Goal: Find contact information: Find contact information

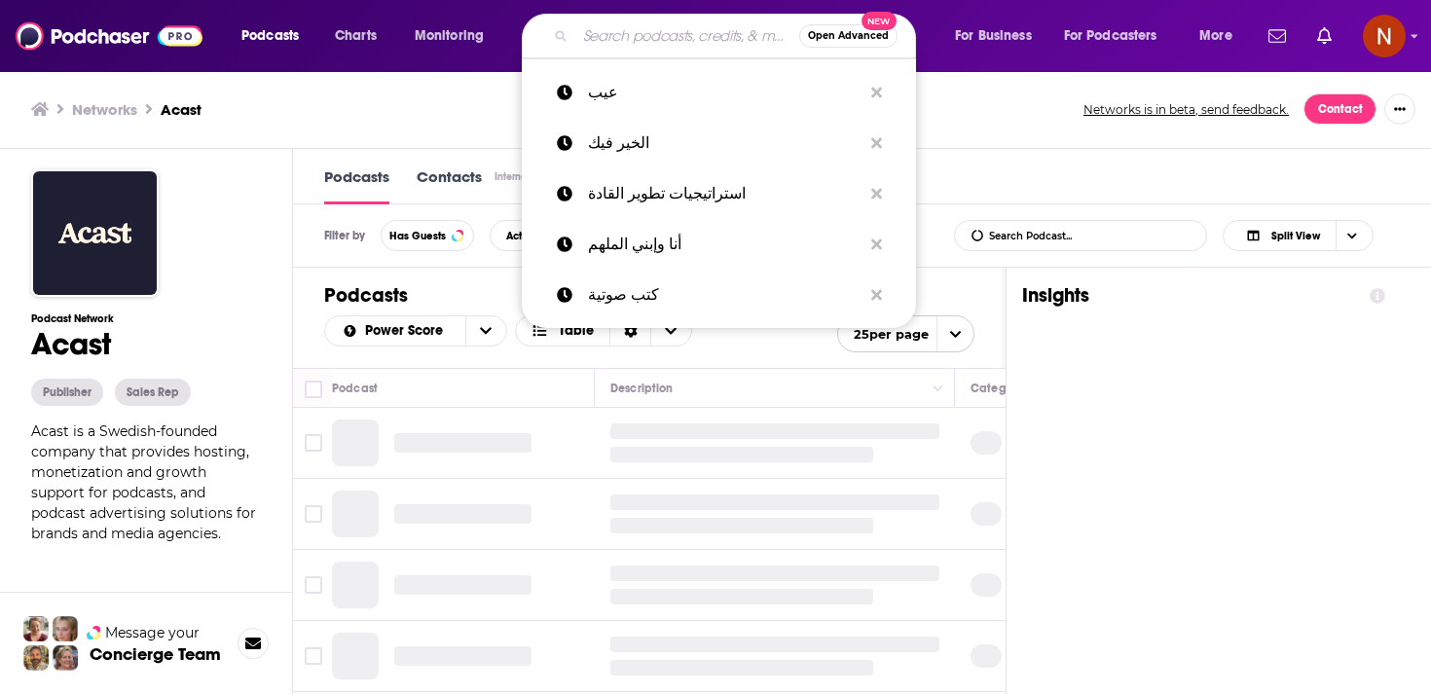
click at [643, 36] on input "Search podcasts, credits, & more..." at bounding box center [687, 35] width 224 height 31
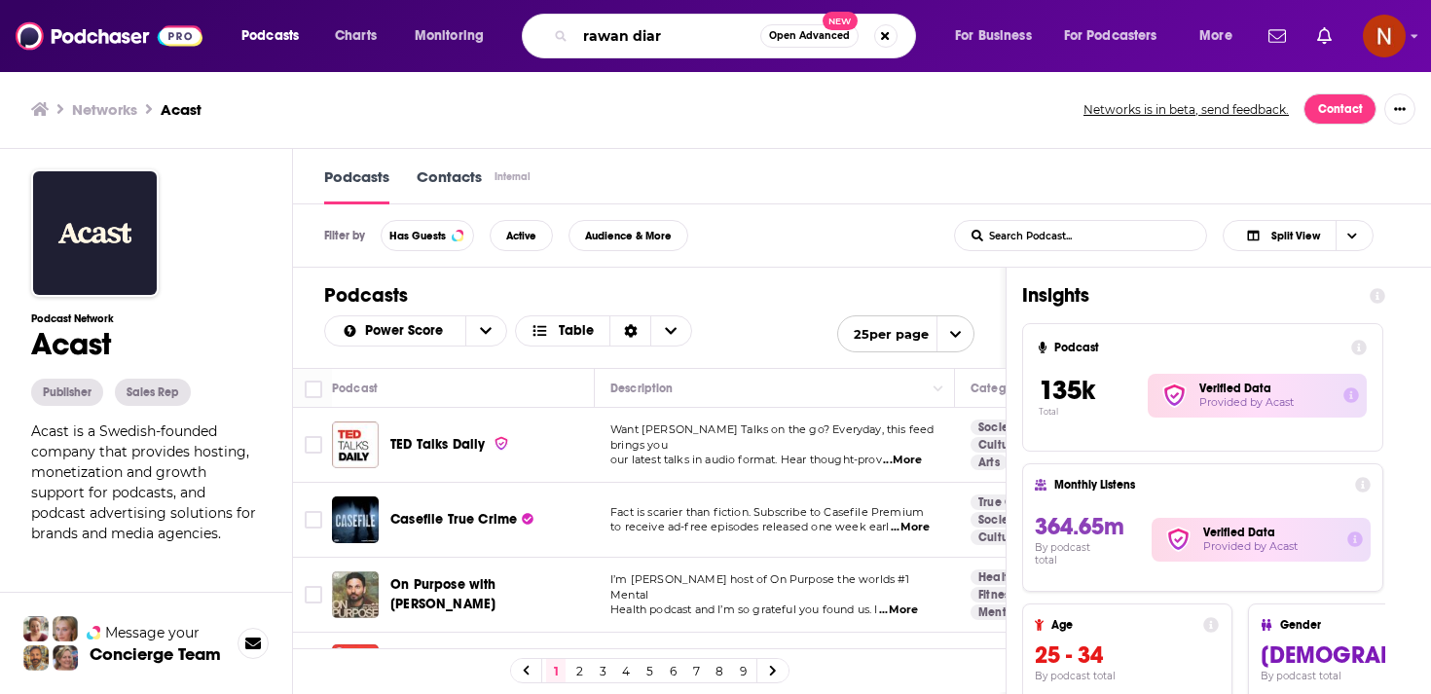
type input "rawan diary"
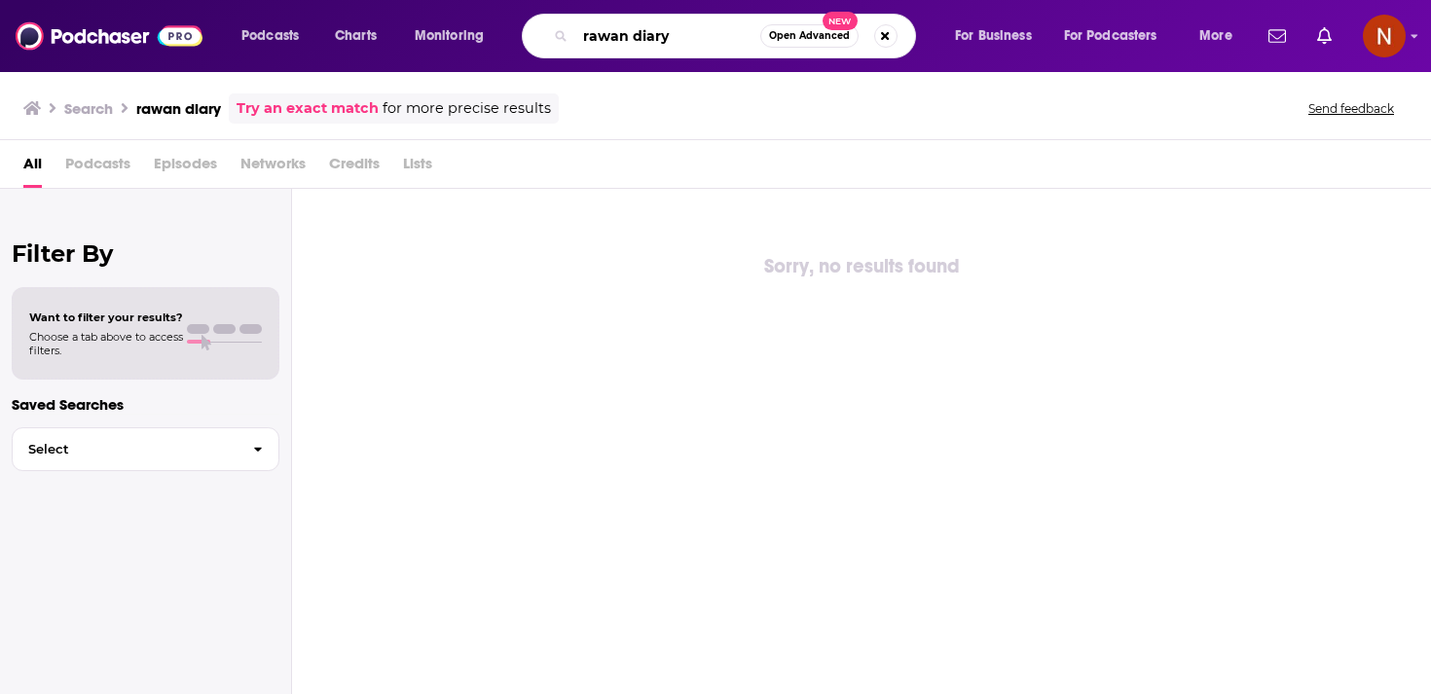
click at [649, 35] on input "rawan diary" at bounding box center [667, 35] width 185 height 31
type input "rawan diaries"
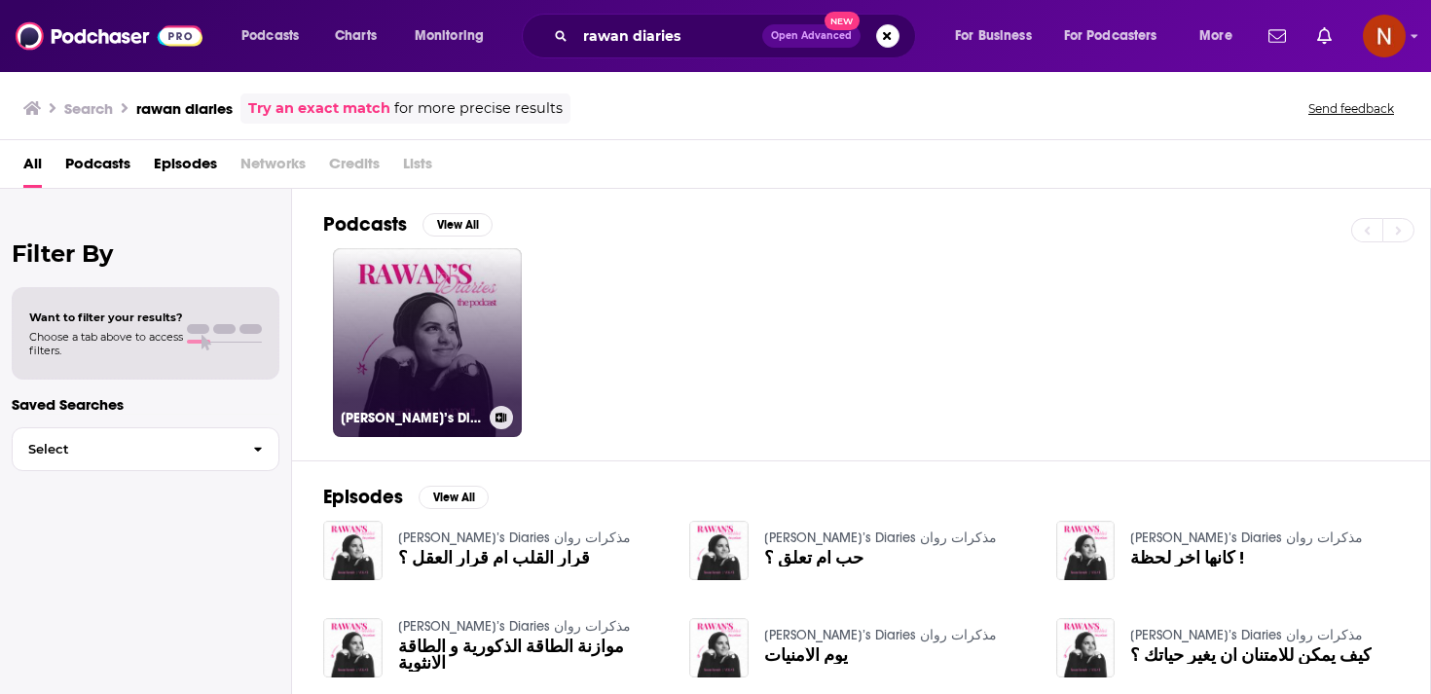
click at [461, 300] on link "Rawan’s Diaries مذكرات روان" at bounding box center [427, 342] width 189 height 189
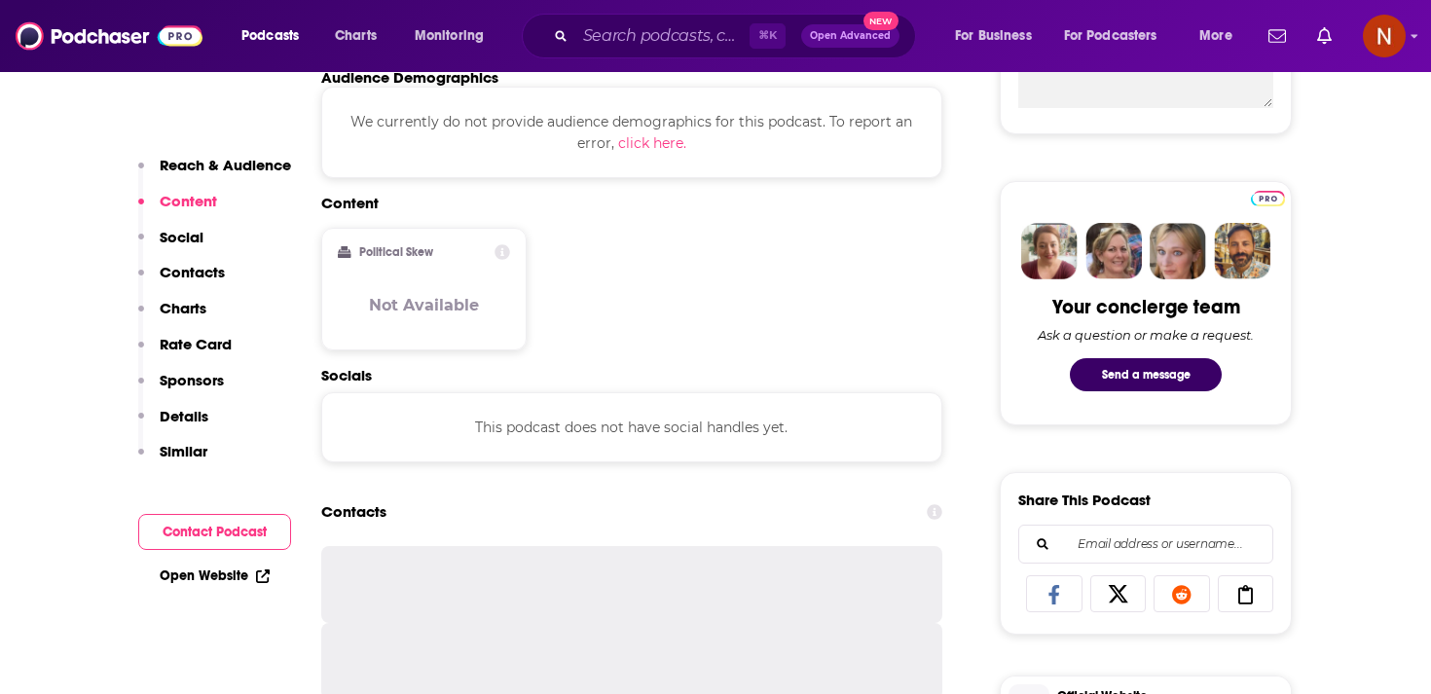
scroll to position [1218, 0]
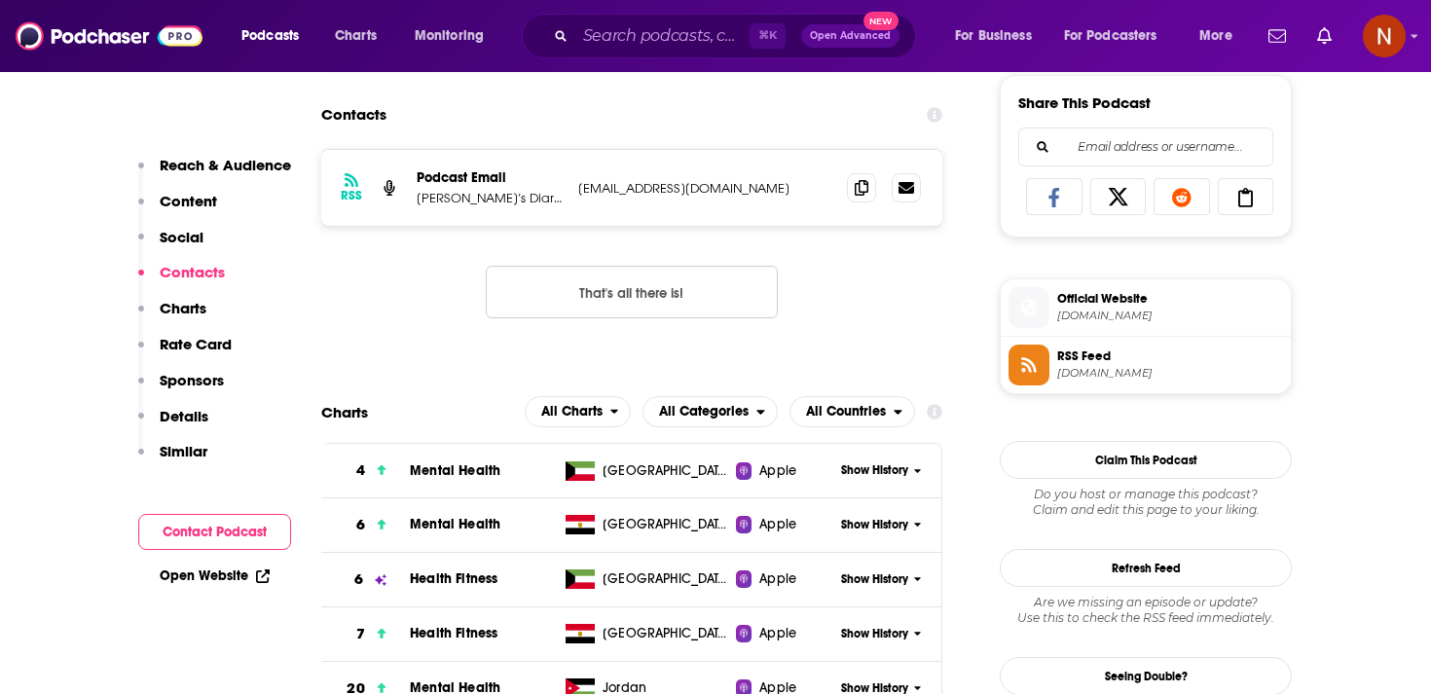
click at [1176, 375] on span "[DOMAIN_NAME]" at bounding box center [1170, 373] width 226 height 15
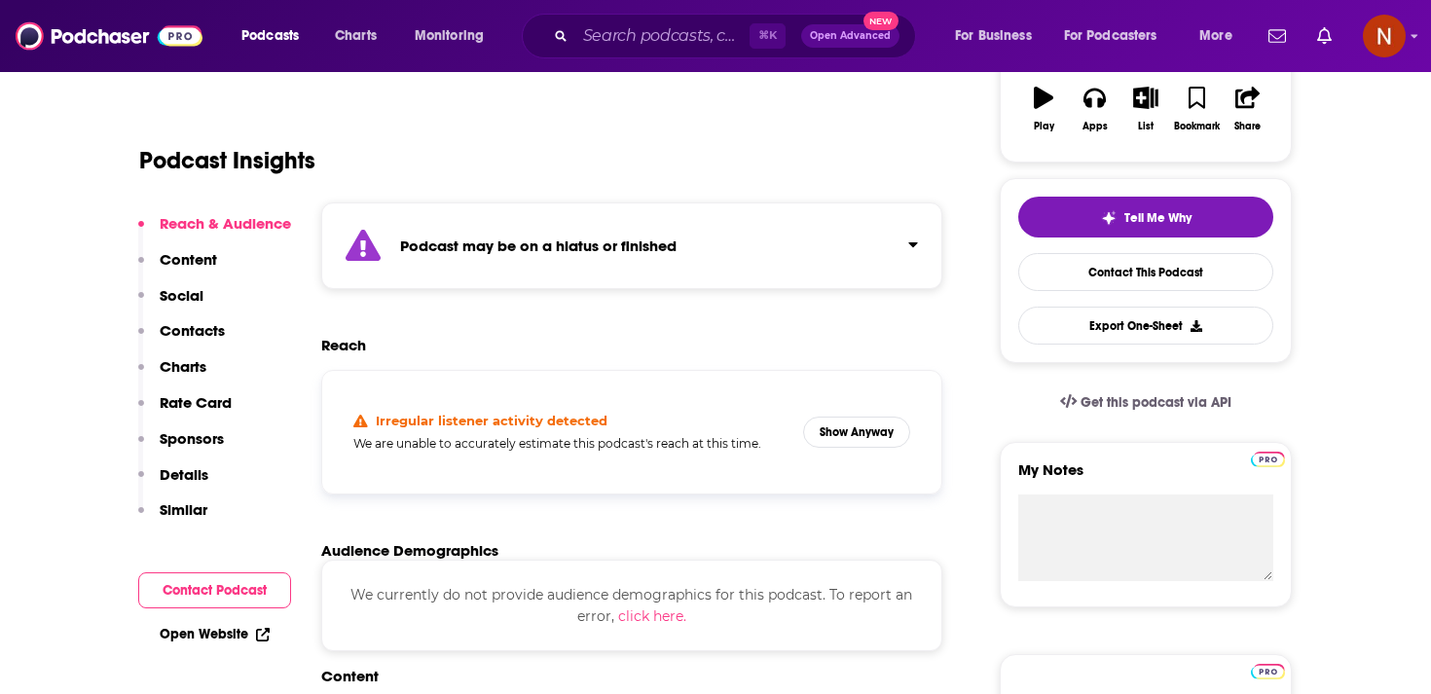
scroll to position [325, 0]
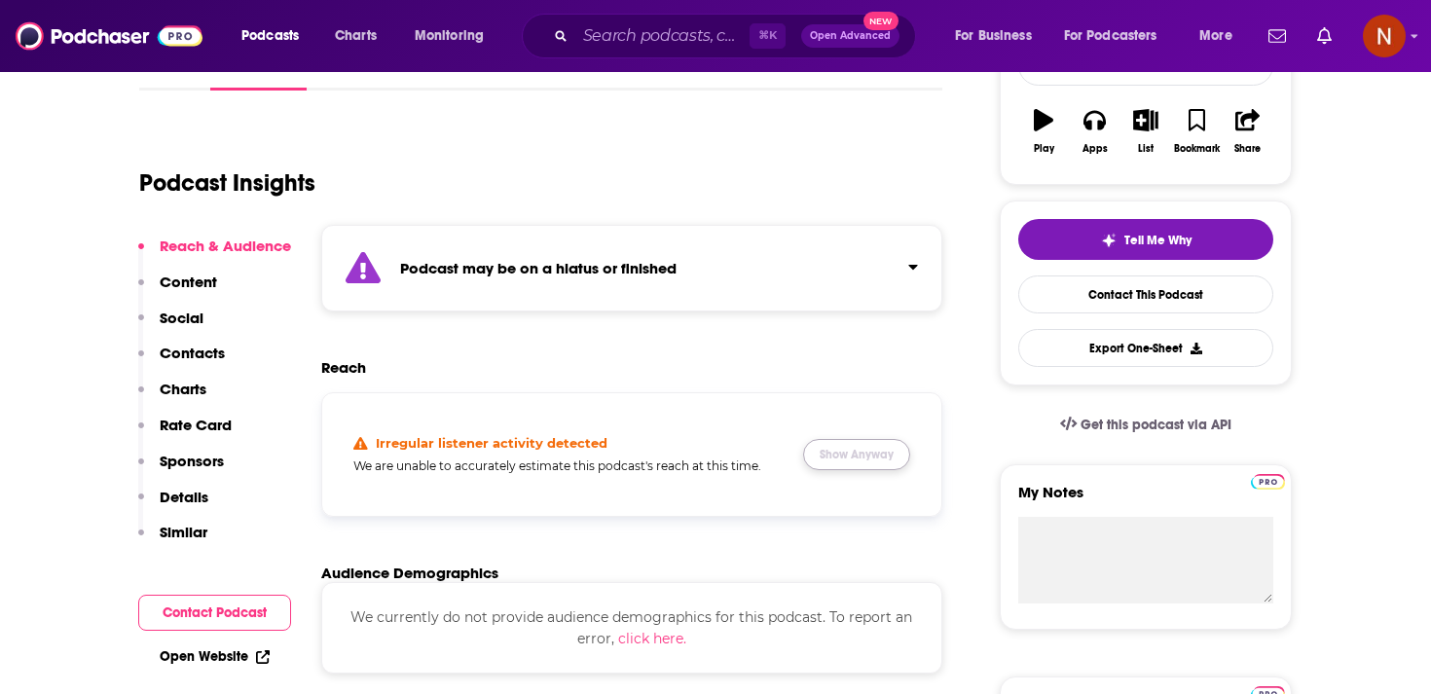
click at [882, 459] on button "Show Anyway" at bounding box center [856, 454] width 107 height 31
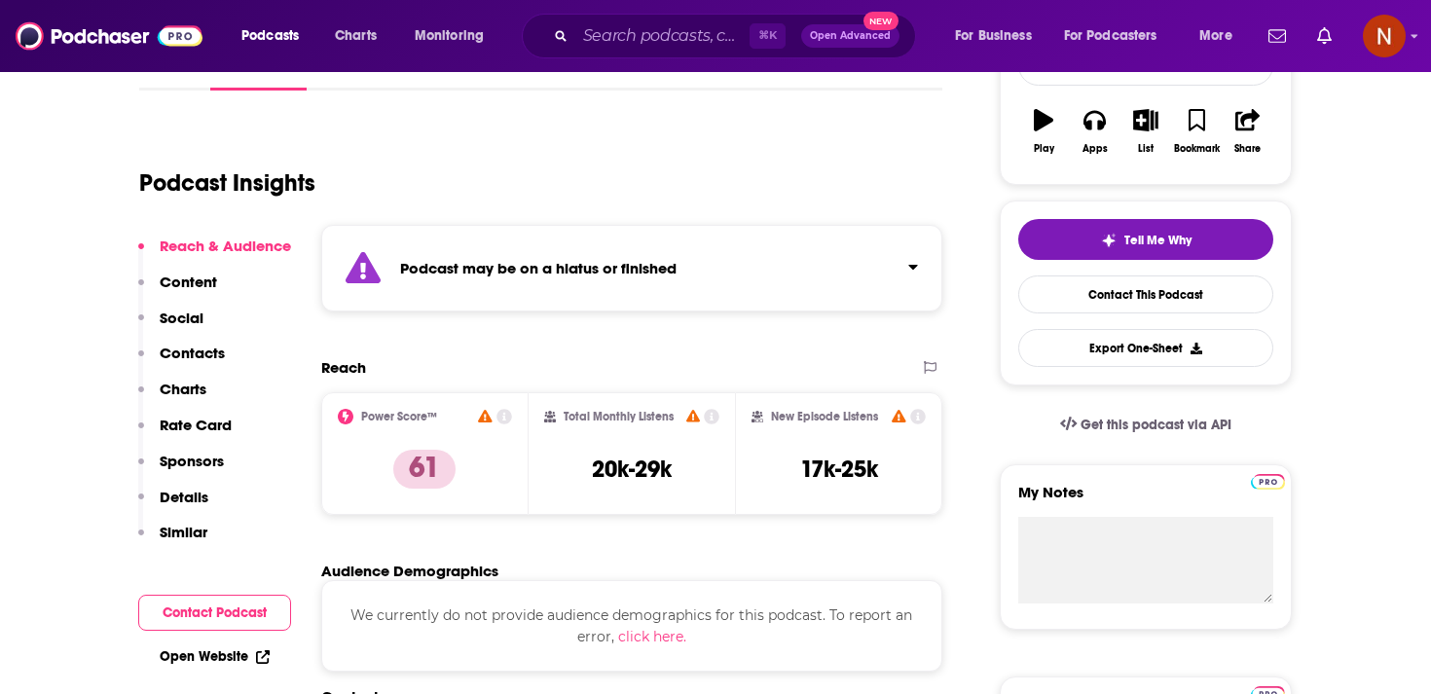
click at [883, 275] on div "Podcast may be on a hiatus or finished" at bounding box center [631, 268] width 621 height 87
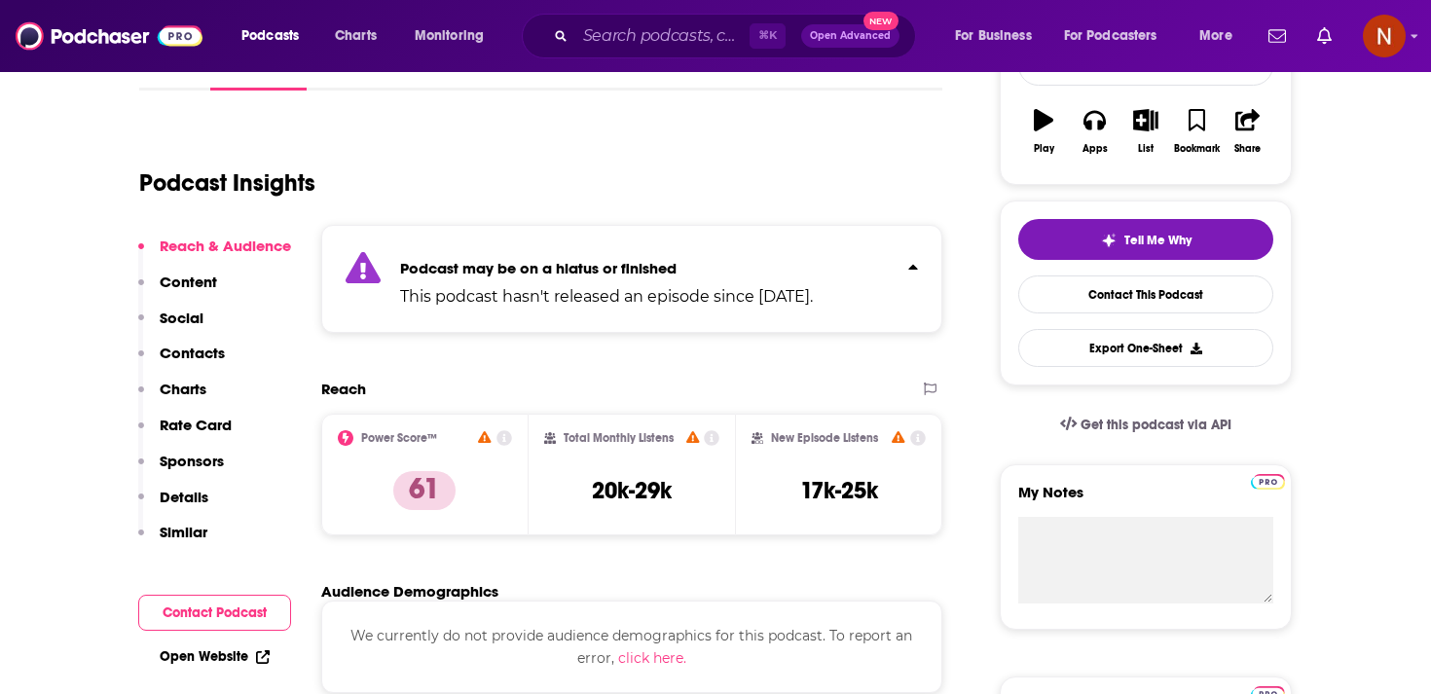
scroll to position [0, 0]
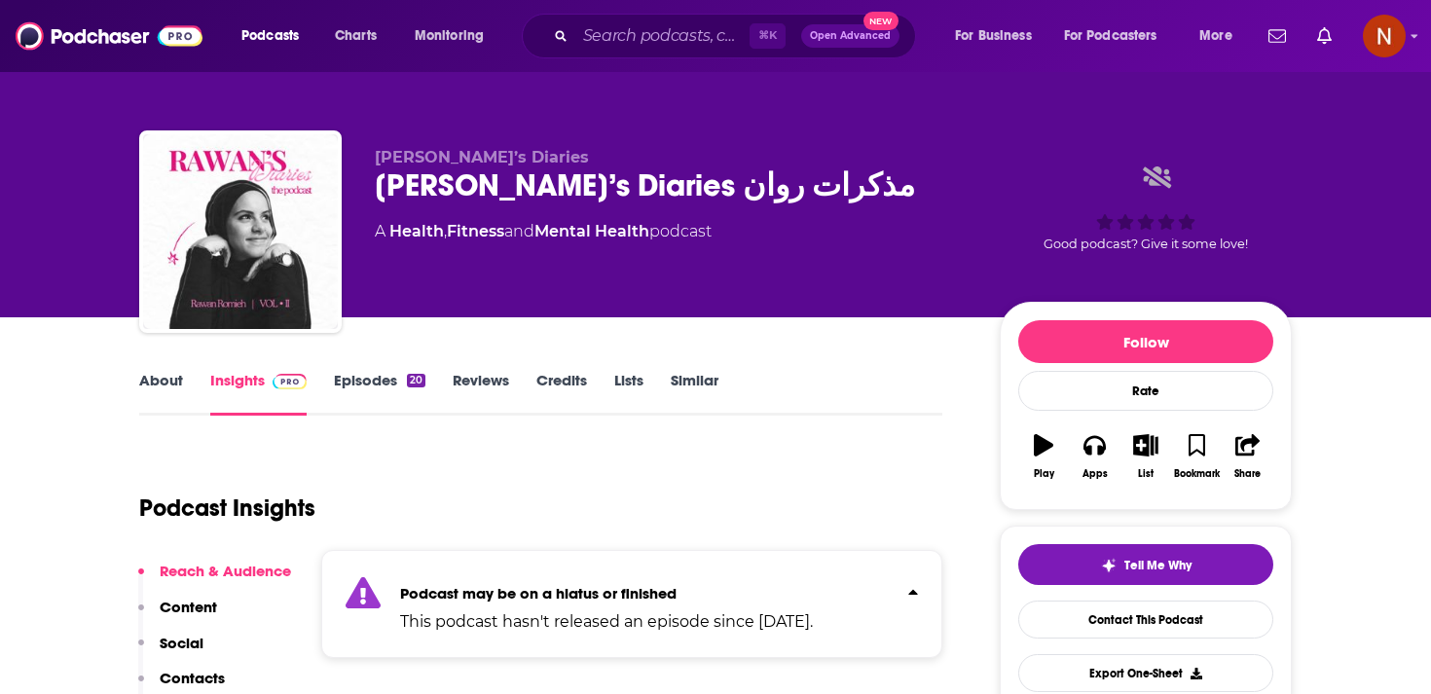
click at [495, 199] on div "Rawan’s Diaries مذكرات روان" at bounding box center [672, 186] width 594 height 38
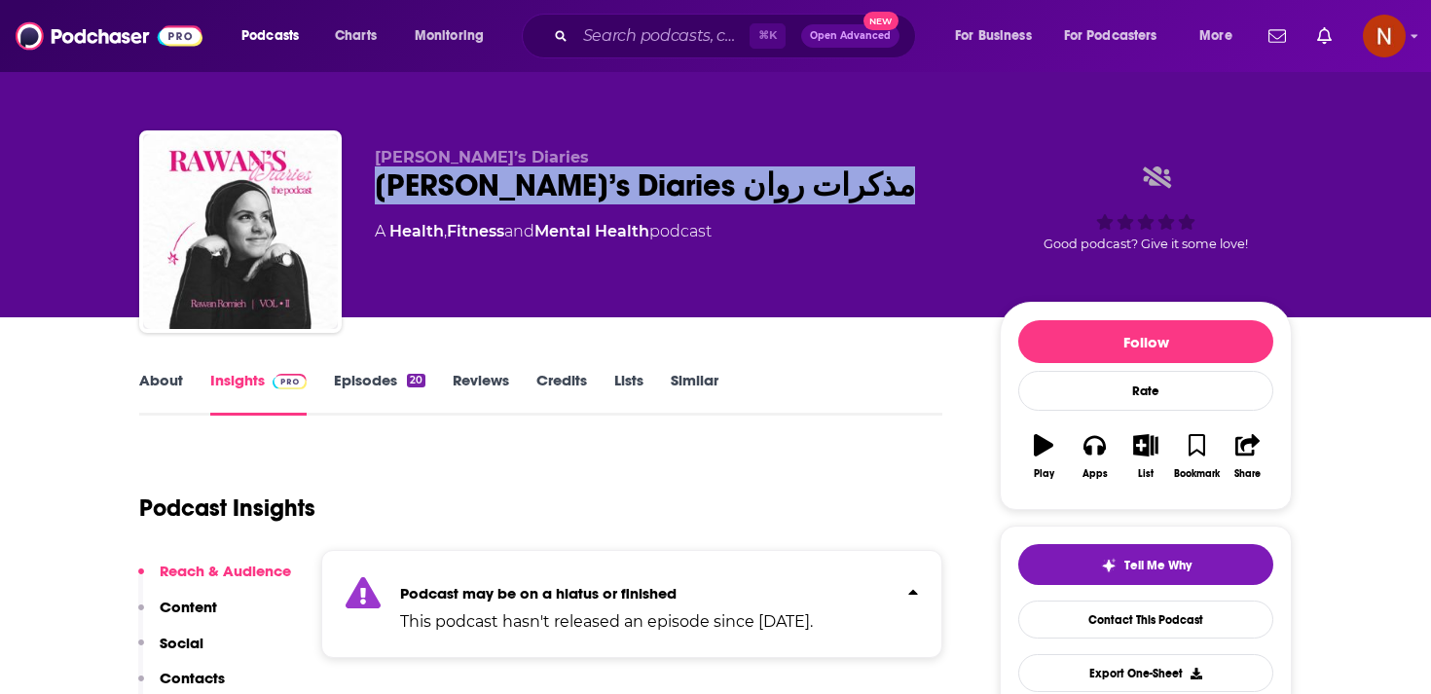
click at [495, 199] on div "Rawan’s Diaries مذكرات روان" at bounding box center [672, 186] width 594 height 38
copy div "Rawan’s Diaries مذكرات روان"
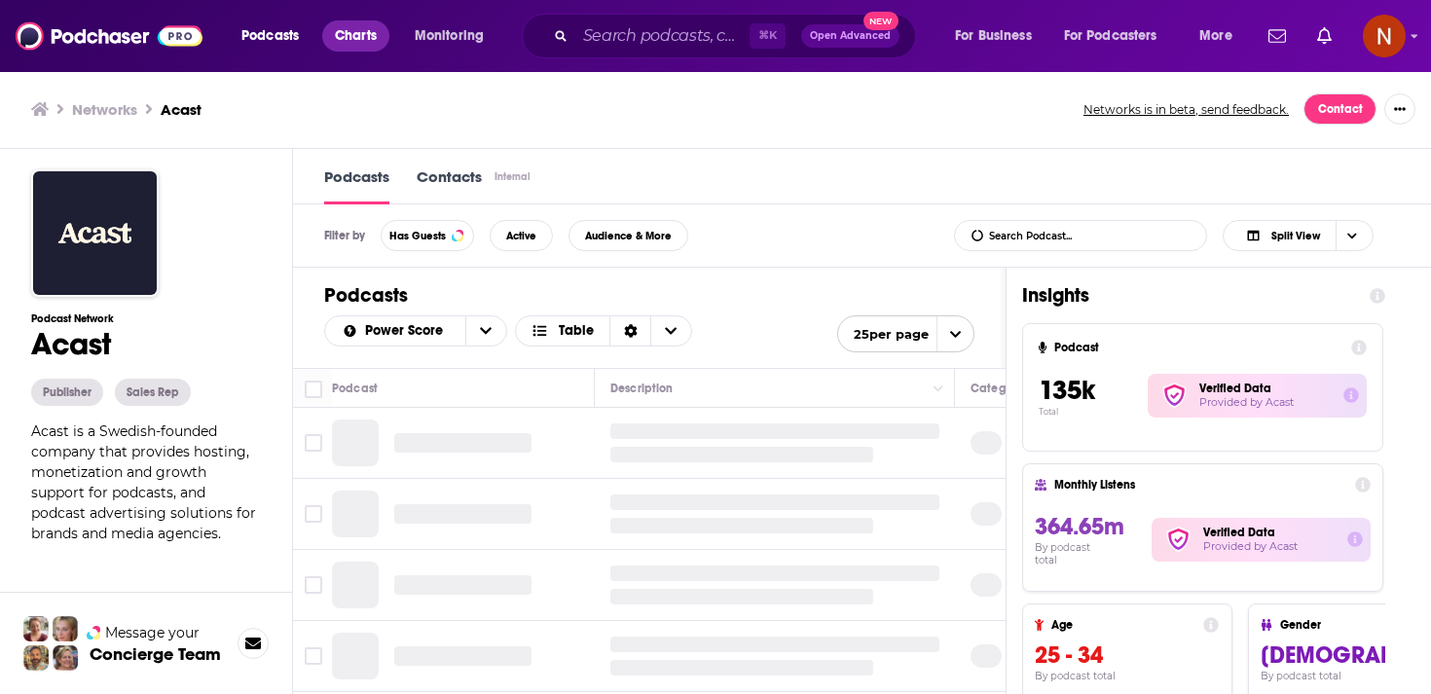
click at [365, 43] on span "Charts" at bounding box center [356, 35] width 42 height 27
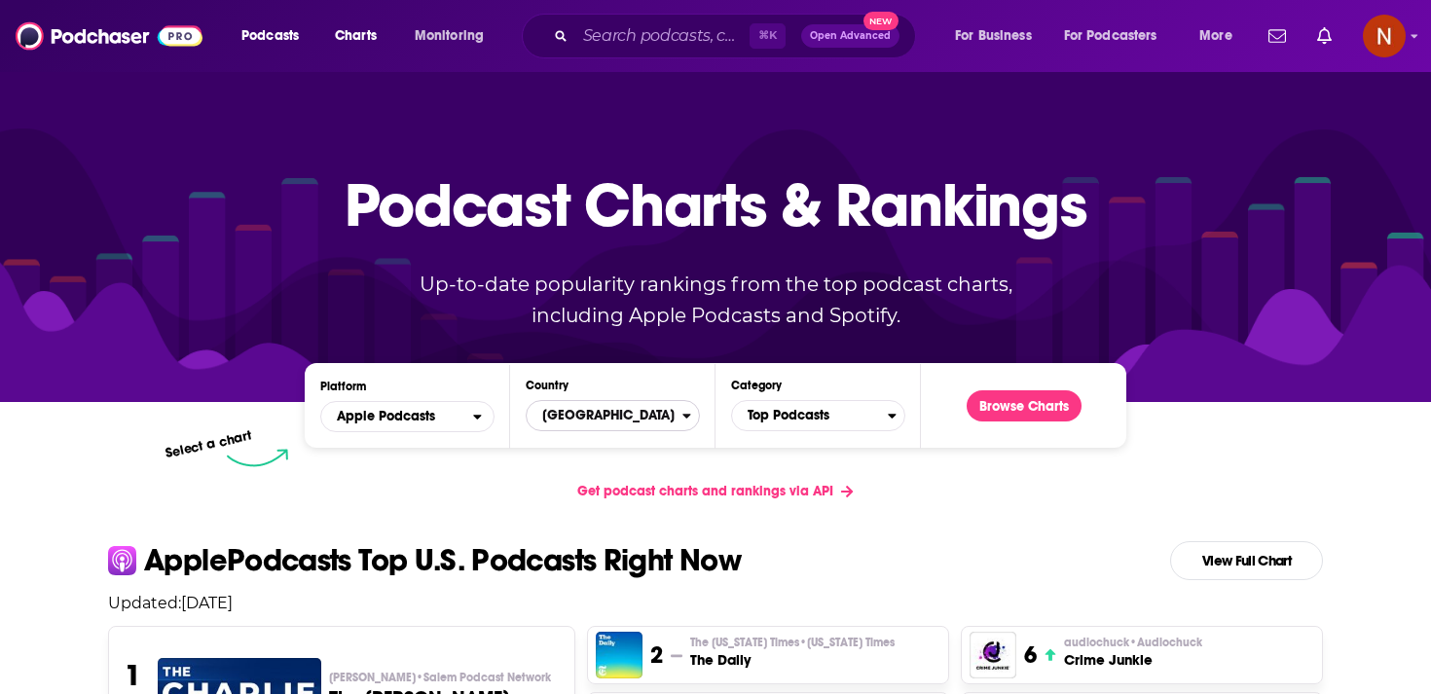
click at [593, 422] on span "[GEOGRAPHIC_DATA]" at bounding box center [605, 415] width 156 height 33
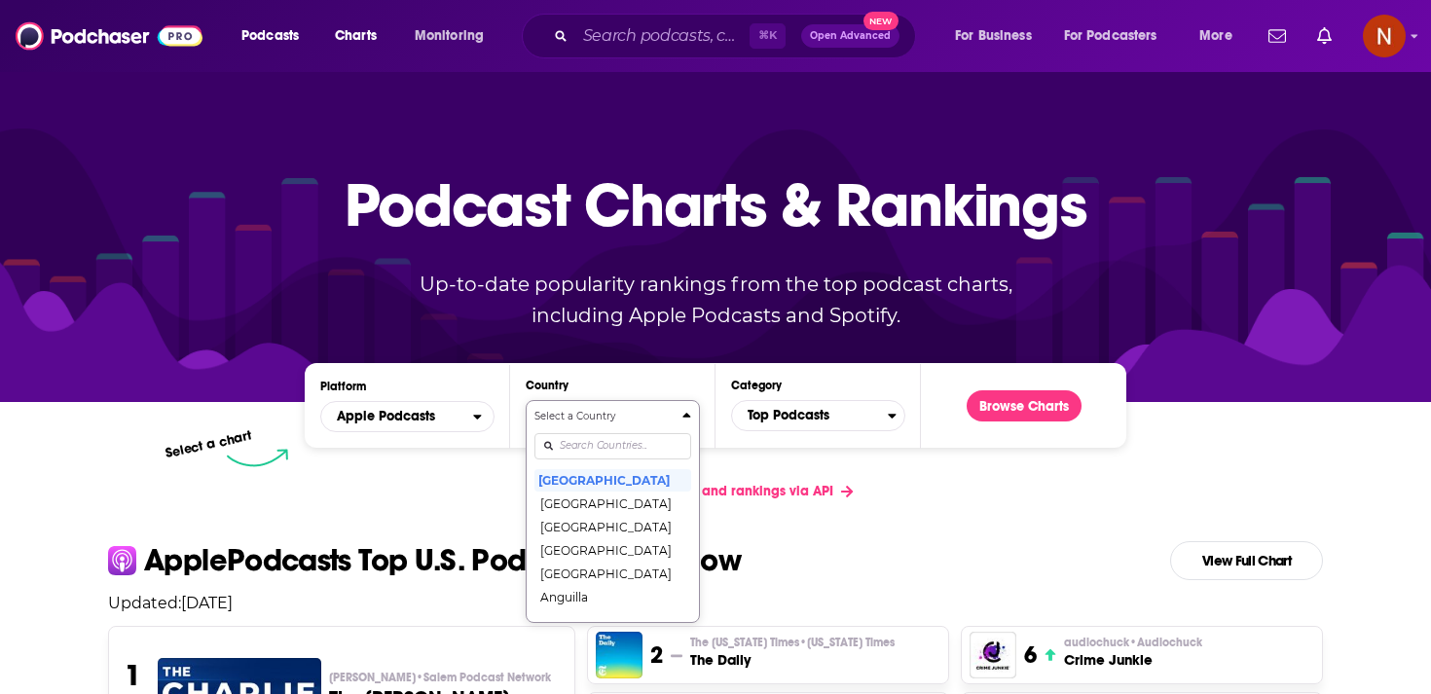
scroll to position [99, 0]
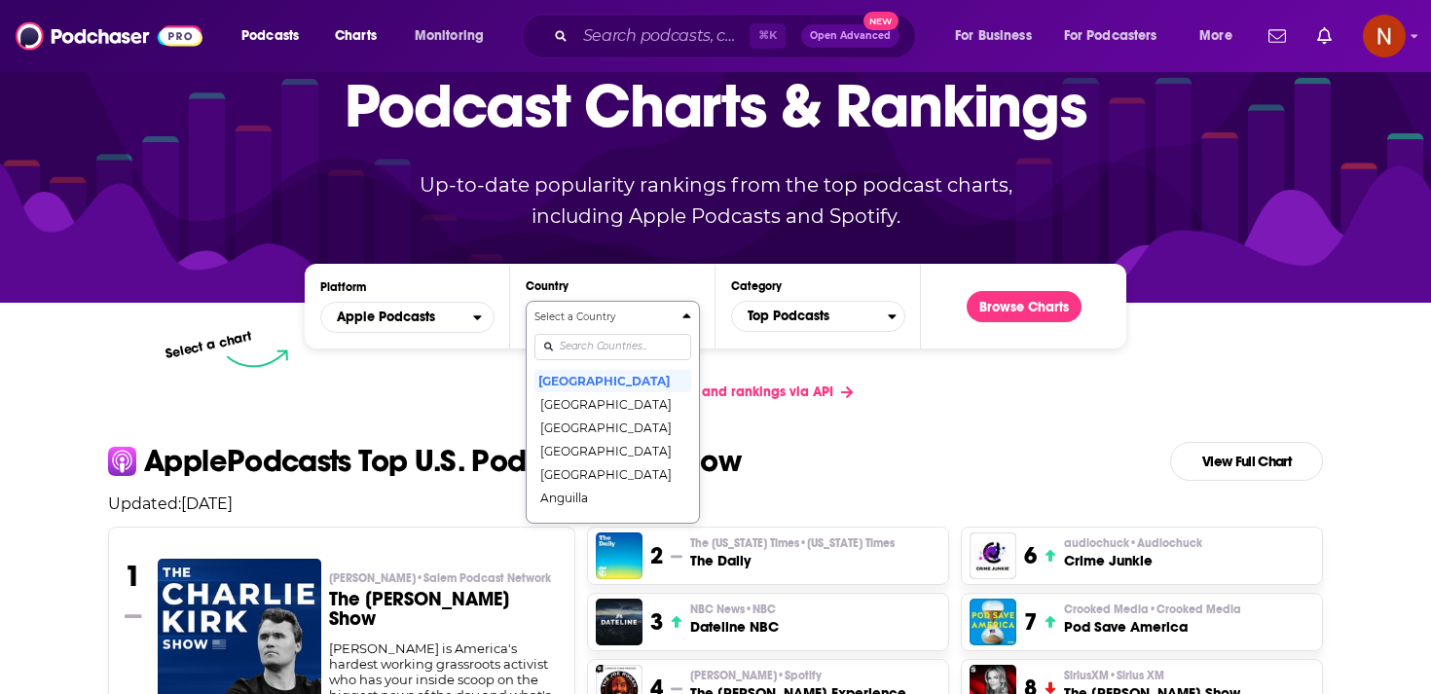
click at [594, 437] on div "Select a Country [GEOGRAPHIC_DATA] [GEOGRAPHIC_DATA] [GEOGRAPHIC_DATA] [GEOGRAP…" at bounding box center [613, 412] width 157 height 205
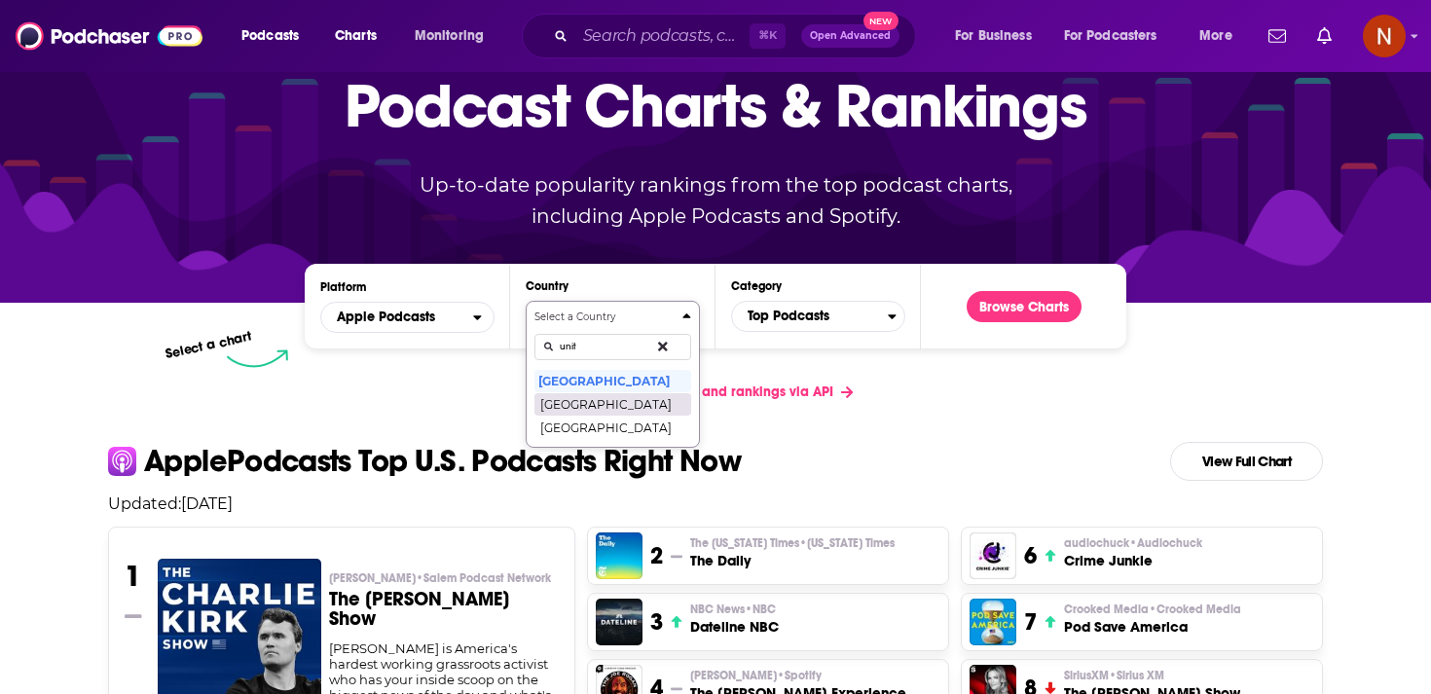
type input "unit"
click at [609, 403] on button "[GEOGRAPHIC_DATA]" at bounding box center [613, 403] width 157 height 23
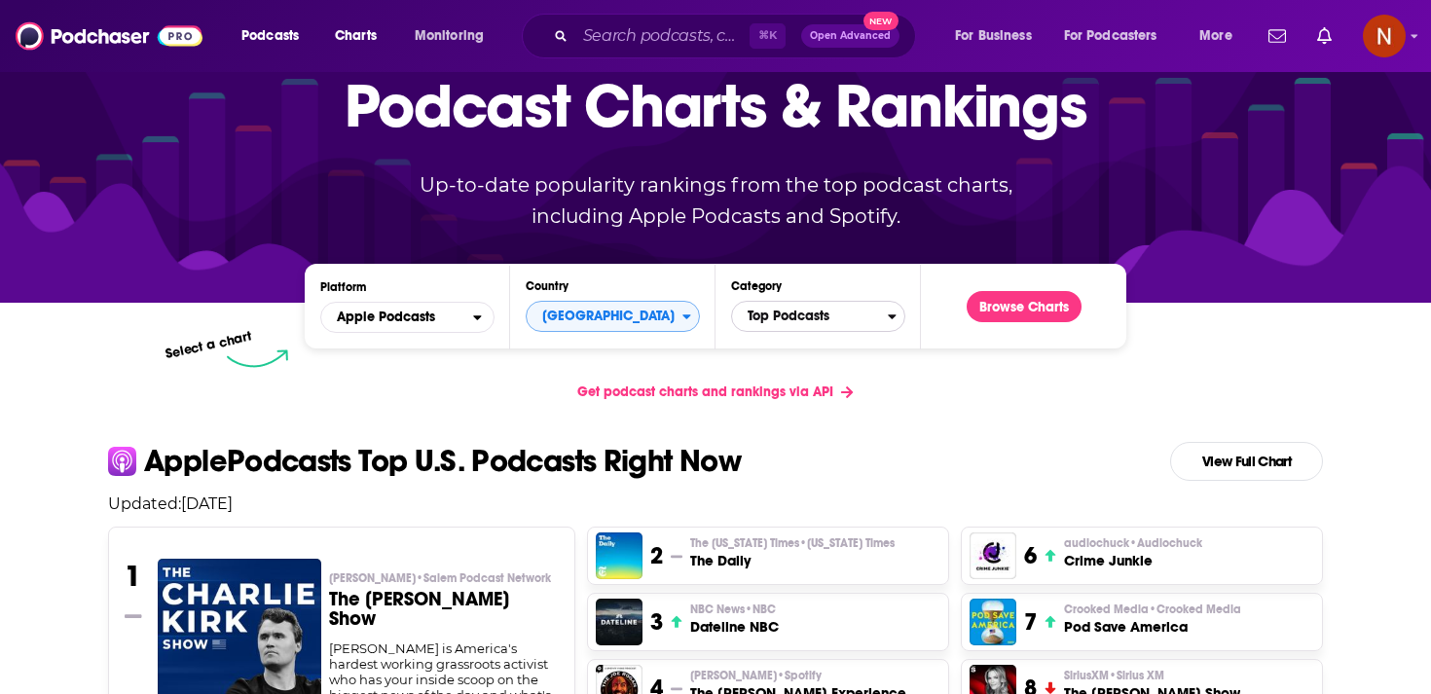
click at [798, 316] on span "Top Podcasts" at bounding box center [810, 316] width 156 height 33
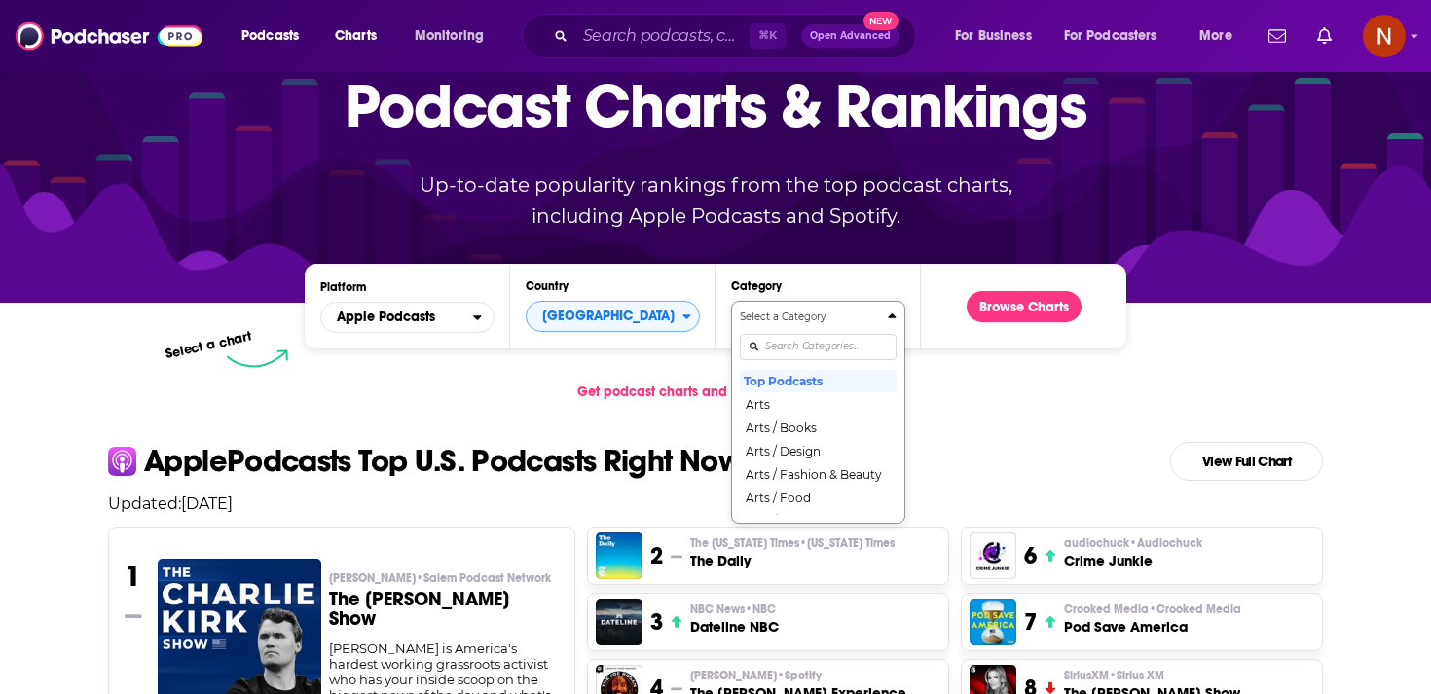
click at [793, 442] on div "Select a Category Top Podcasts Arts Arts / Books Arts / Design Arts / Fashion &…" at bounding box center [818, 412] width 157 height 205
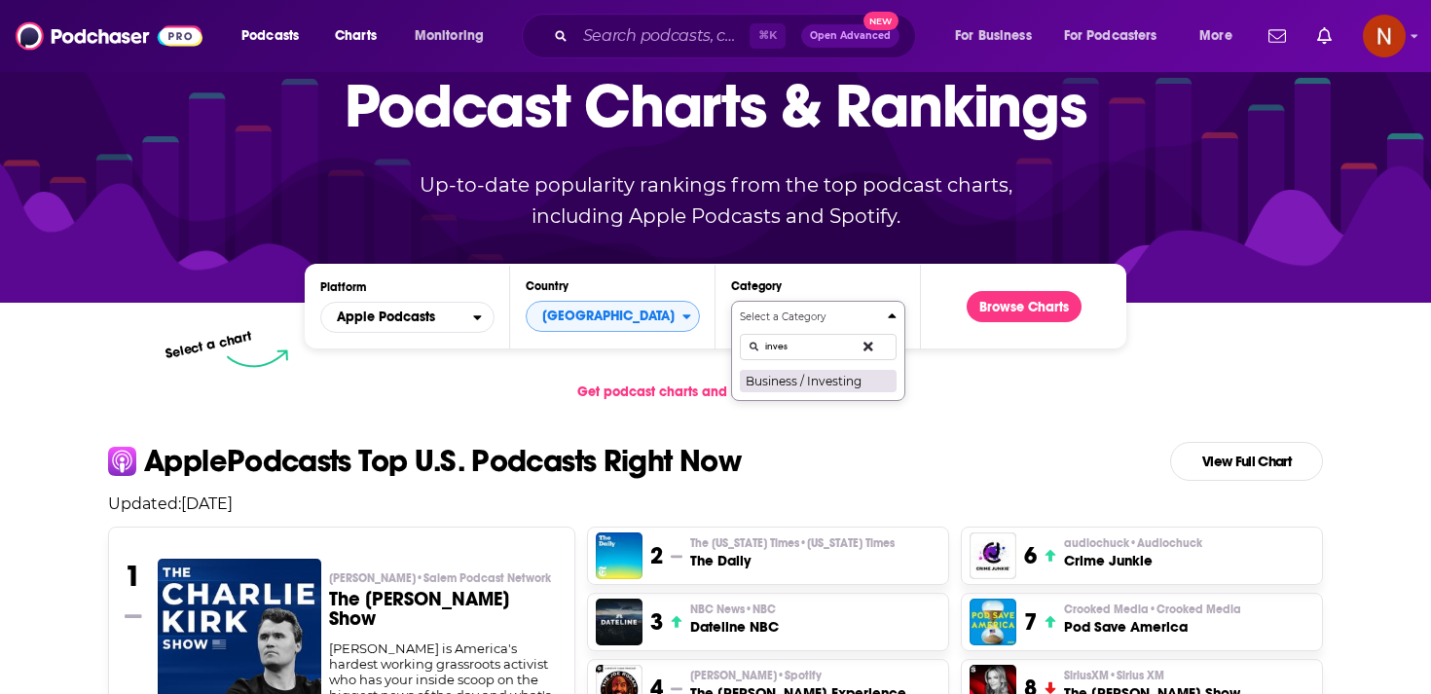
type input "inves"
click at [815, 381] on button "Business / Investing" at bounding box center [818, 380] width 157 height 23
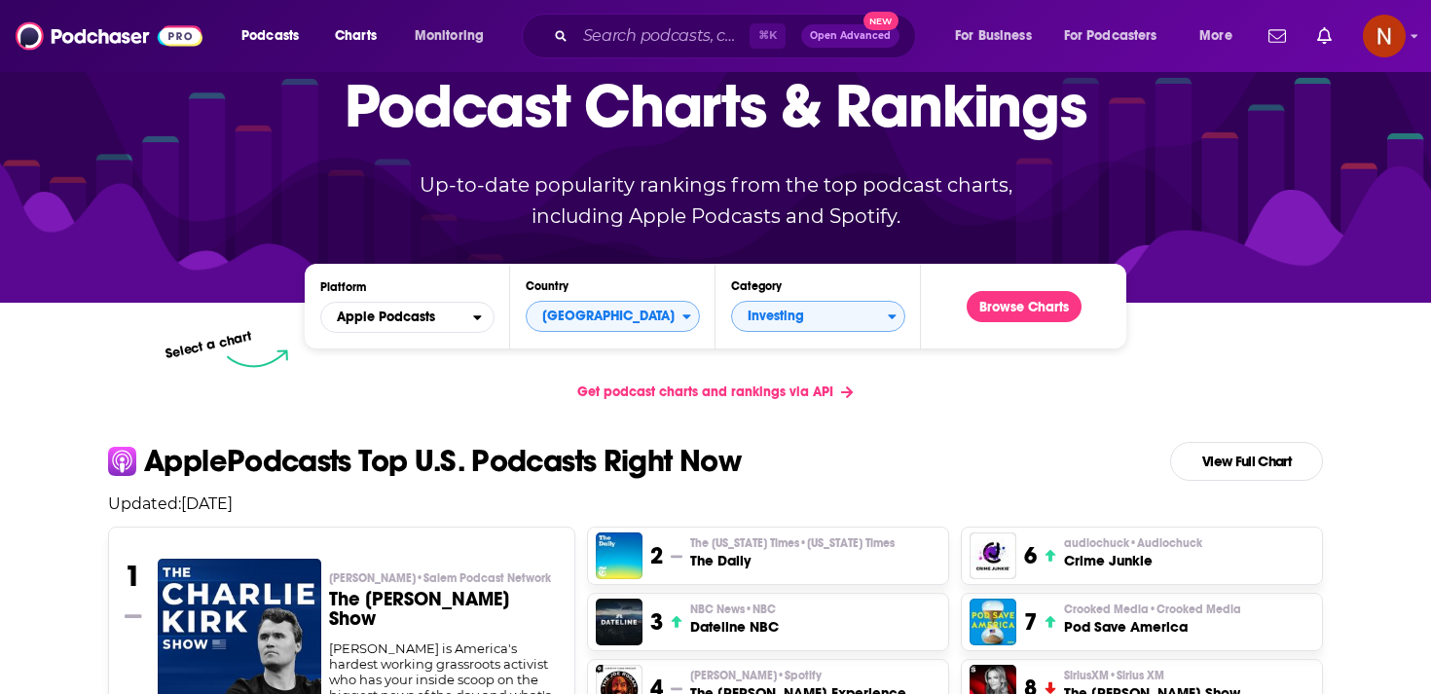
click at [1018, 321] on div "Browse Charts" at bounding box center [1024, 306] width 146 height 54
click at [1028, 319] on button "Browse Charts" at bounding box center [1024, 306] width 115 height 31
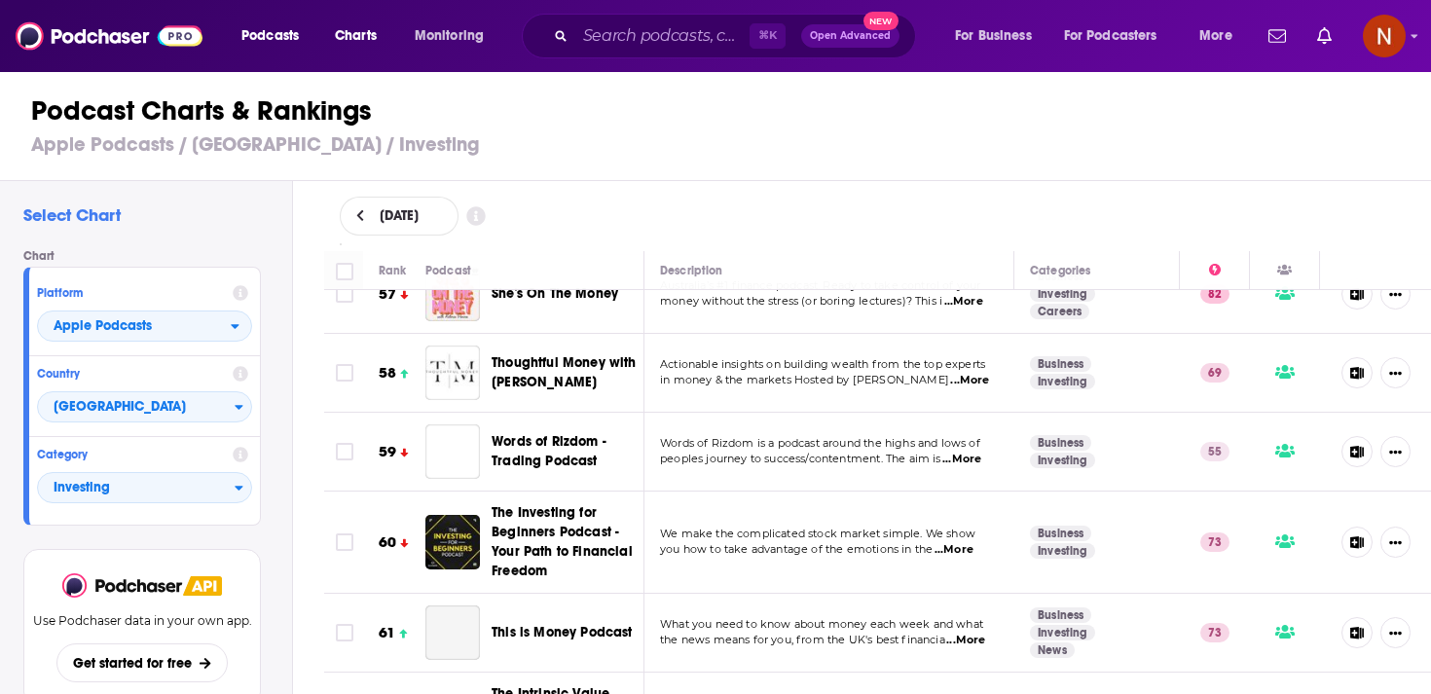
scroll to position [4684, 0]
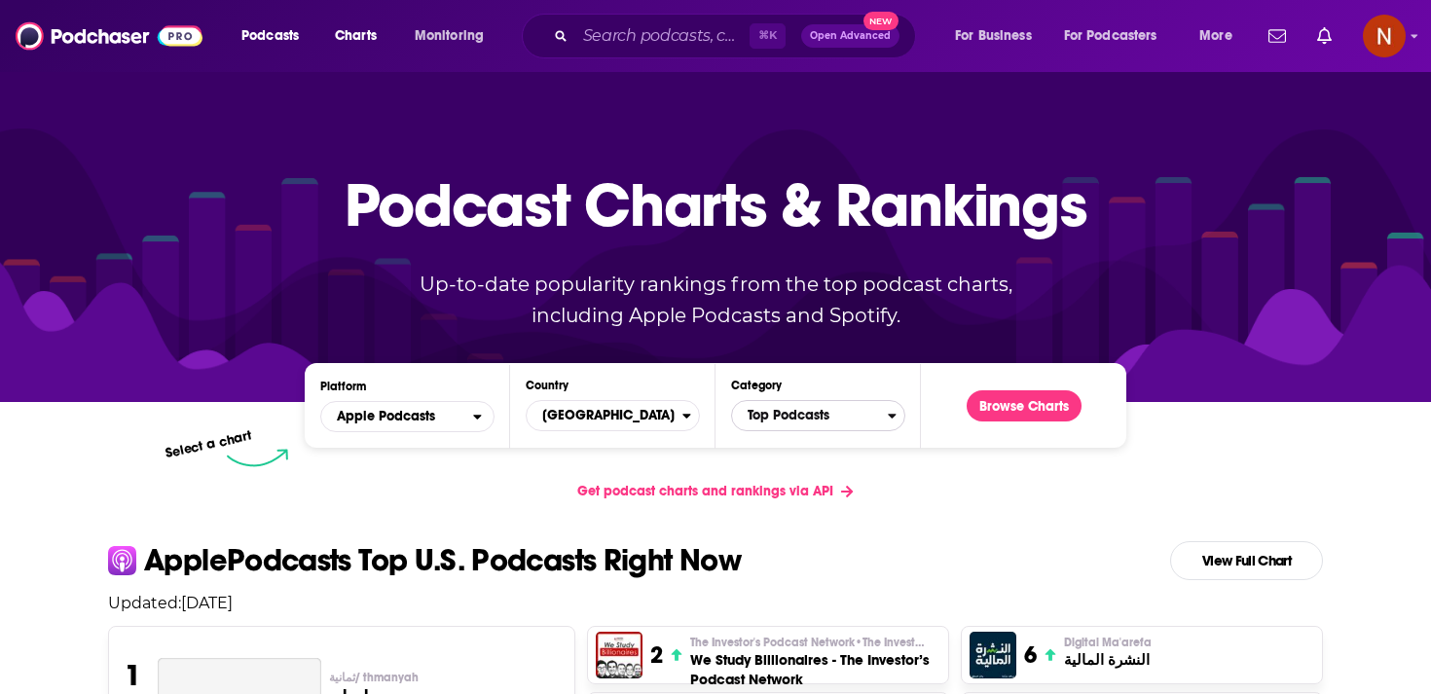
click at [832, 405] on span "Top Podcasts" at bounding box center [810, 415] width 156 height 33
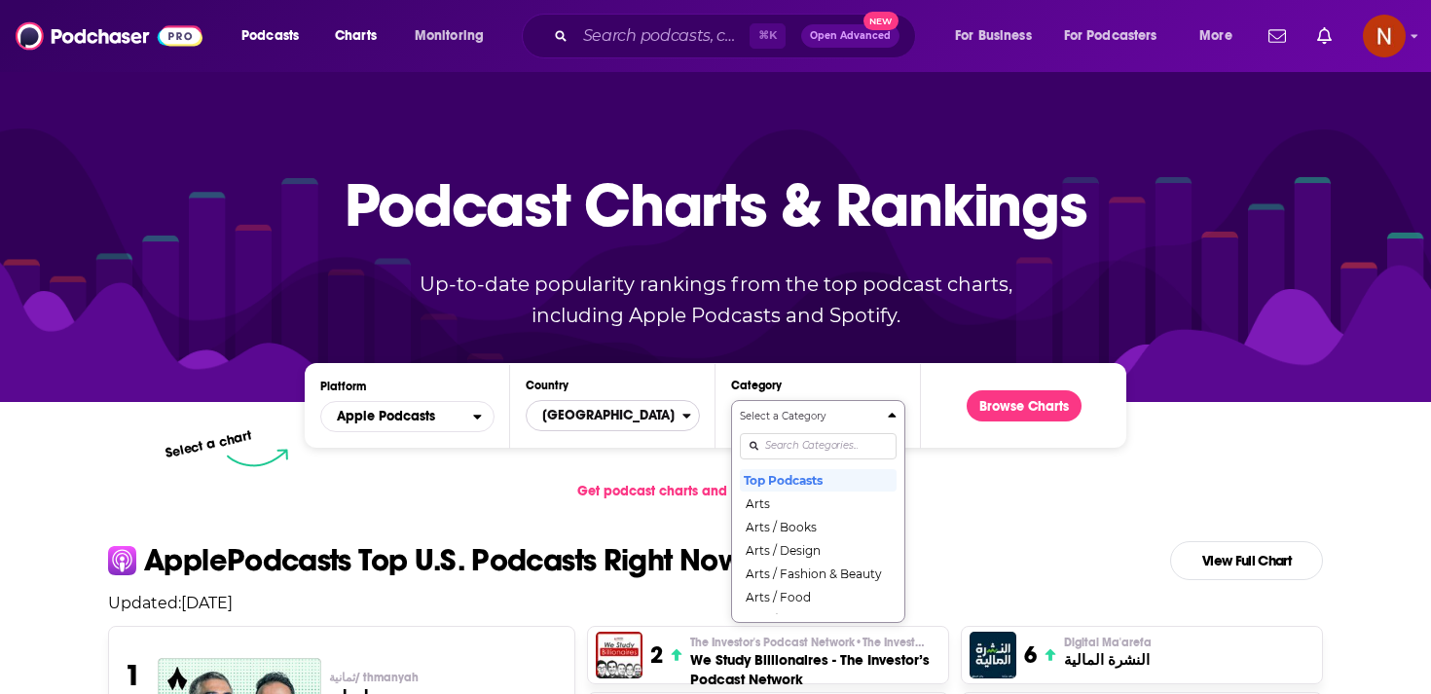
click at [666, 427] on span "United States" at bounding box center [605, 415] width 156 height 33
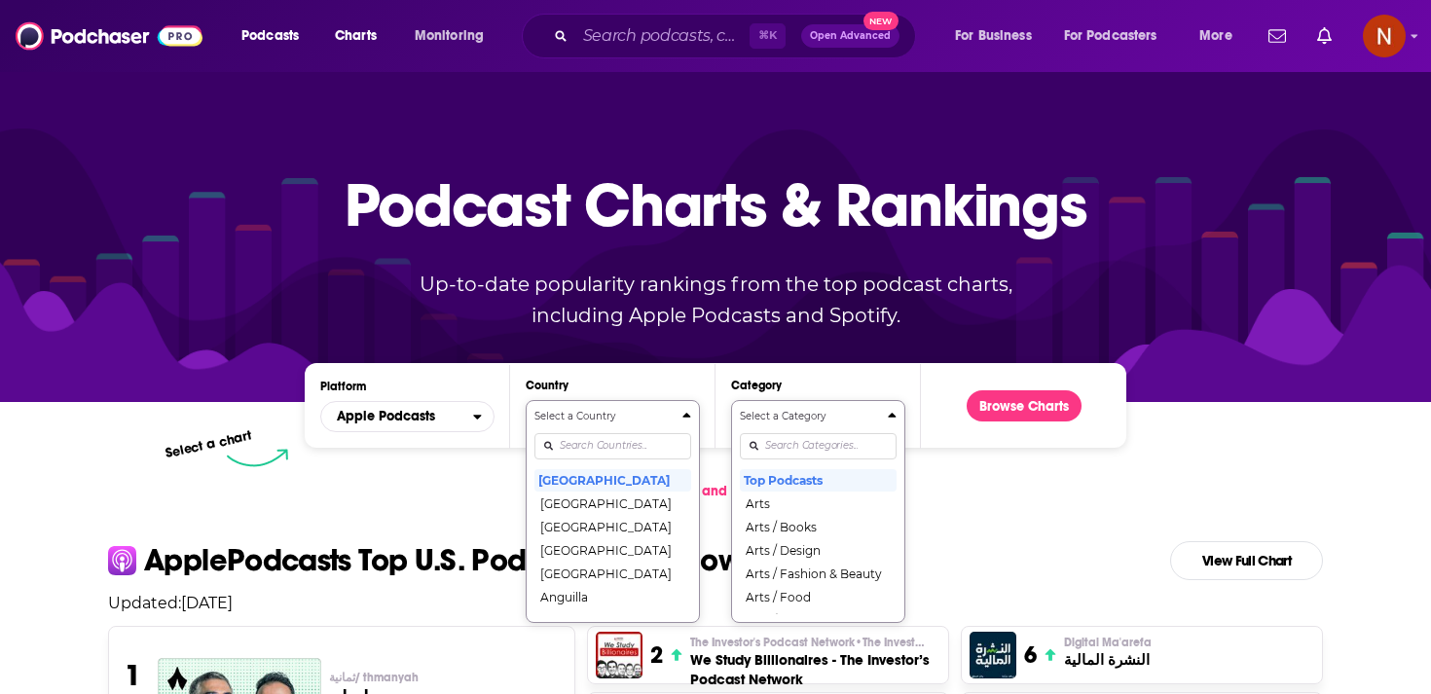
click at [656, 450] on div "Select a Country United States Afghanistan Albania Algeria Angola Anguilla Anti…" at bounding box center [613, 511] width 157 height 205
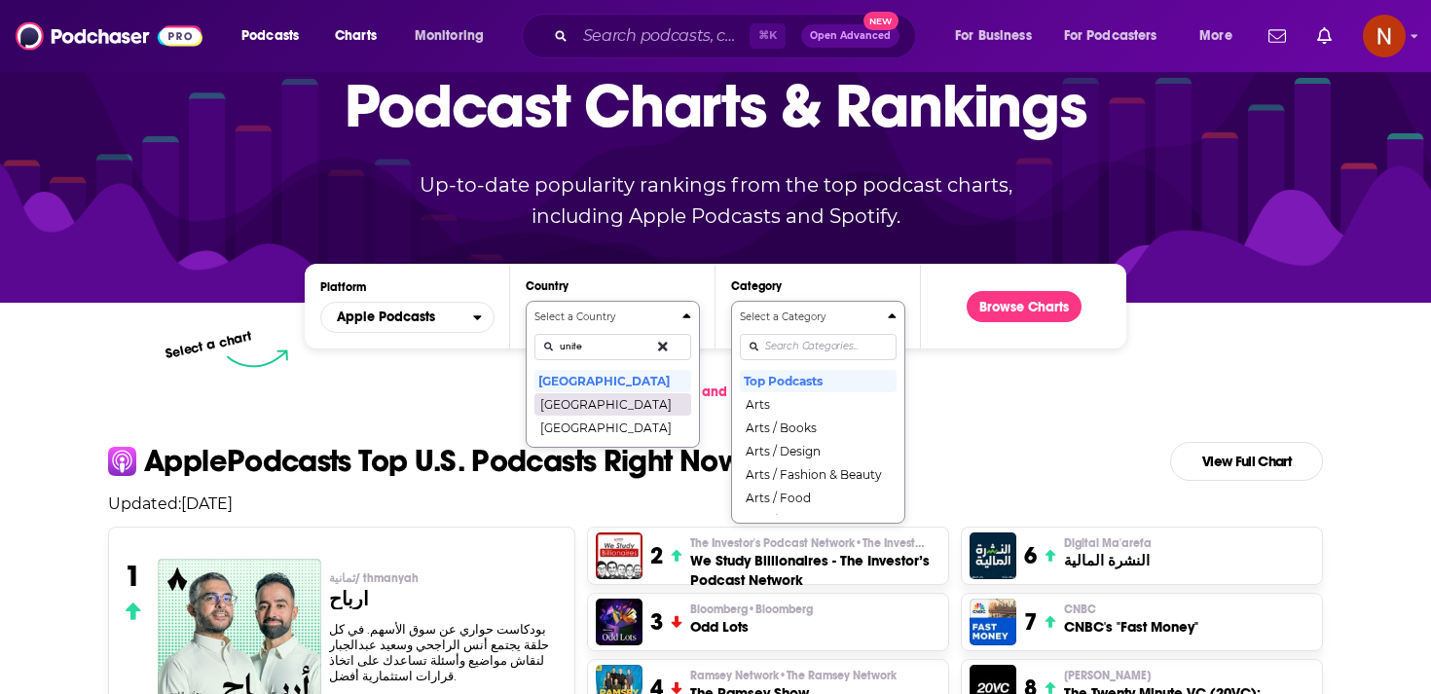
type input "unite"
click at [634, 409] on button "United Arab Emirates" at bounding box center [613, 403] width 157 height 23
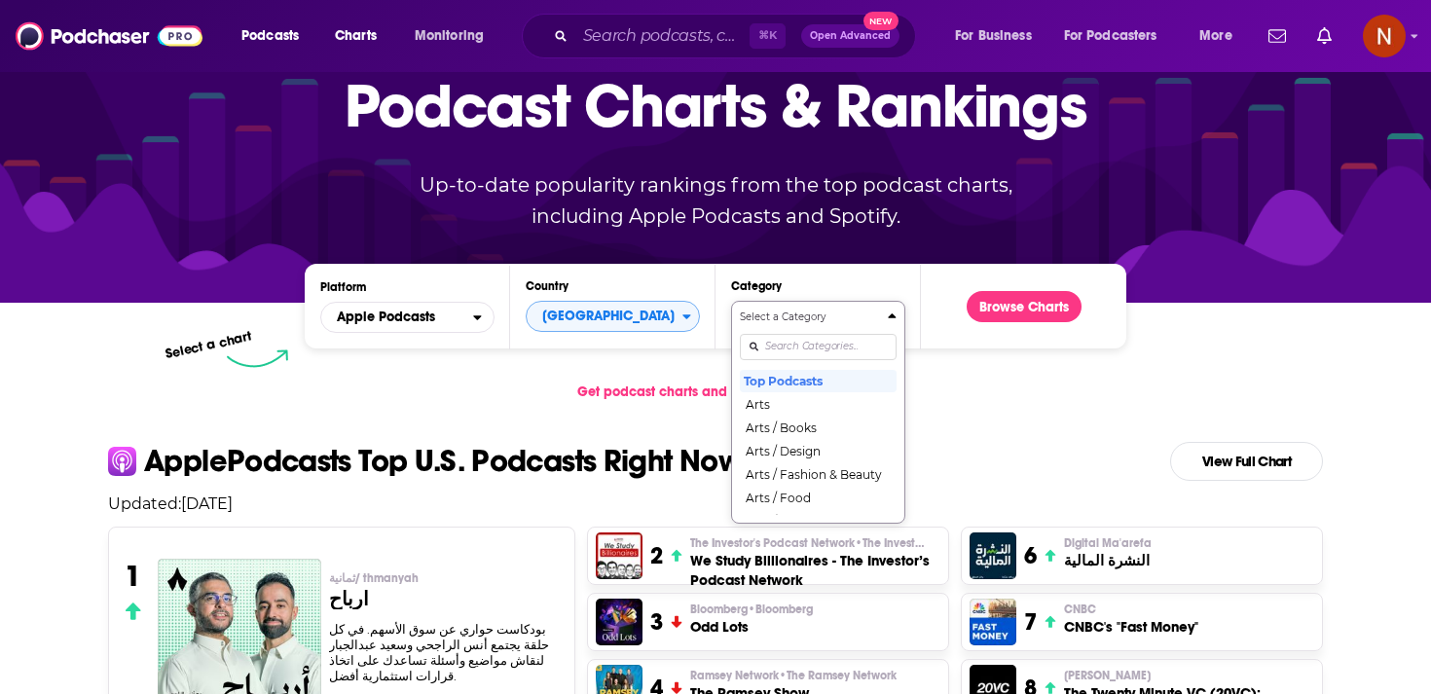
click at [799, 344] on input "Categories" at bounding box center [818, 347] width 157 height 26
type input "b"
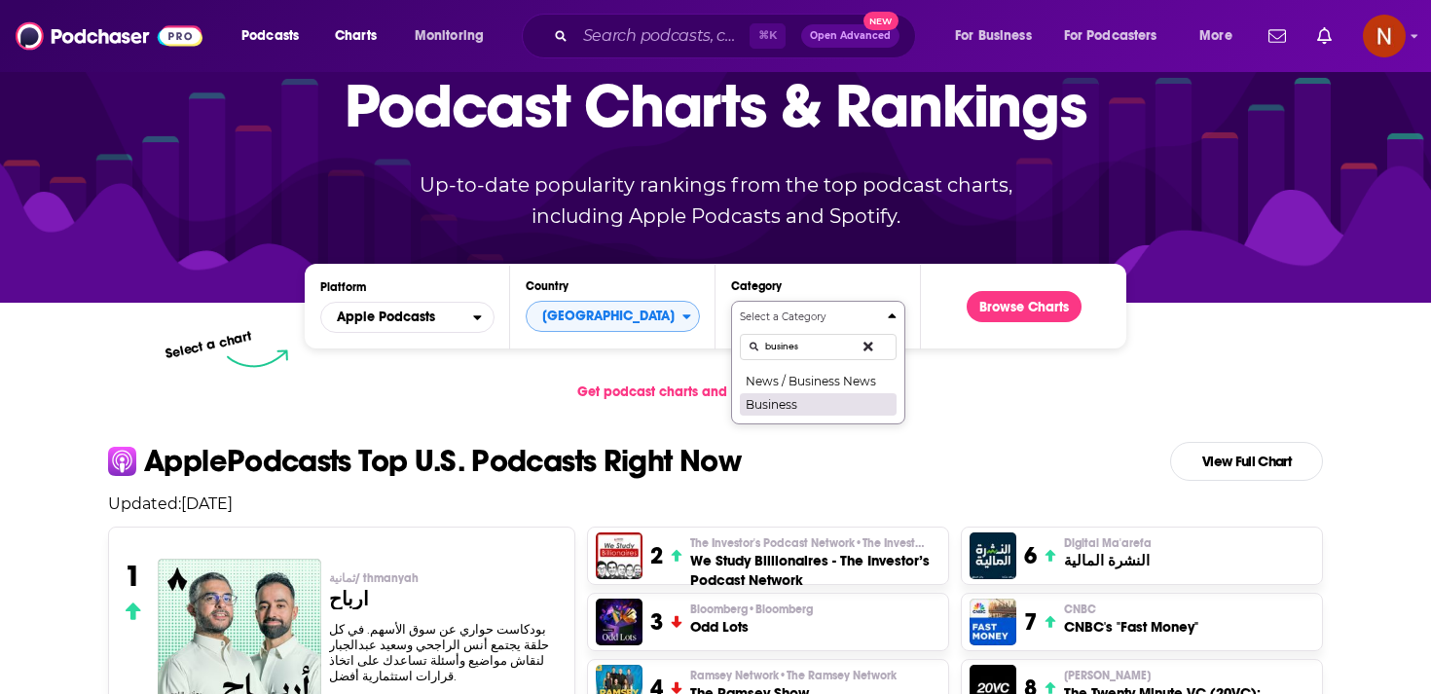
type input "busines"
click at [776, 404] on button "Business" at bounding box center [818, 403] width 157 height 23
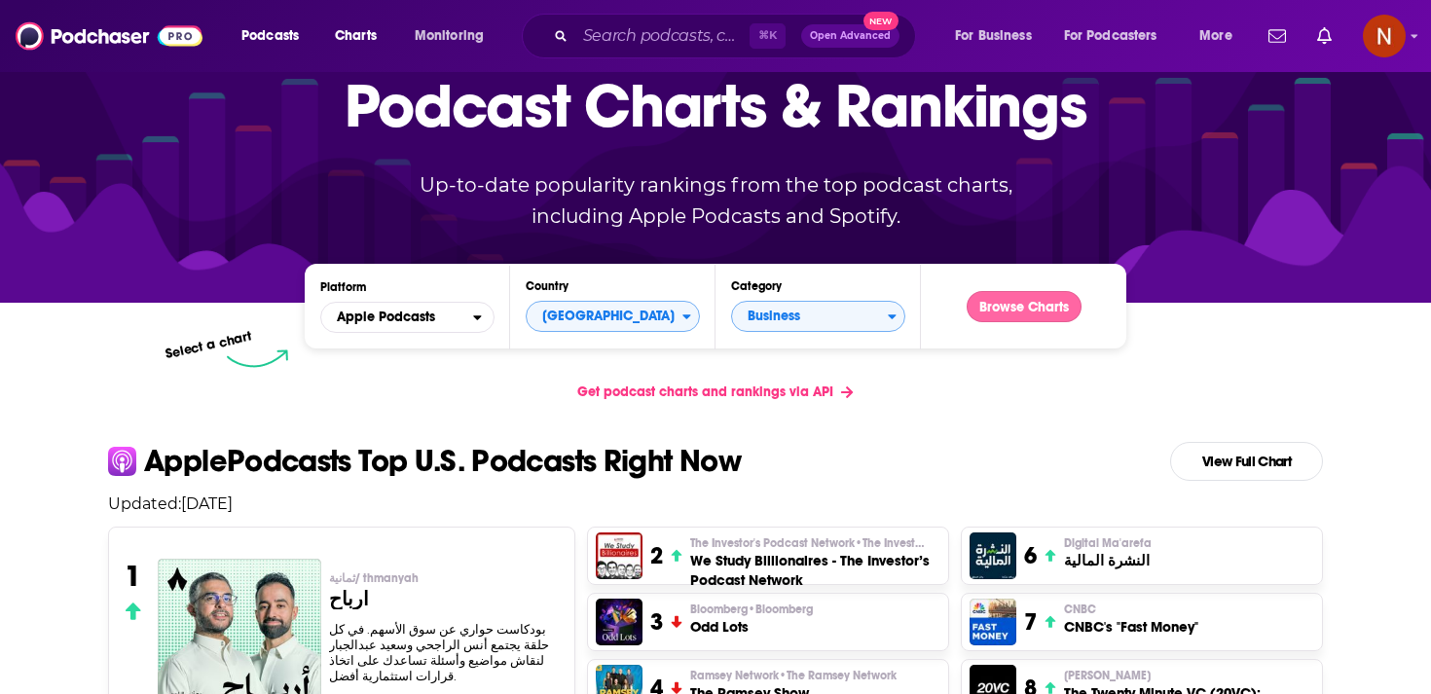
click at [1030, 308] on button "Browse Charts" at bounding box center [1024, 306] width 115 height 31
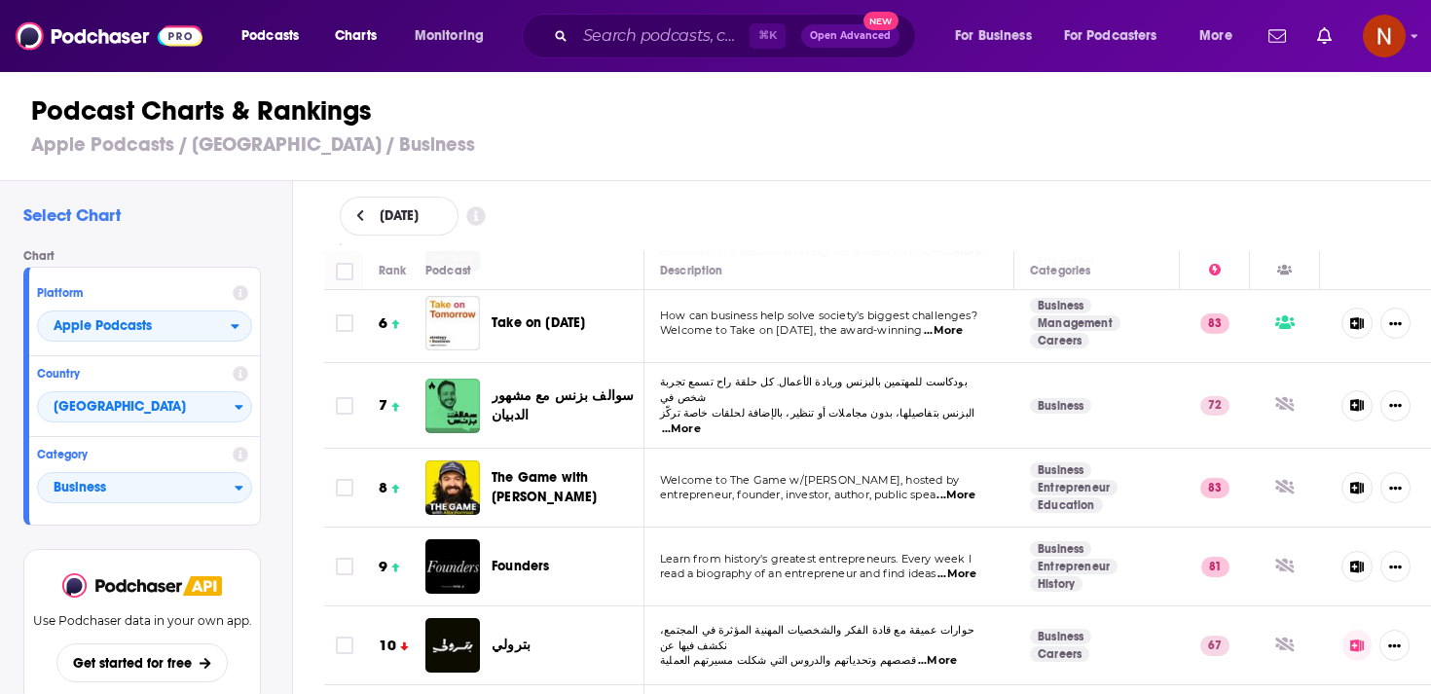
scroll to position [452, 0]
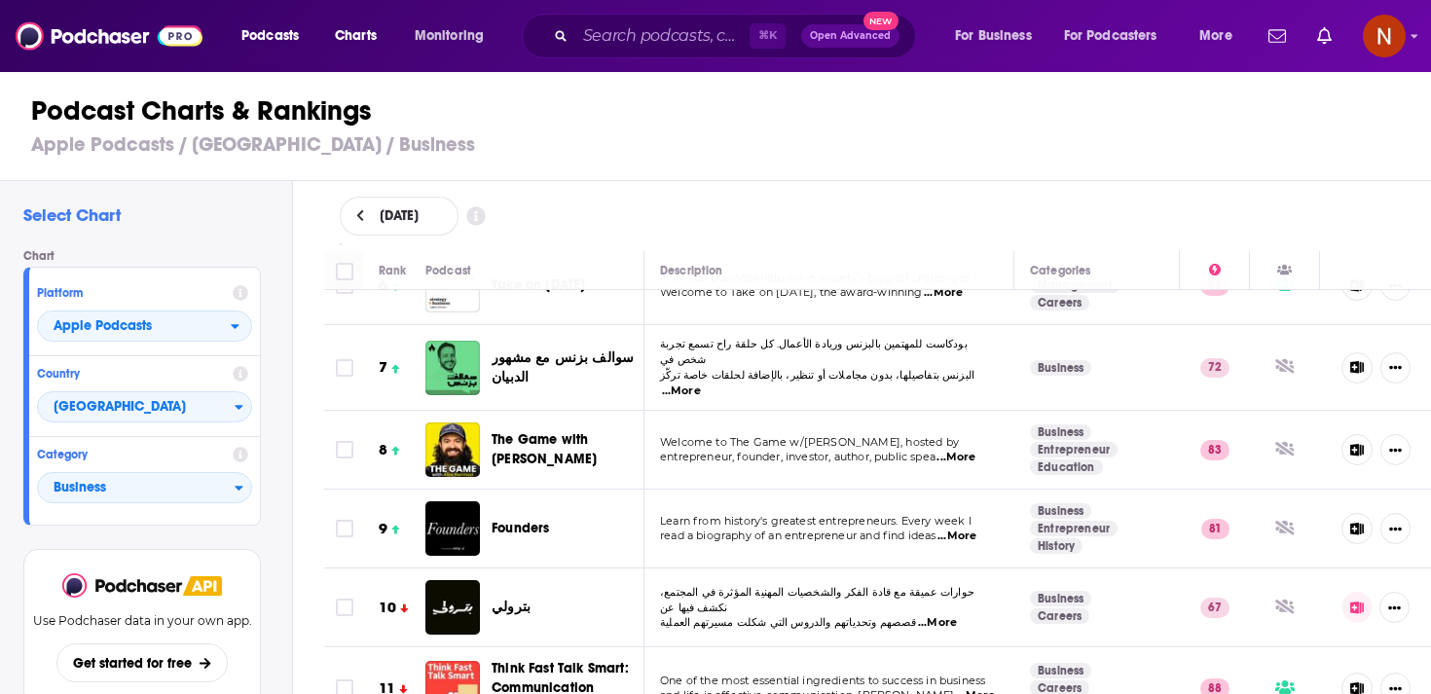
click at [506, 599] on span "بترولي" at bounding box center [511, 607] width 39 height 17
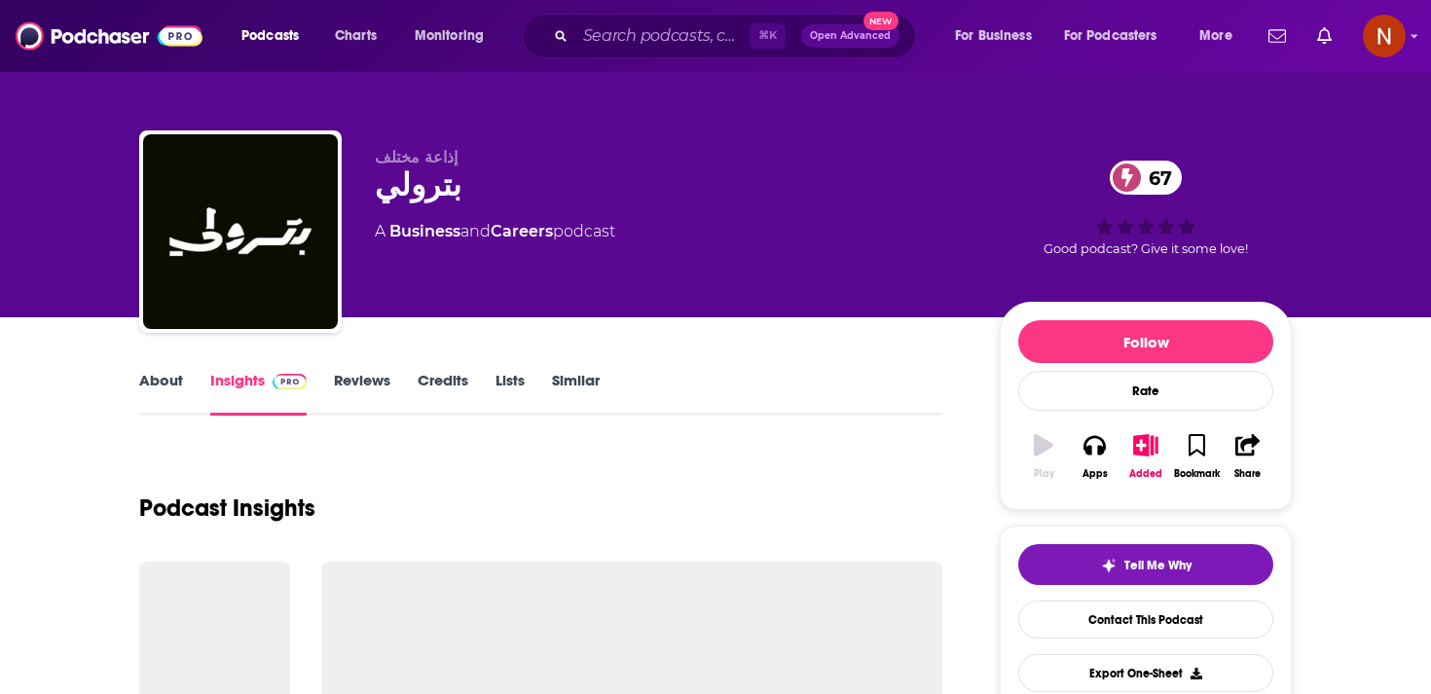
click at [427, 182] on div "بترولي 67" at bounding box center [672, 186] width 594 height 38
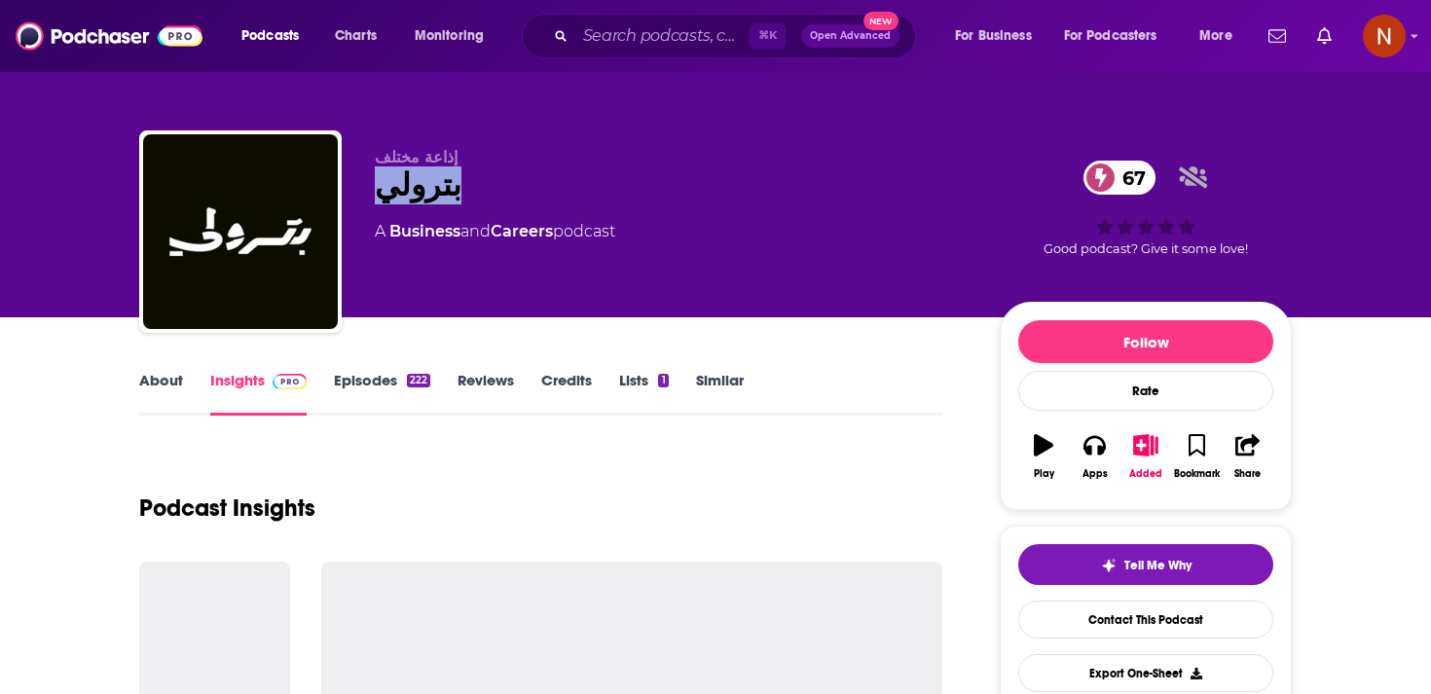
click at [427, 182] on div "بترولي 67" at bounding box center [672, 186] width 594 height 38
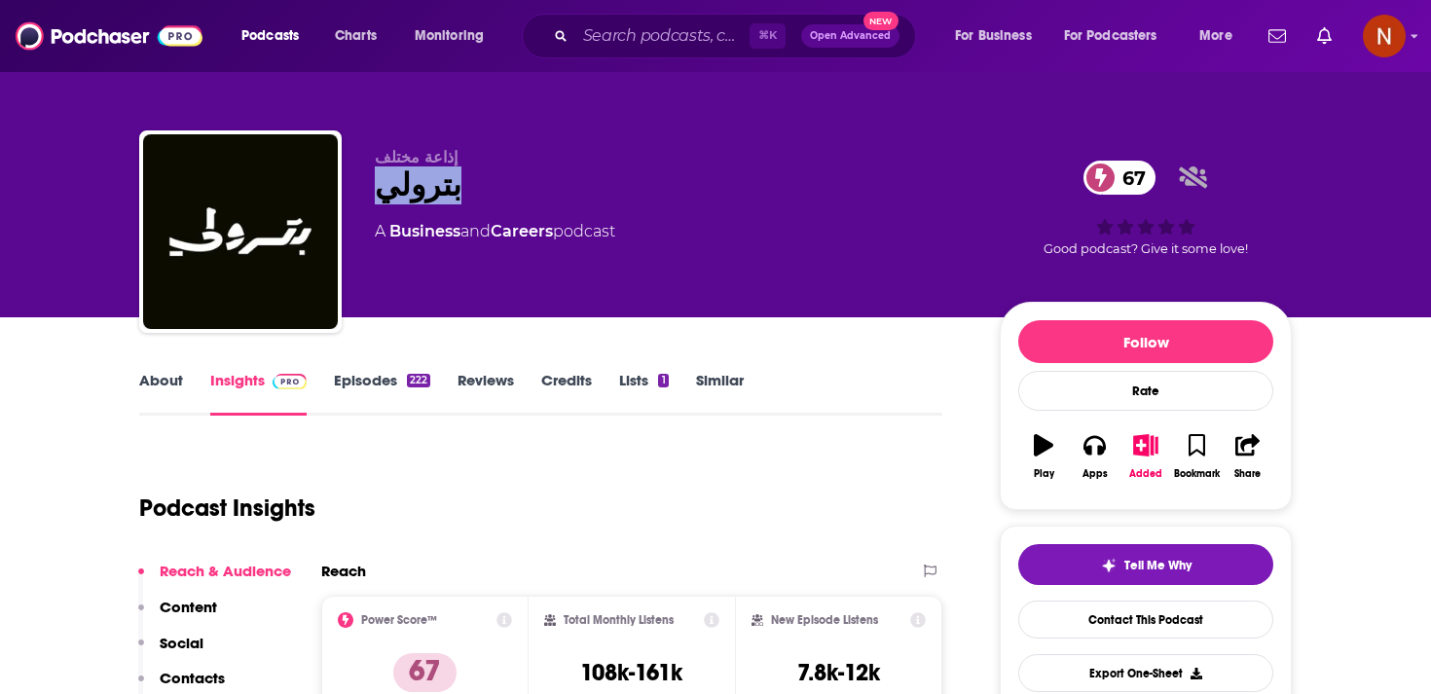
copy h2 "بترولي"
click at [383, 35] on link "Charts" at bounding box center [355, 35] width 66 height 31
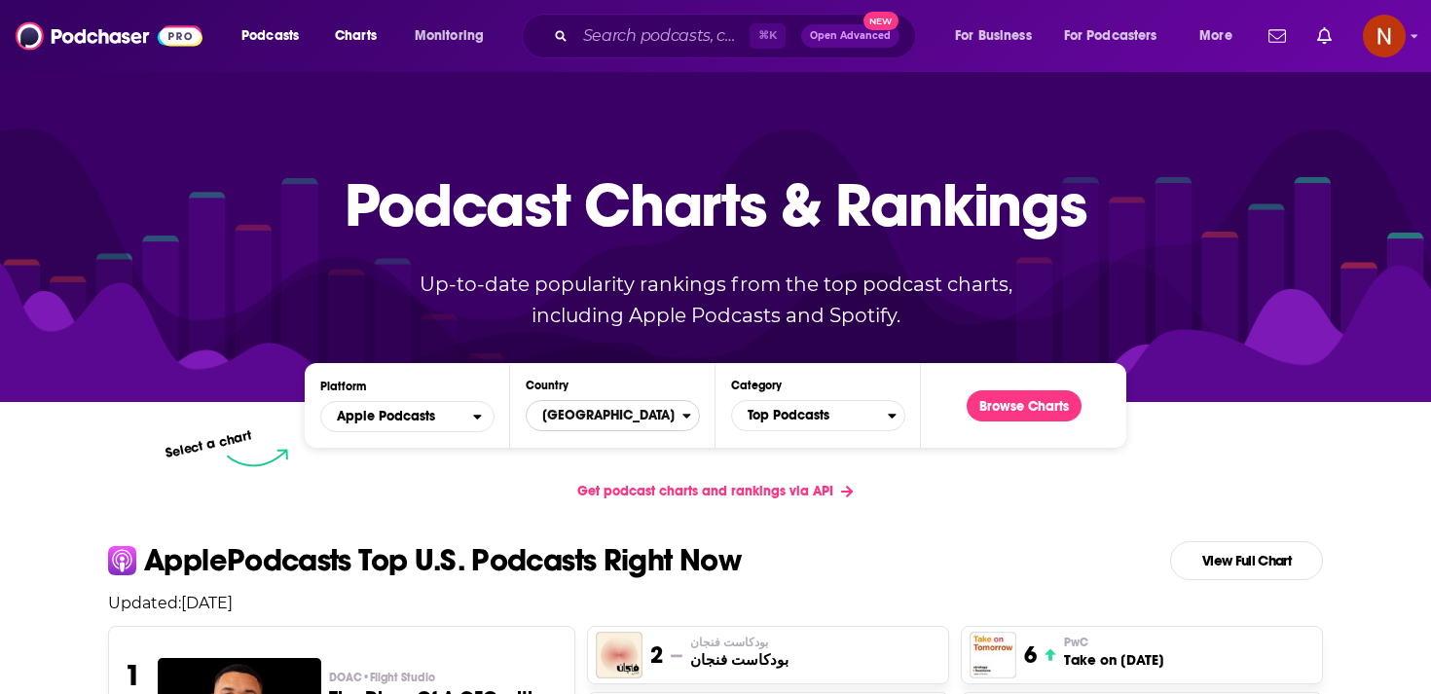
click at [604, 414] on span "United States" at bounding box center [605, 415] width 156 height 33
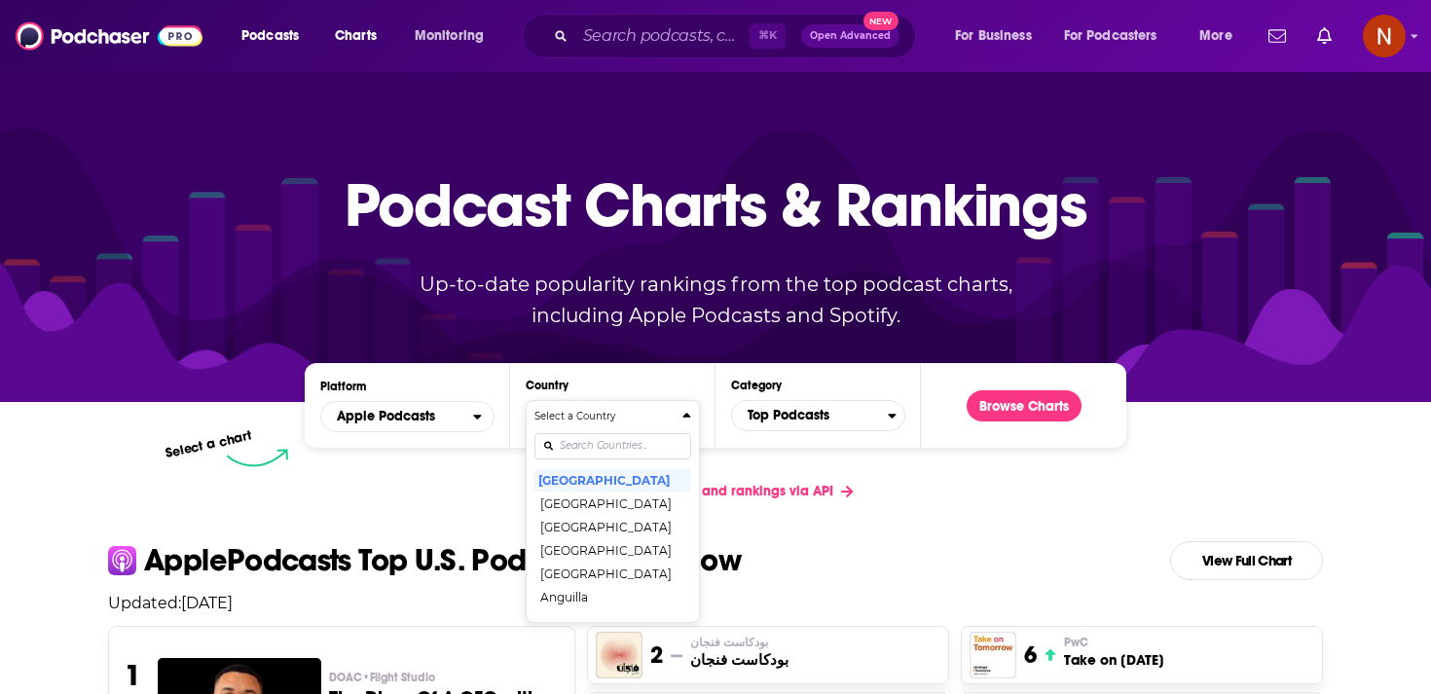
click at [607, 428] on div "Countries" at bounding box center [613, 446] width 157 height 45
click at [606, 442] on div "Select a Country United States Afghanistan Albania Algeria Angola Anguilla Anti…" at bounding box center [613, 511] width 157 height 205
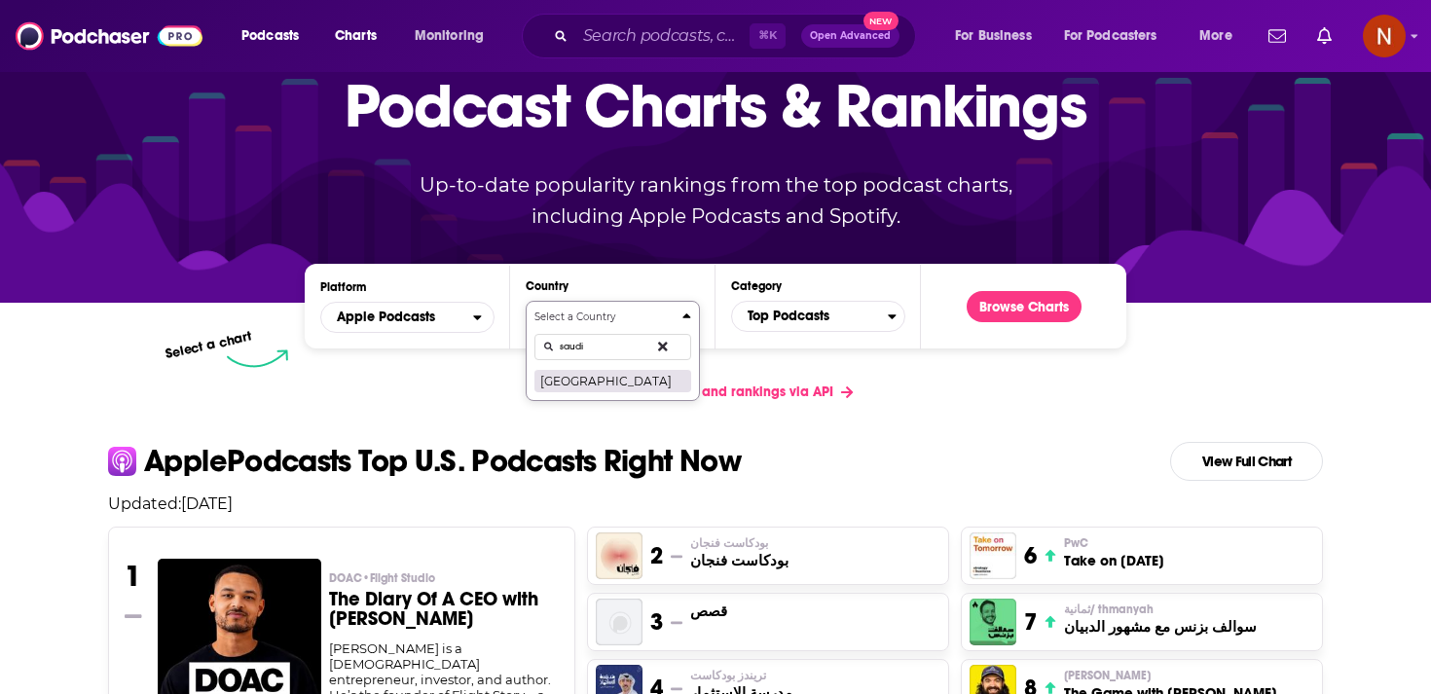
type input "saudi"
click at [599, 387] on button "[GEOGRAPHIC_DATA]" at bounding box center [613, 380] width 157 height 23
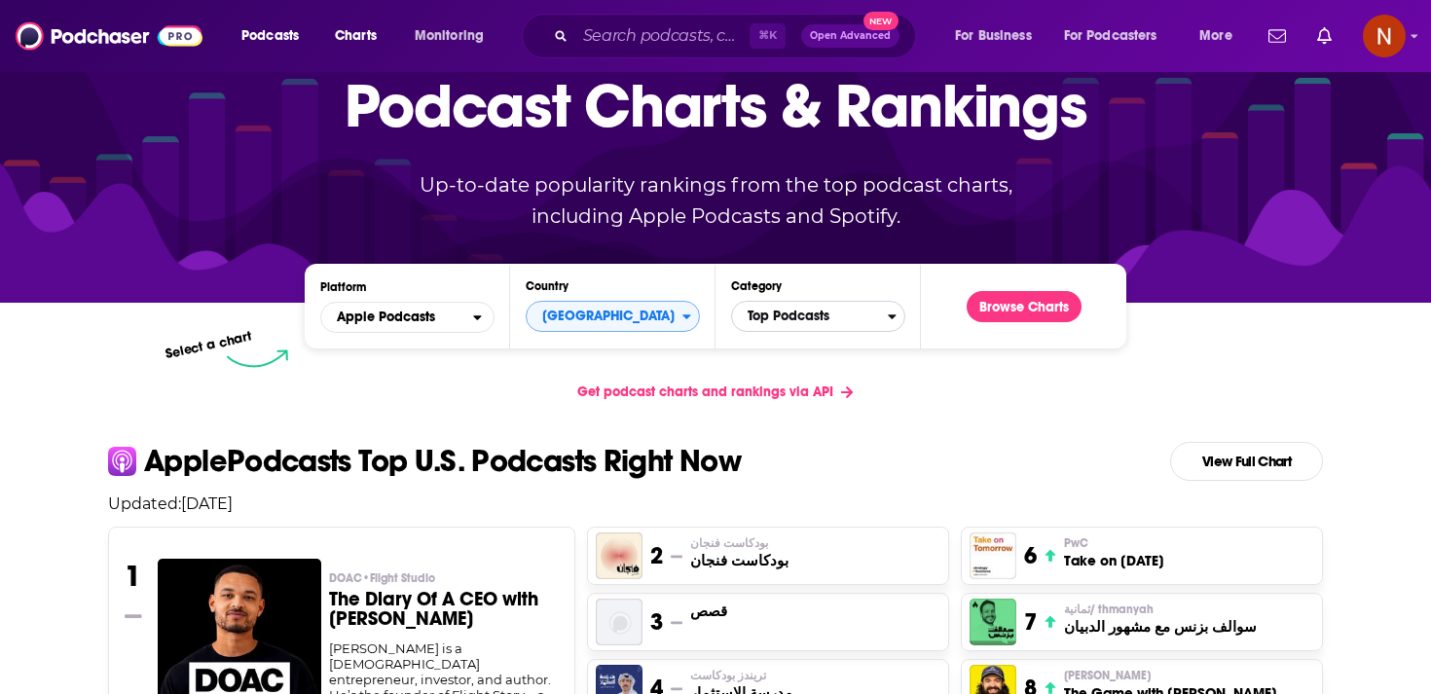
click at [781, 327] on span "Top Podcasts" at bounding box center [810, 316] width 156 height 33
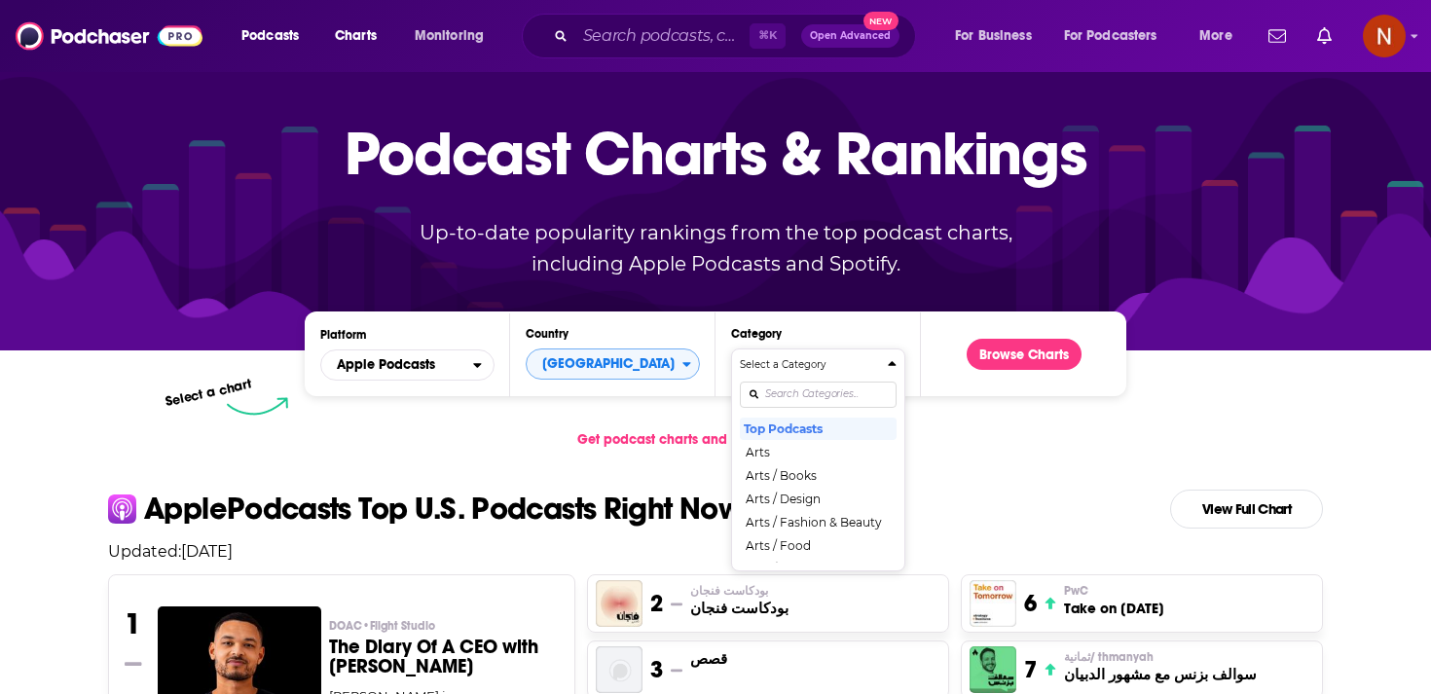
scroll to position [0, 0]
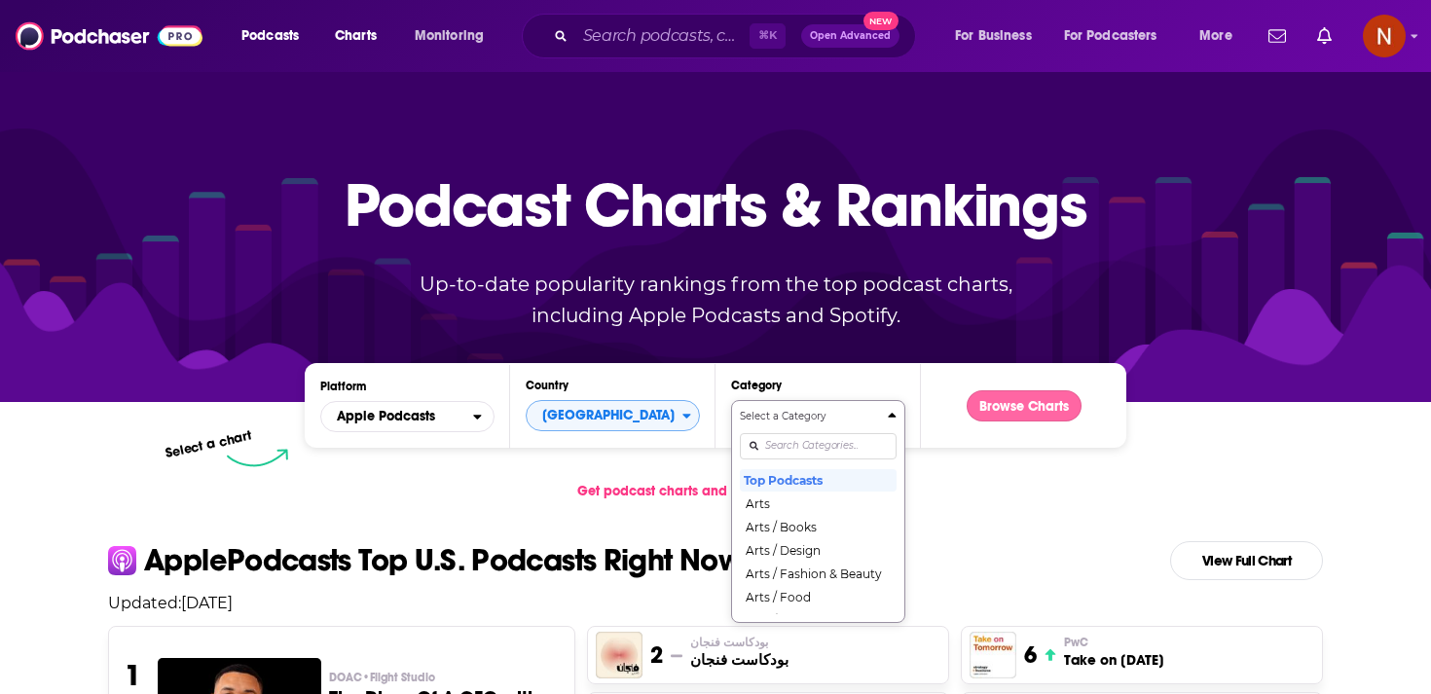
click at [992, 406] on button "Browse Charts" at bounding box center [1024, 405] width 115 height 31
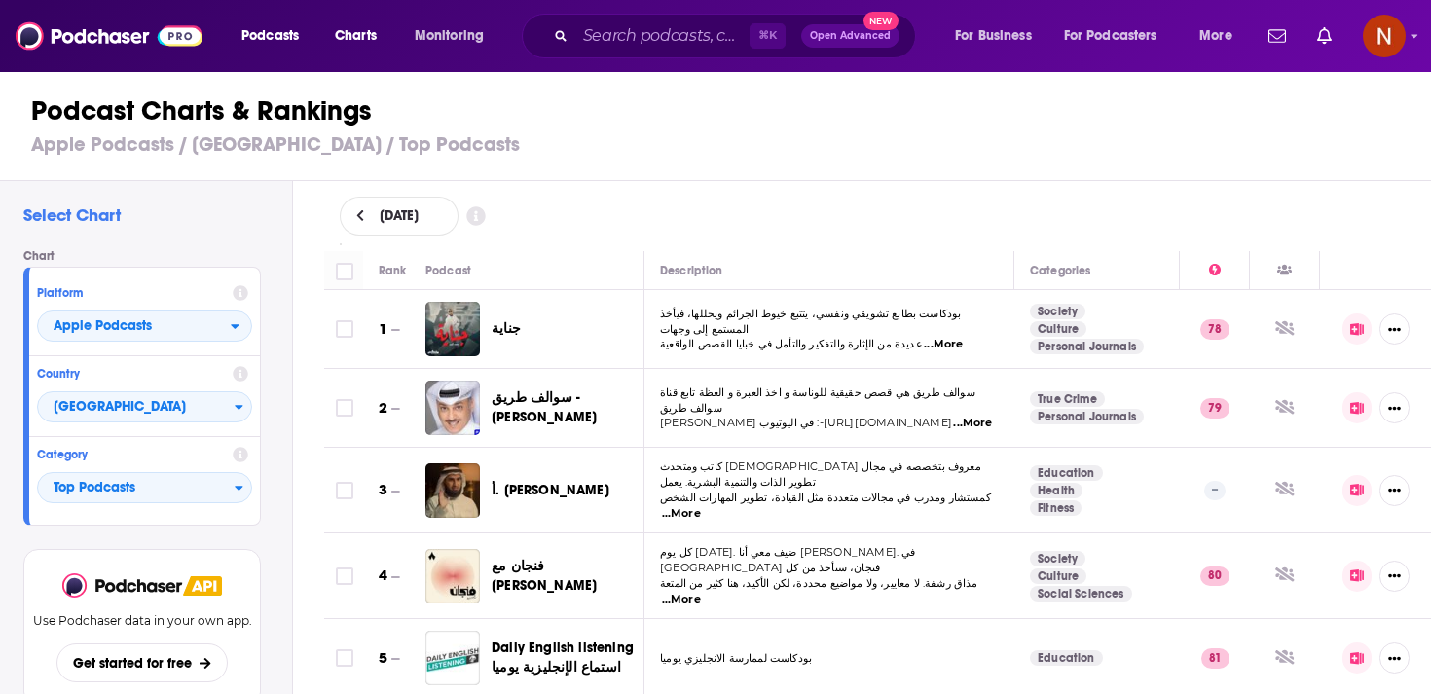
click at [577, 476] on div "أ. ياسر الحزيمي" at bounding box center [576, 491] width 169 height 55
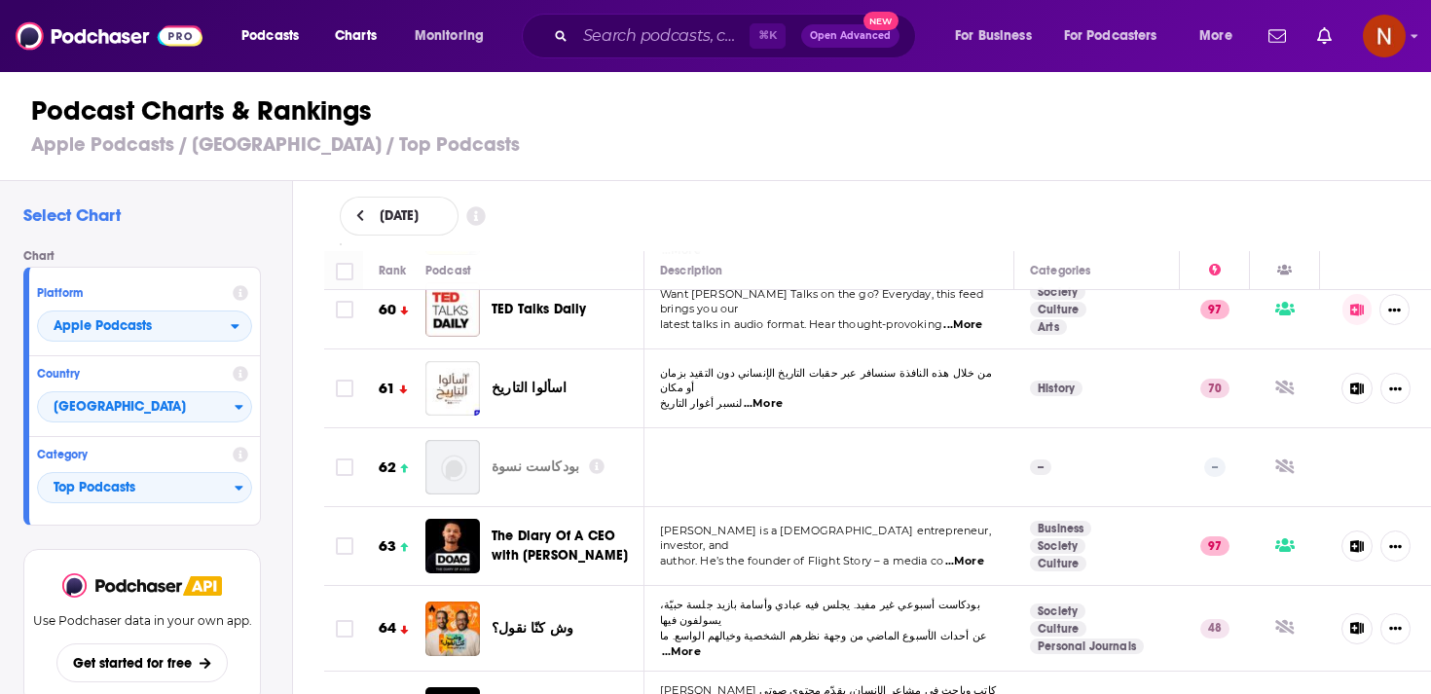
scroll to position [4870, 0]
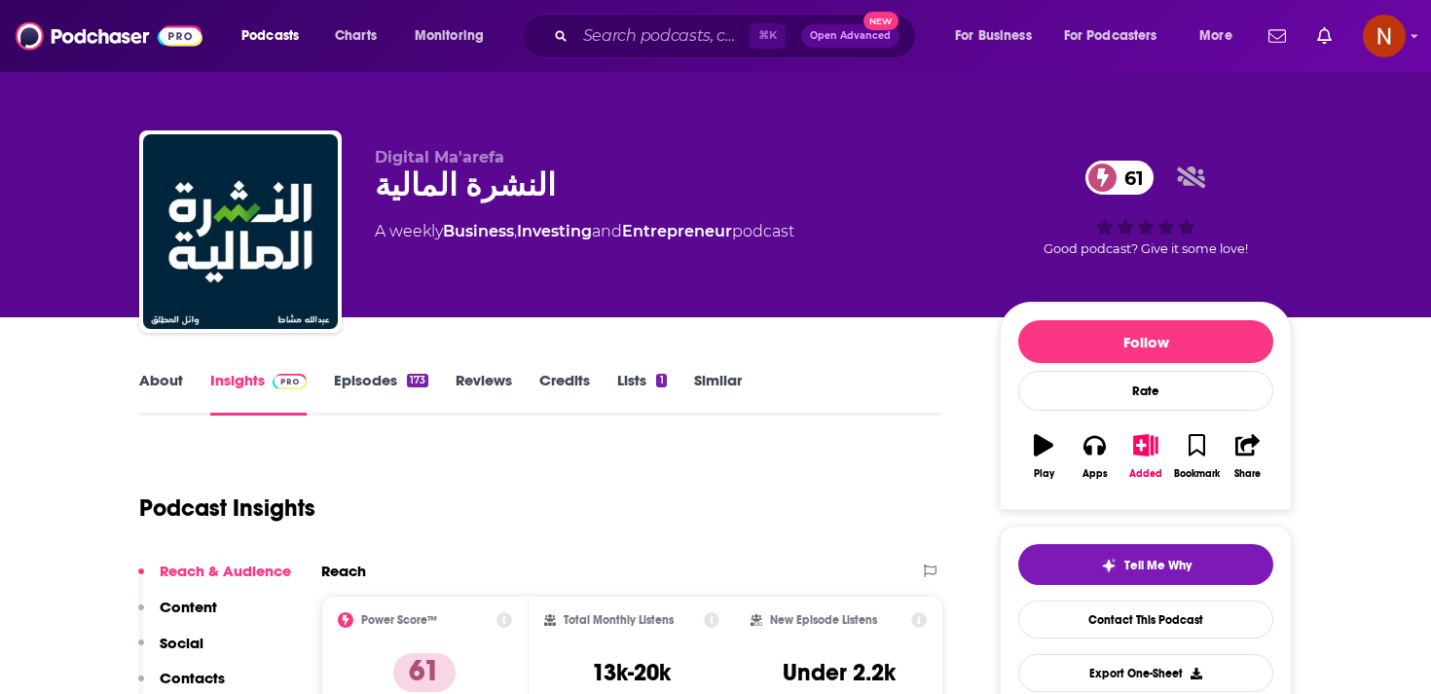
click at [458, 195] on div "النشرة المالية 61" at bounding box center [672, 186] width 594 height 38
copy div "النشرة المالية 61"
click at [524, 415] on div "Reviews" at bounding box center [498, 393] width 84 height 45
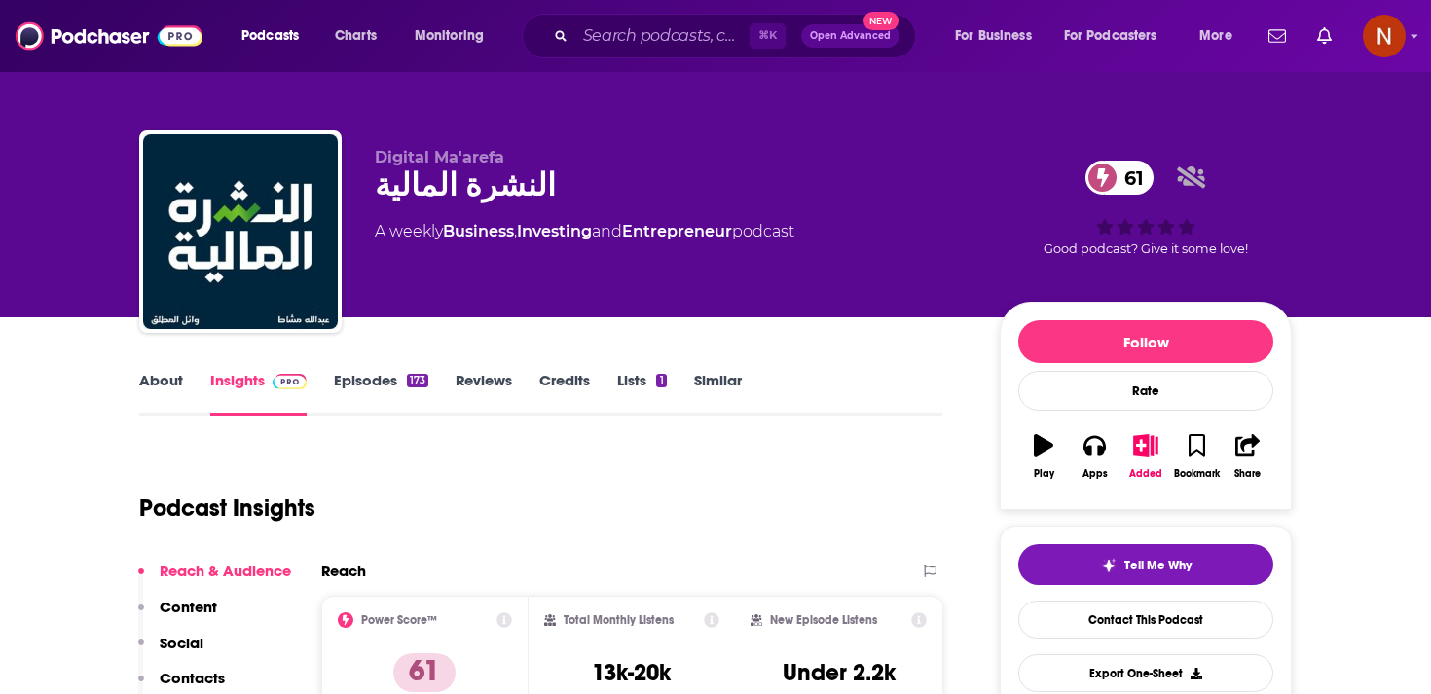
click at [478, 186] on div "النشرة المالية 61" at bounding box center [672, 186] width 594 height 38
copy div "النشرة المالية 61"
click at [482, 191] on div "النشرة المالية 61" at bounding box center [672, 186] width 594 height 38
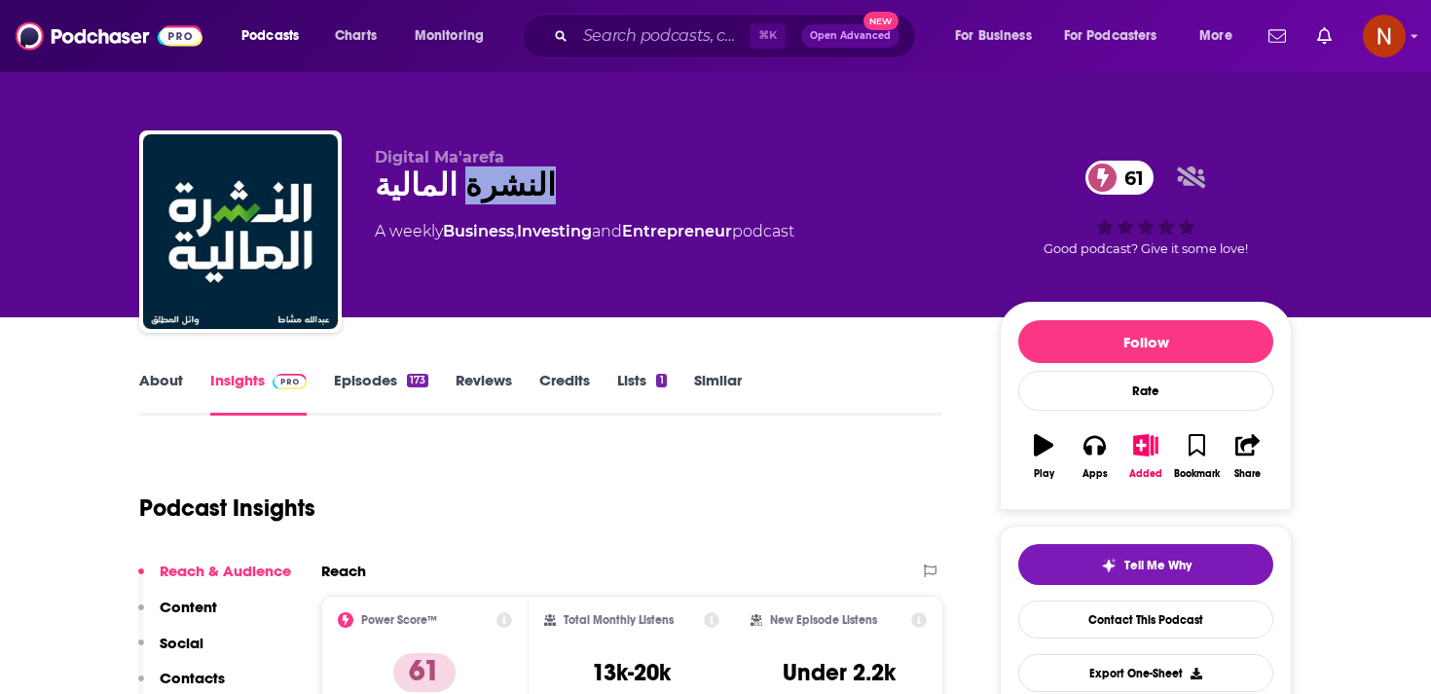
click at [482, 191] on div "النشرة المالية 61" at bounding box center [672, 186] width 594 height 38
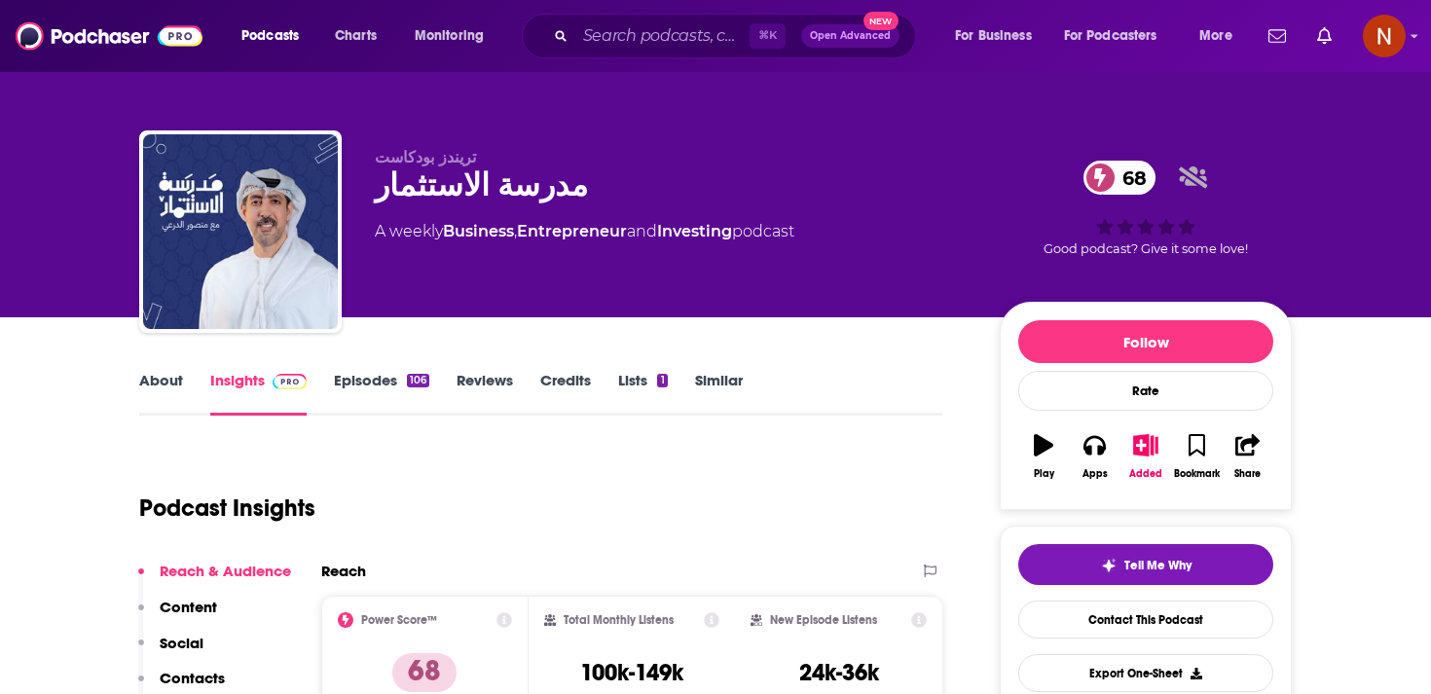
click at [502, 200] on div "مدرسة الاستثمار 68" at bounding box center [672, 186] width 594 height 38
copy div "مدرسة الاستثمار 68"
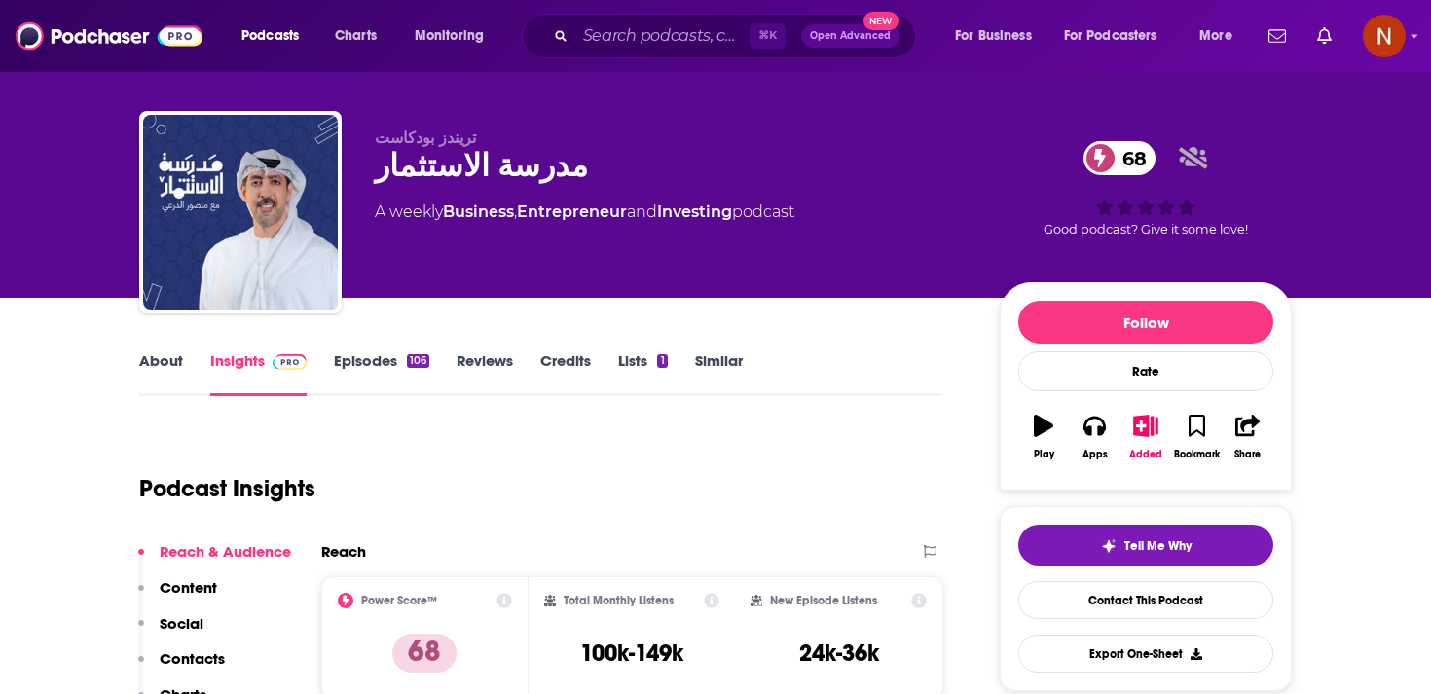
scroll to position [50, 0]
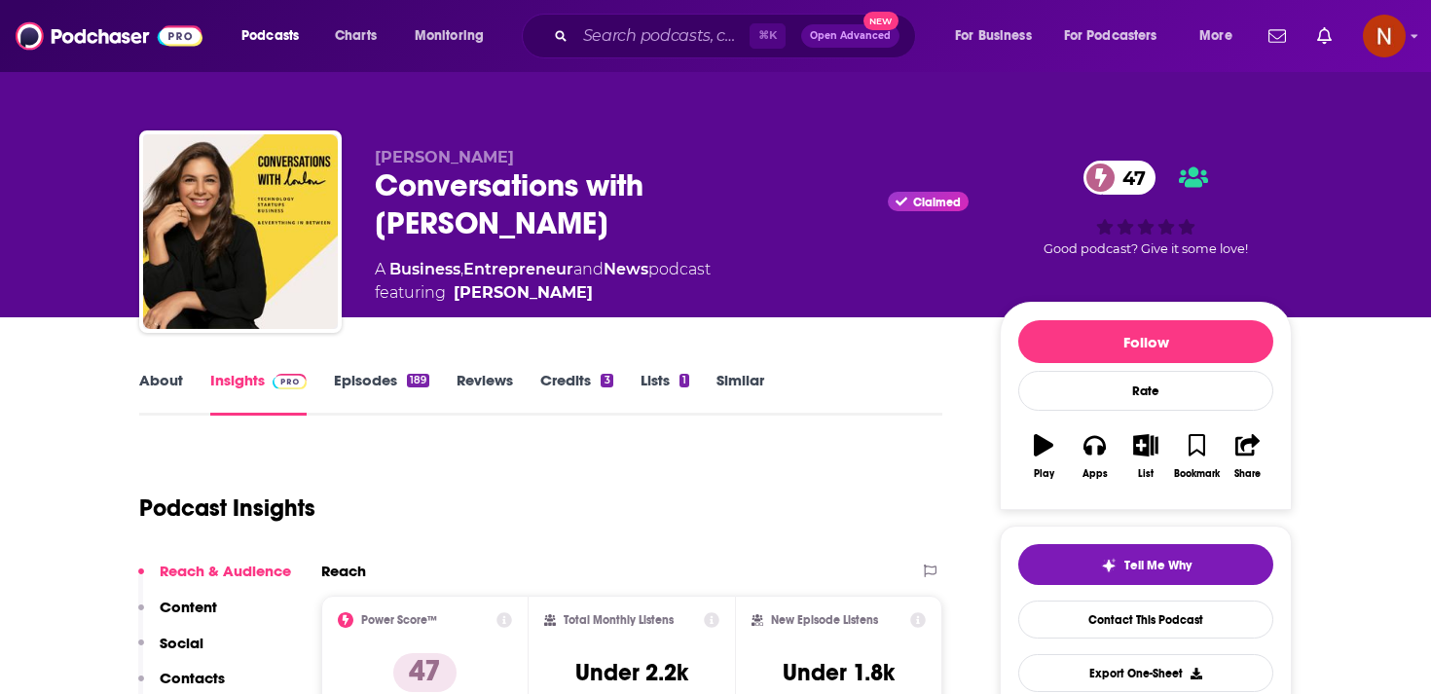
click at [512, 193] on div "Conversations with [PERSON_NAME] 47" at bounding box center [672, 205] width 594 height 76
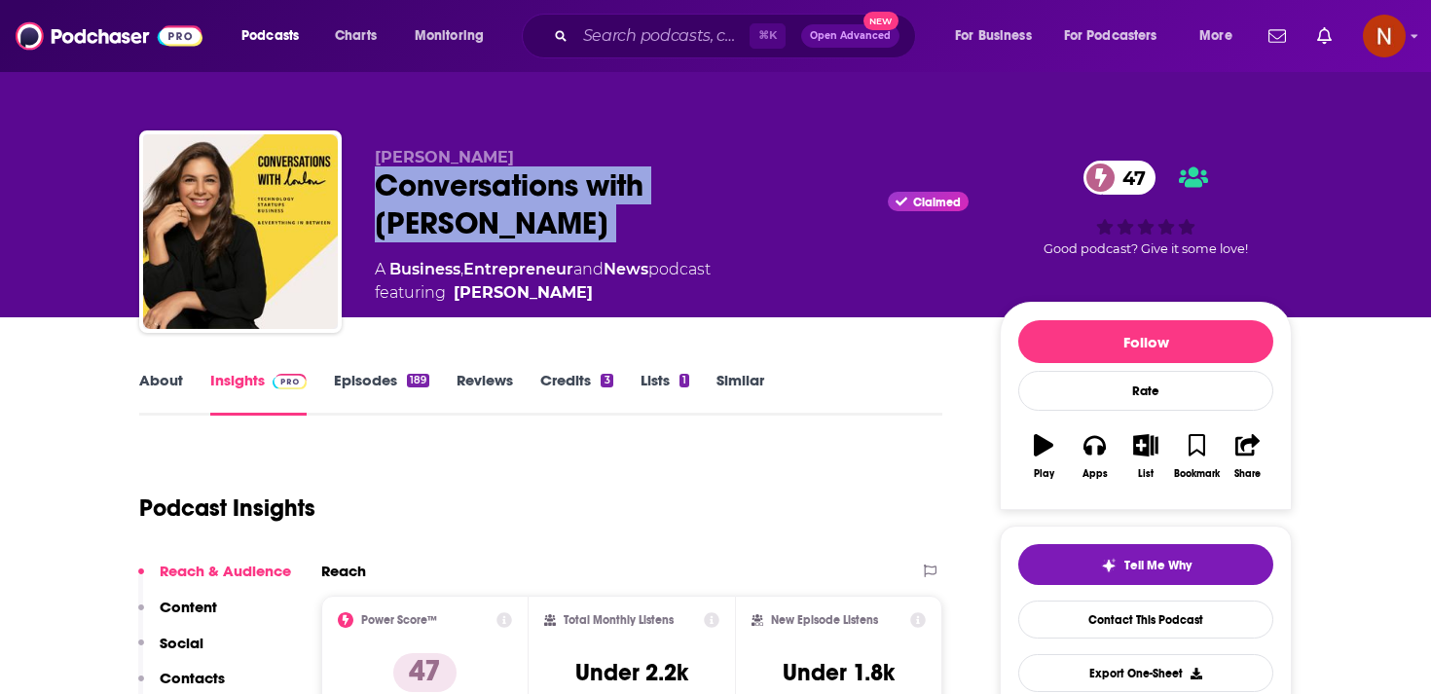
click at [512, 193] on div "Conversations with Loulou Claimed 47" at bounding box center [672, 205] width 594 height 76
copy div "Conversations with Loulou"
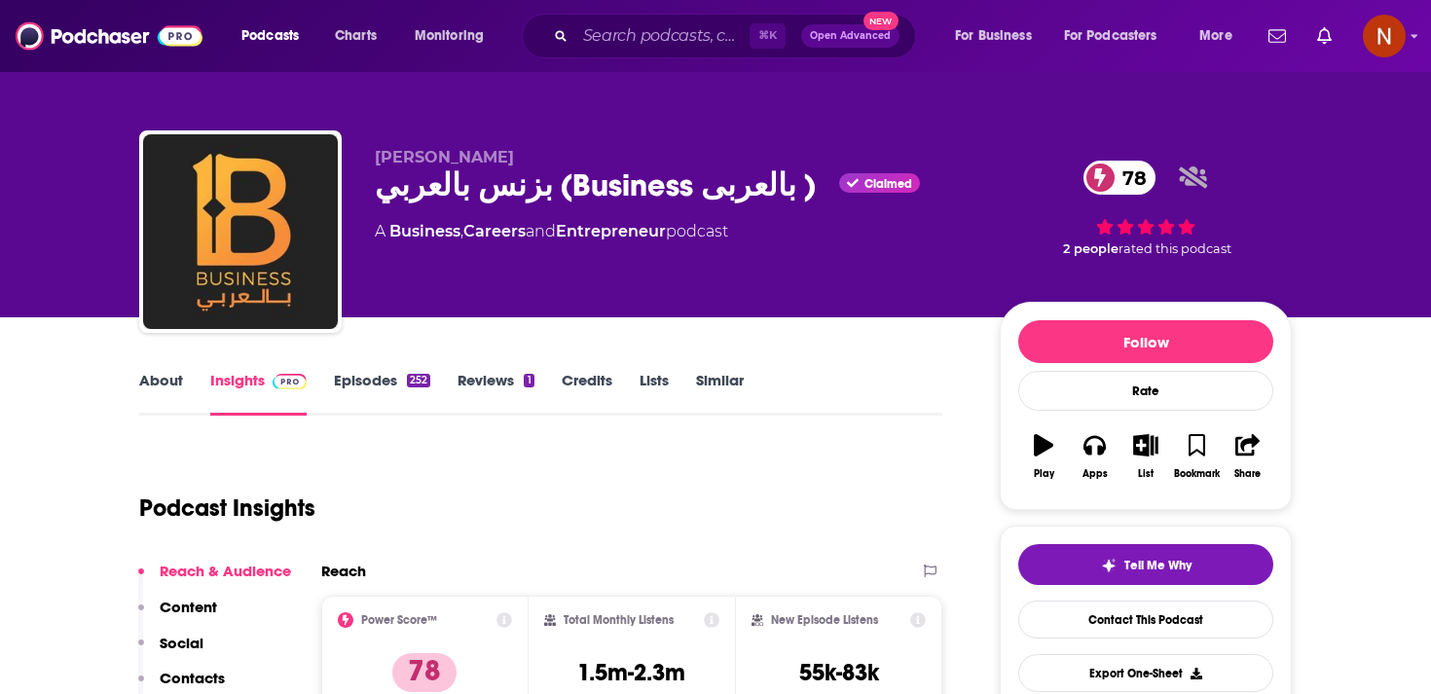
click at [575, 199] on div "بزنس بالعربي (Business بالعربى ) Claimed 78" at bounding box center [672, 186] width 594 height 38
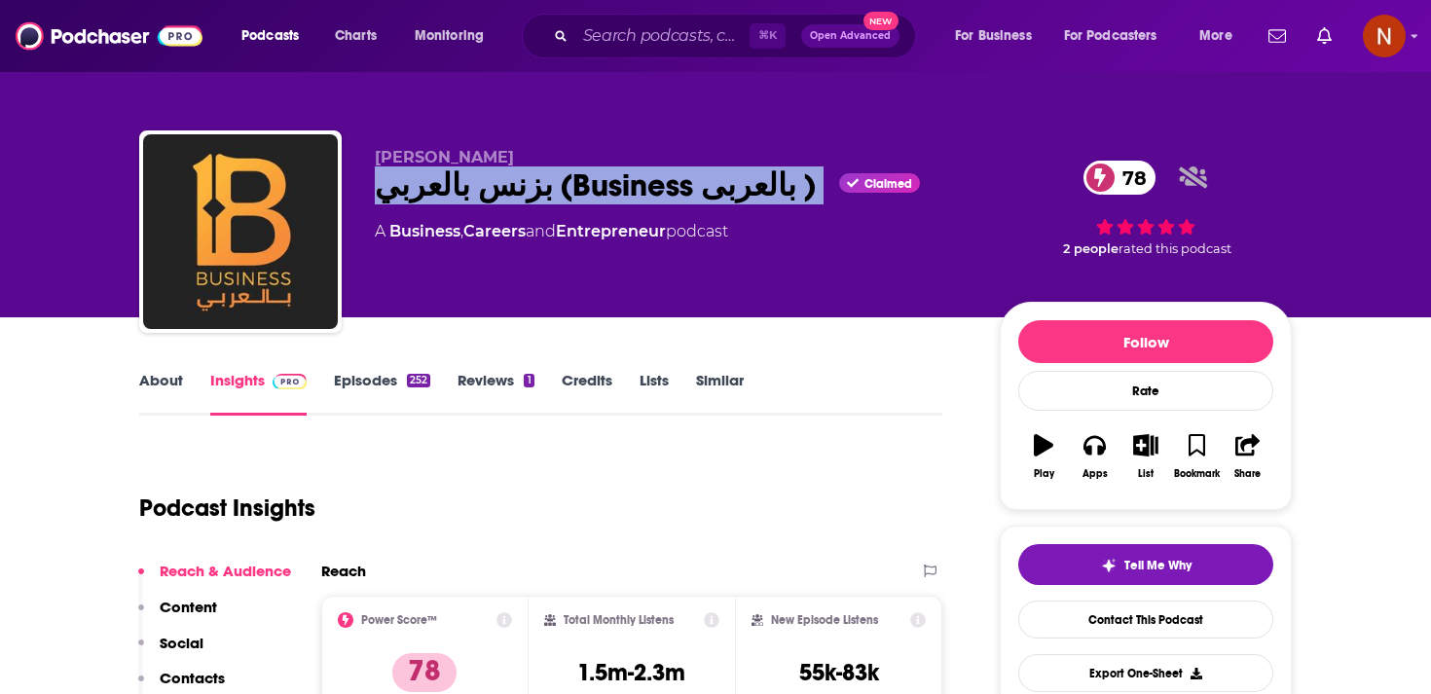
click at [575, 199] on div "بزنس بالعربي (Business بالعربى ) Claimed 78" at bounding box center [672, 186] width 594 height 38
copy div "بزنس بالعربي (Business بالعربى )"
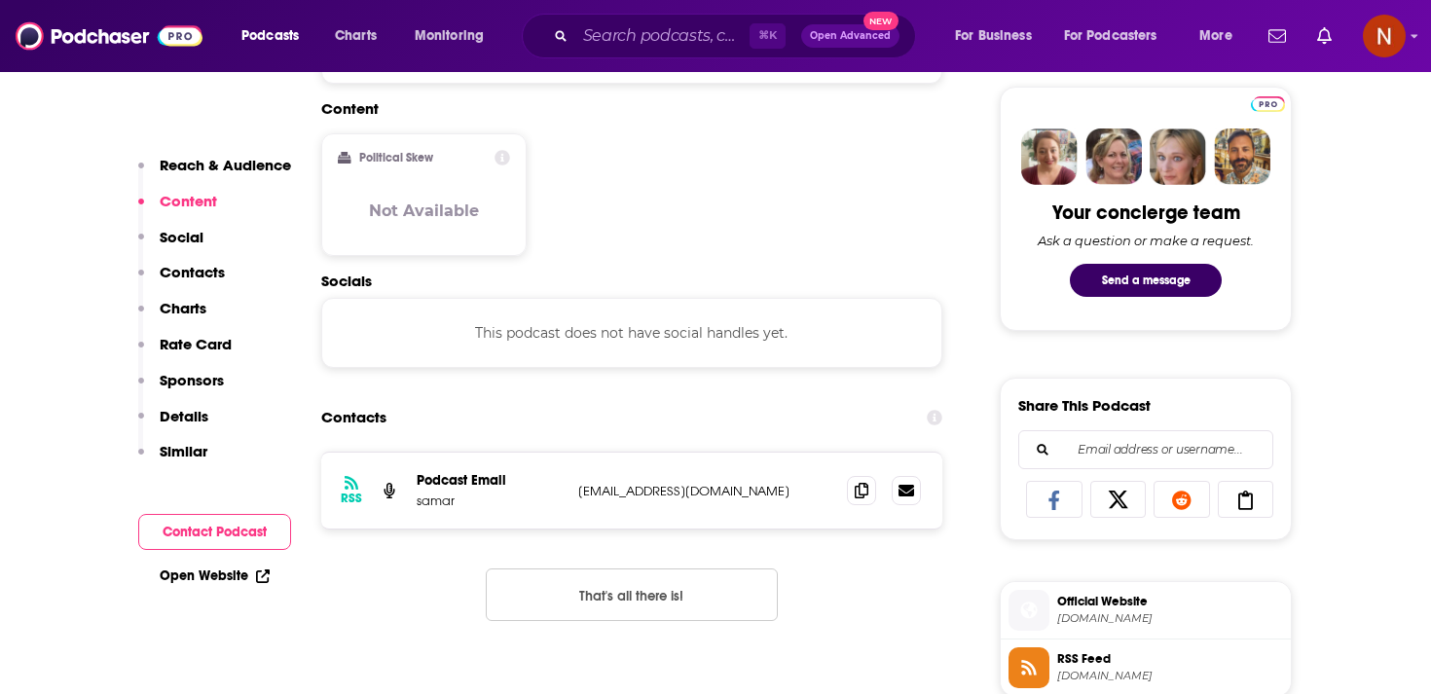
scroll to position [941, 0]
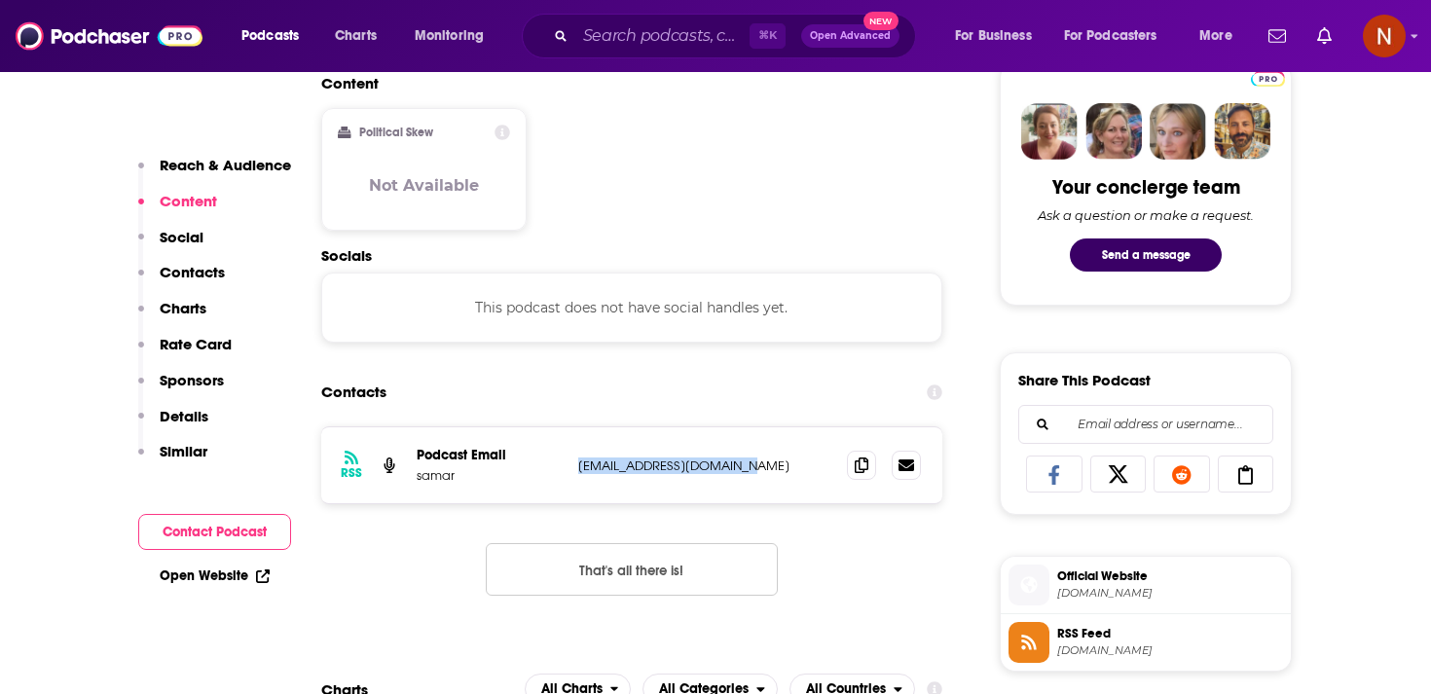
drag, startPoint x: 582, startPoint y: 468, endPoint x: 759, endPoint y: 466, distance: 176.3
click at [759, 466] on p "podcastbriefly@gmail.com" at bounding box center [704, 466] width 253 height 17
copy p "podcastbriefly@gmail.com"
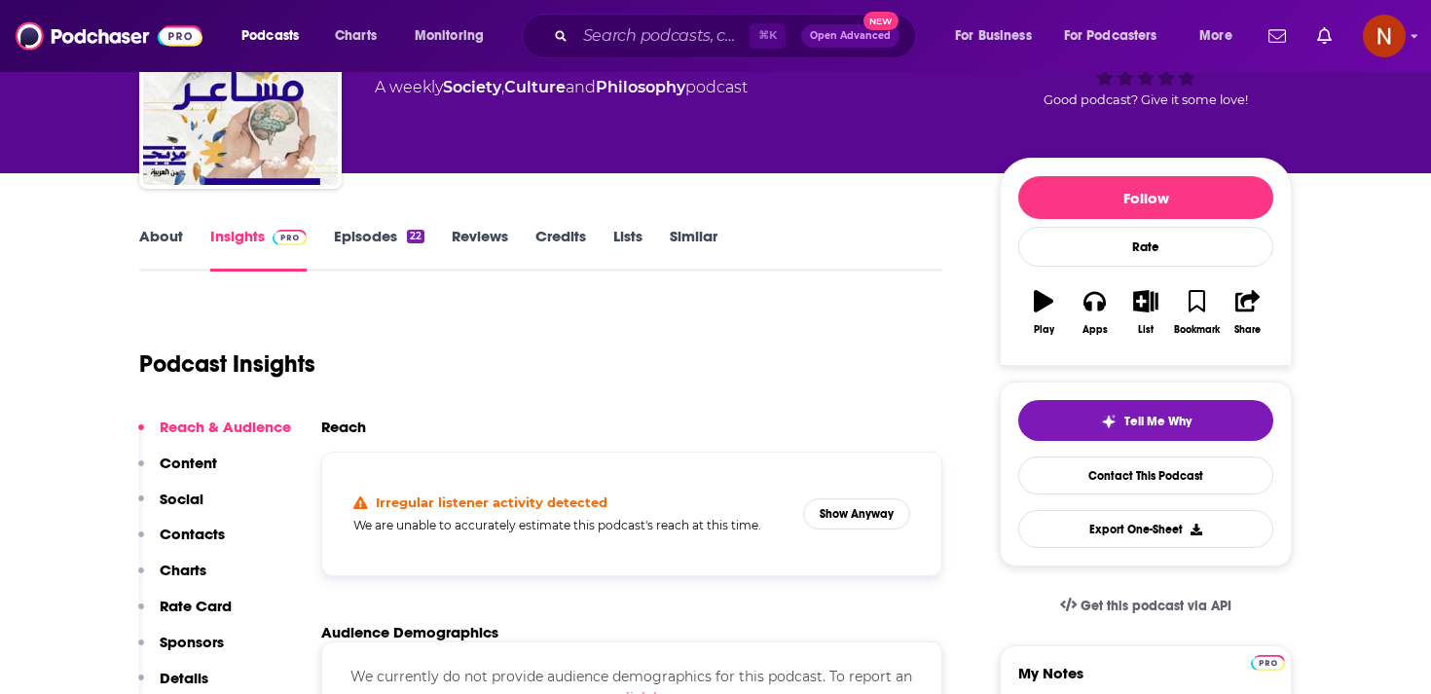
scroll to position [155, 0]
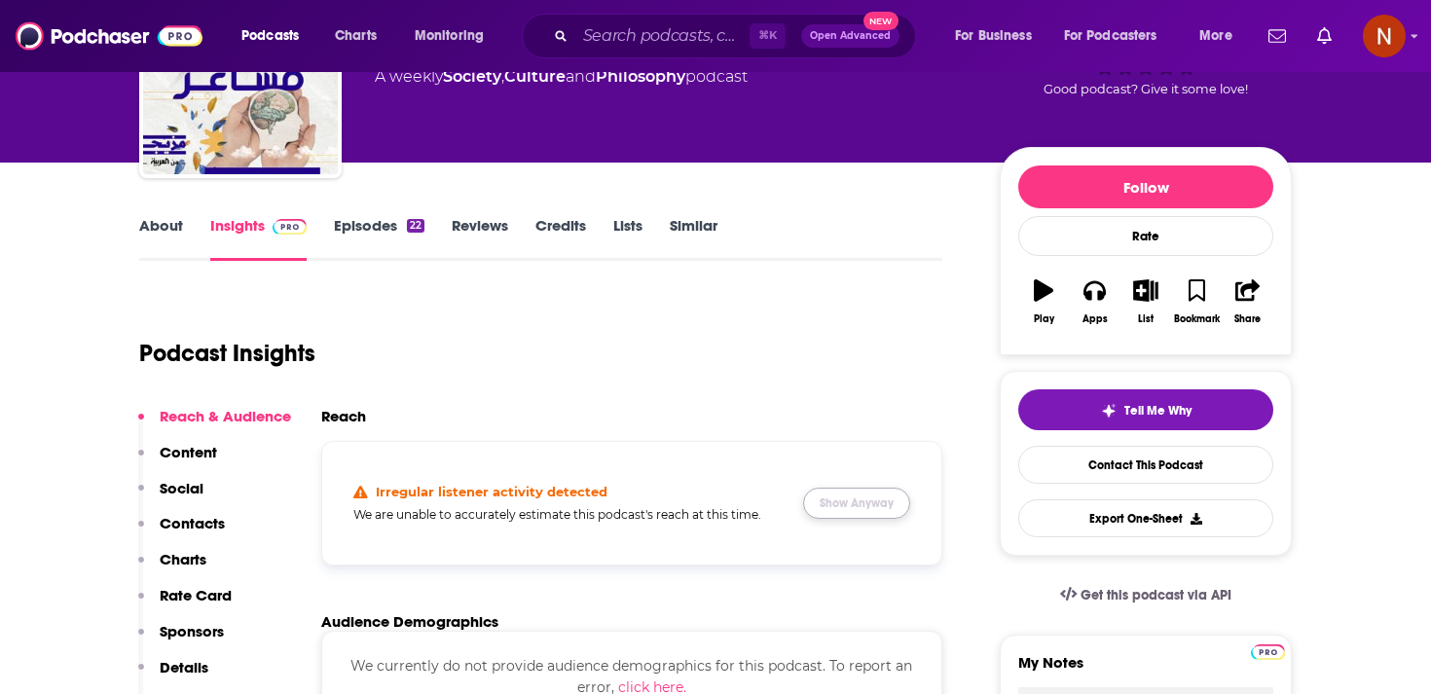
click at [834, 504] on button "Show Anyway" at bounding box center [856, 503] width 107 height 31
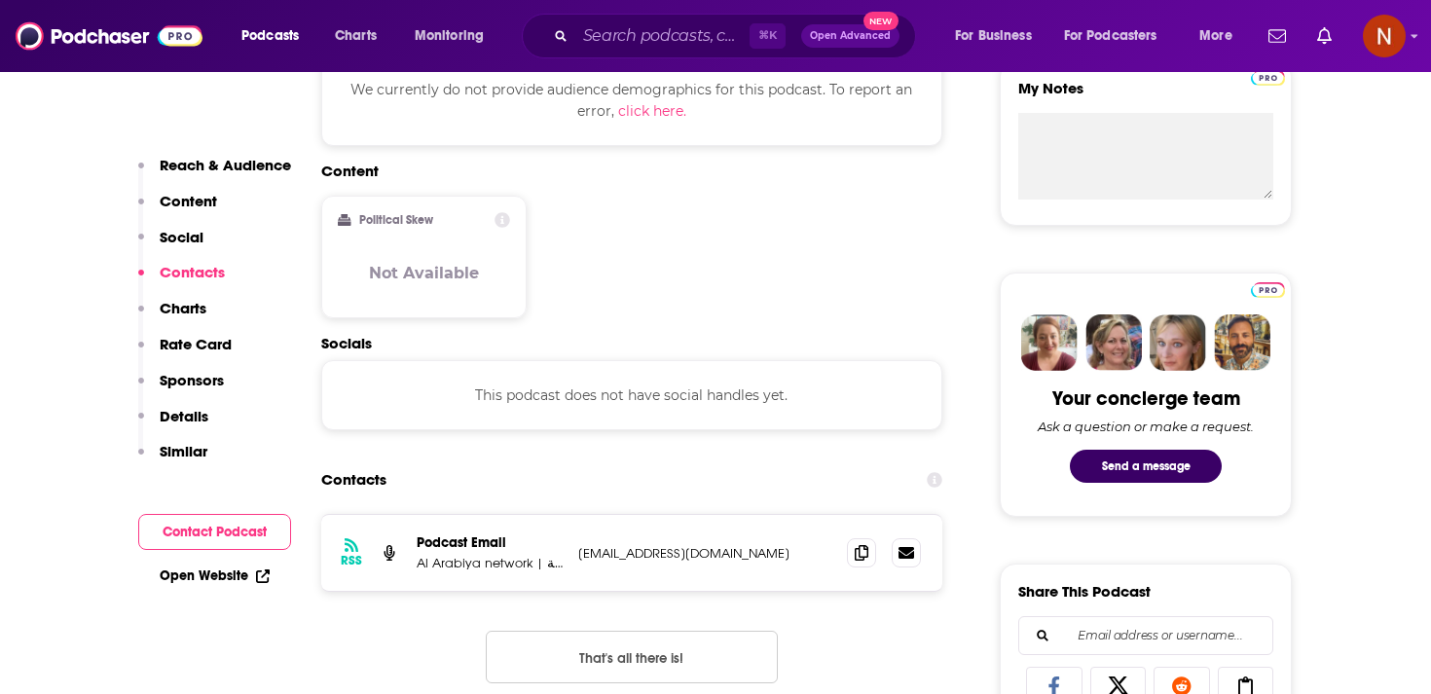
scroll to position [1164, 0]
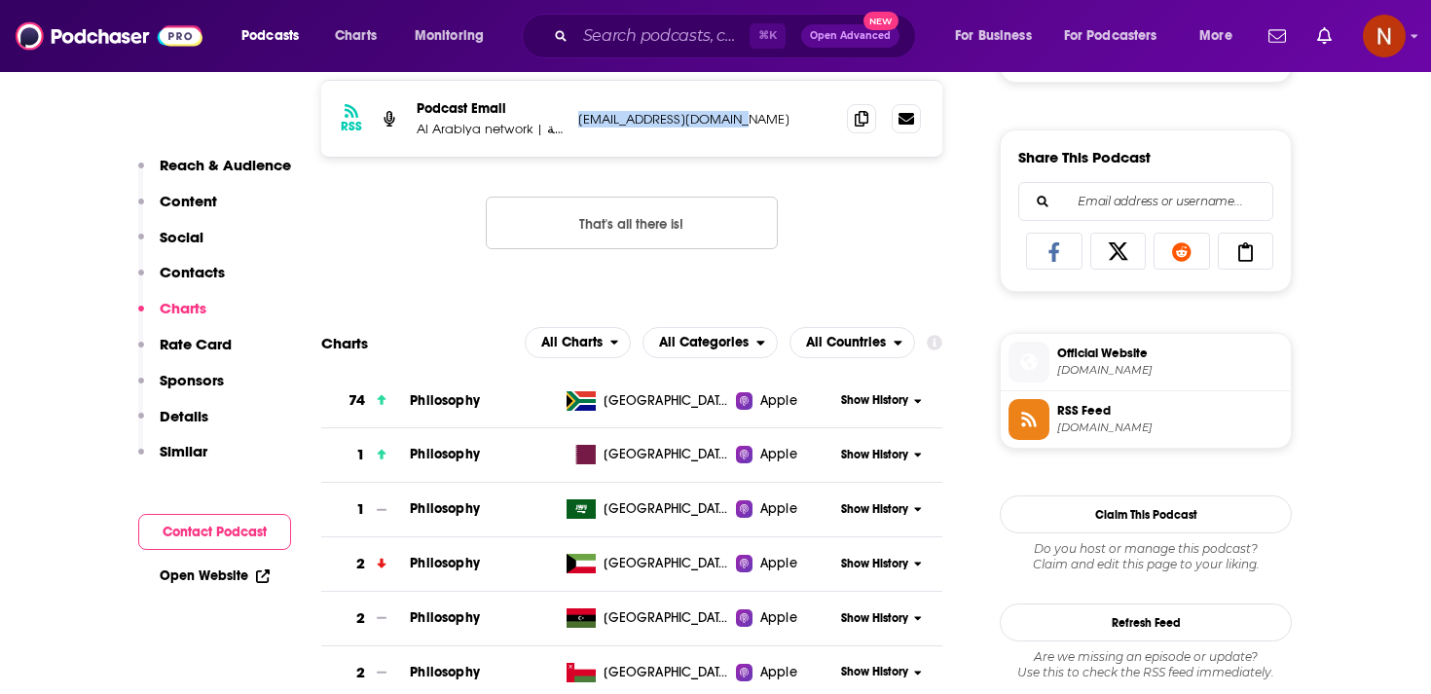
drag, startPoint x: 574, startPoint y: 127, endPoint x: 757, endPoint y: 113, distance: 183.6
click at [757, 113] on div "RSS Podcast Email Al Arabiya network | شبكة العربية contactus@alarabiya.net con…" at bounding box center [631, 119] width 621 height 76
copy p "contactus@alarabiya.net"
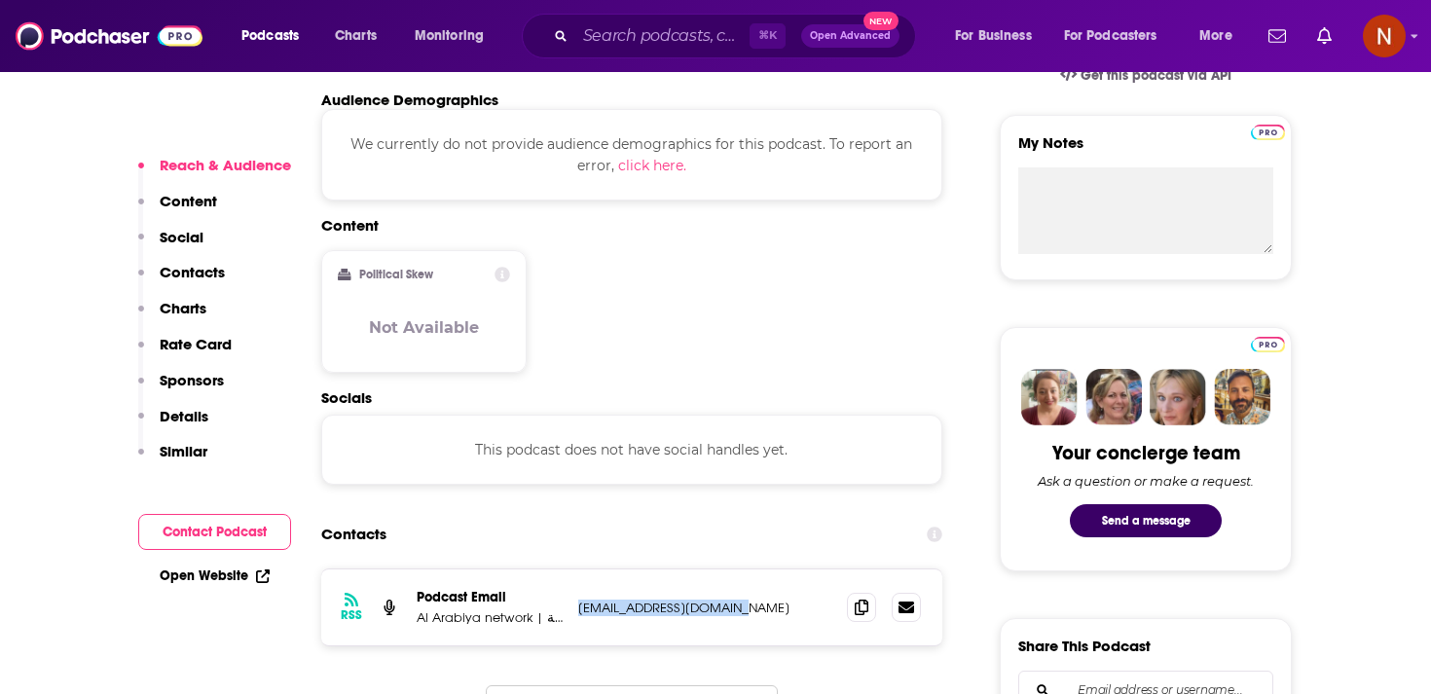
scroll to position [941, 0]
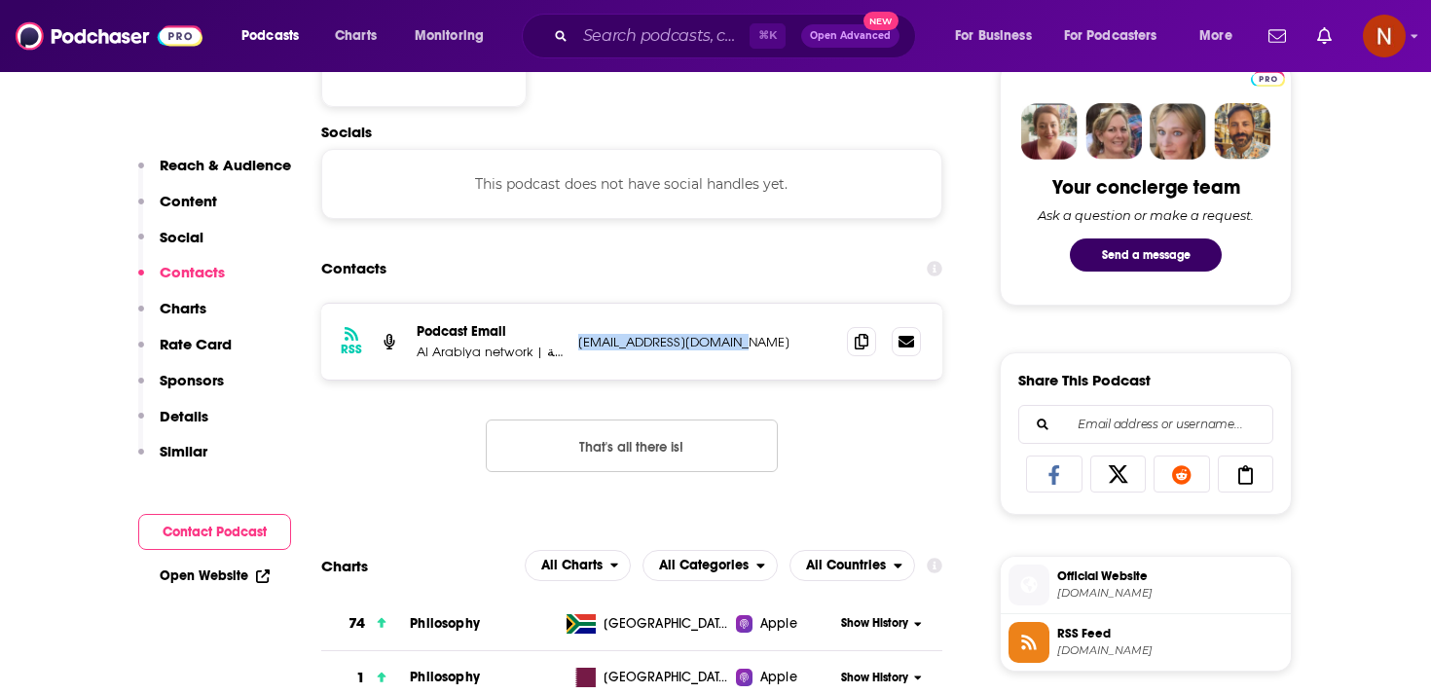
click at [1071, 601] on span "alarabiya.net" at bounding box center [1170, 593] width 226 height 15
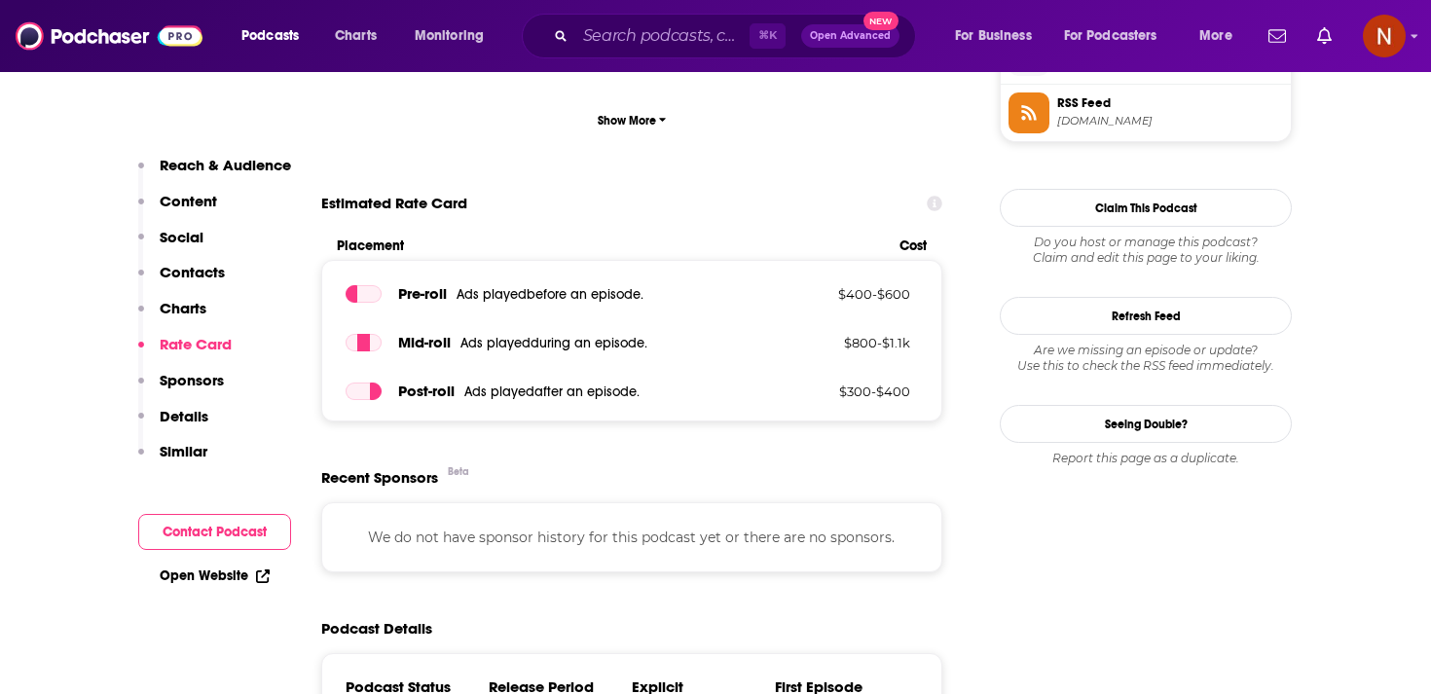
scroll to position [1568, 0]
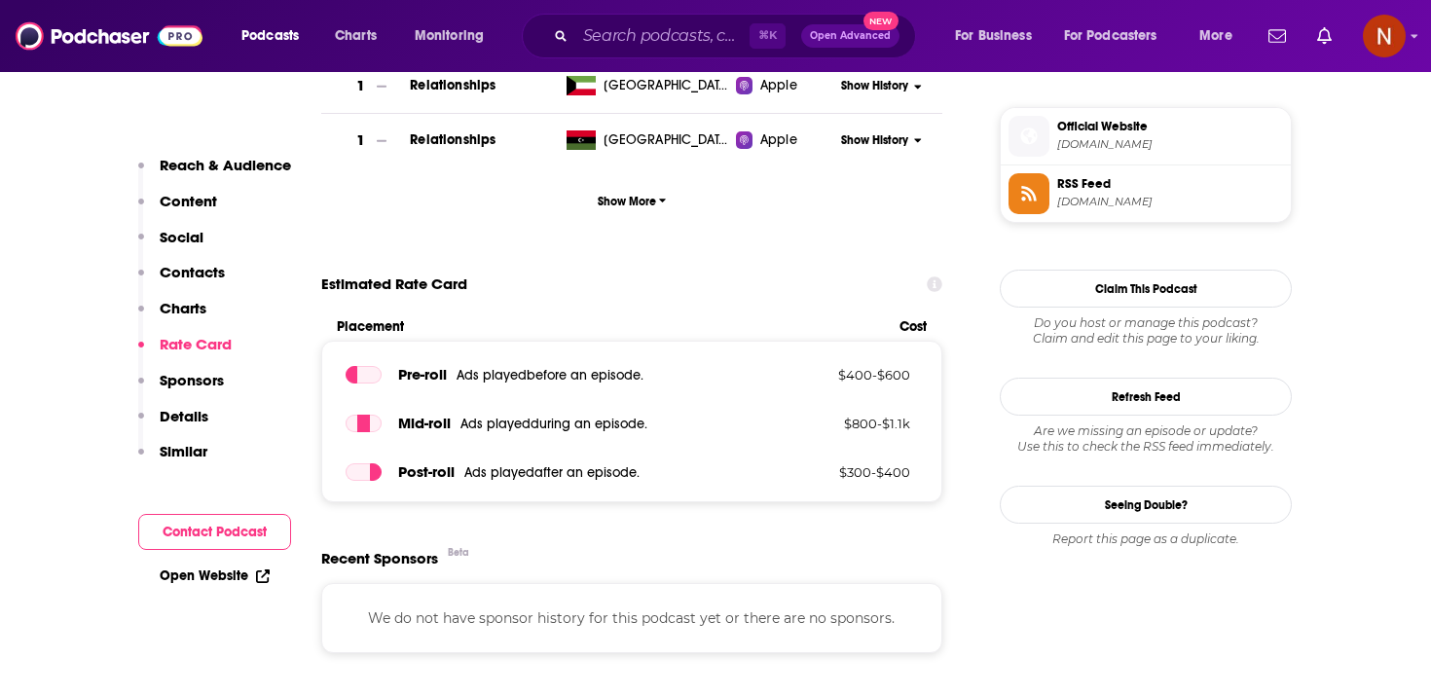
click at [1074, 204] on span "feeds.buzzsprout.com" at bounding box center [1170, 202] width 226 height 15
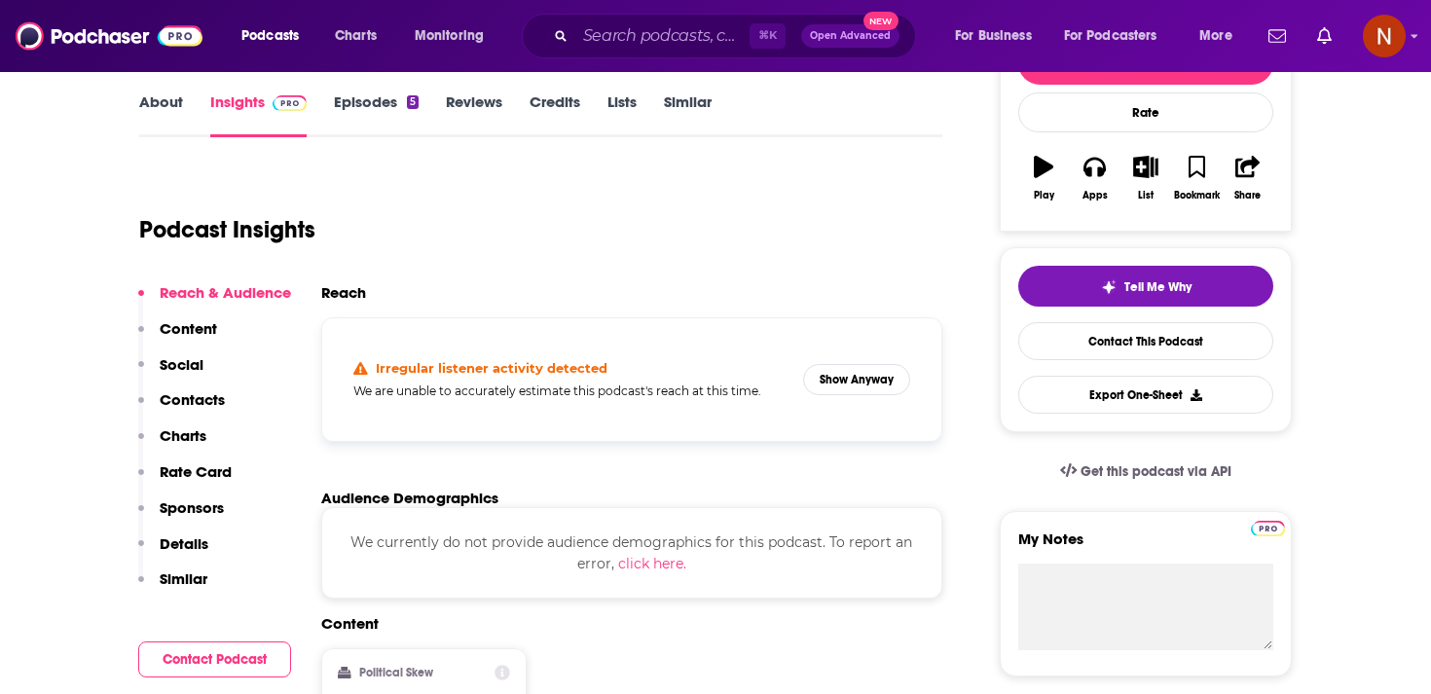
scroll to position [0, 0]
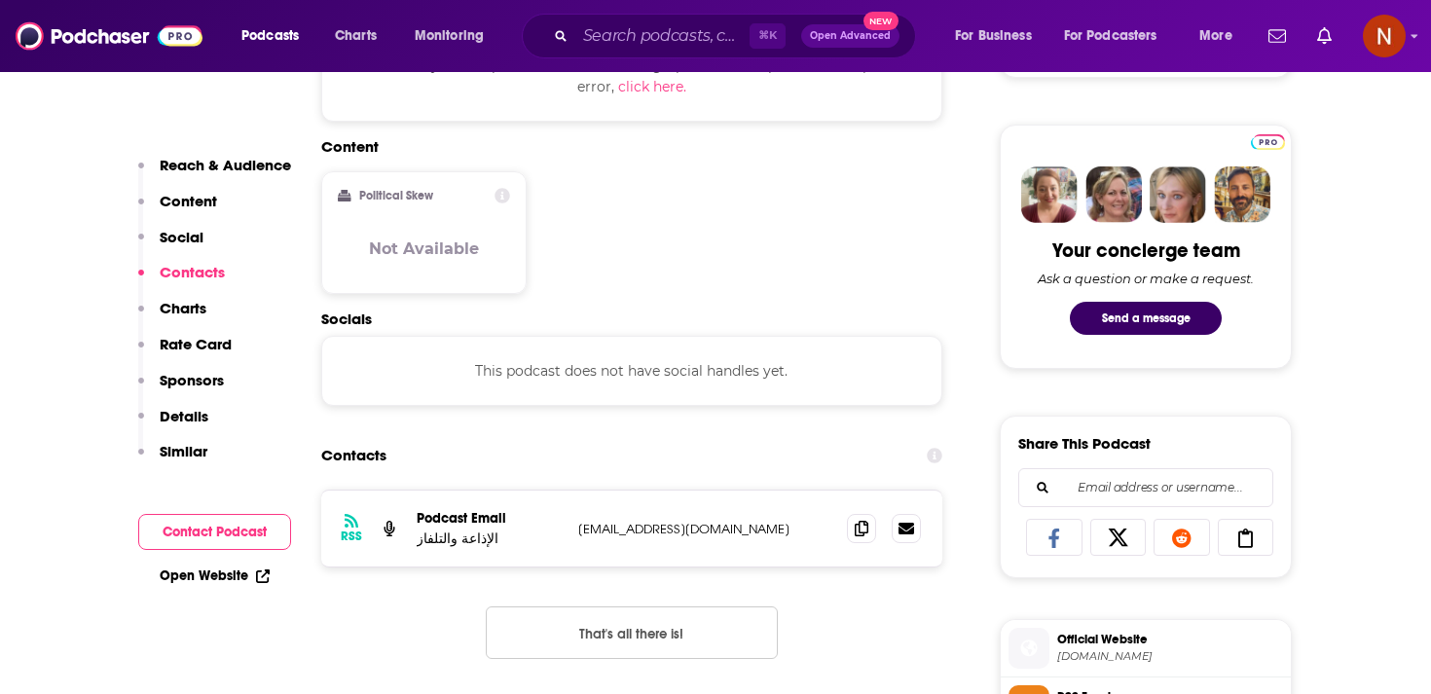
scroll to position [1109, 0]
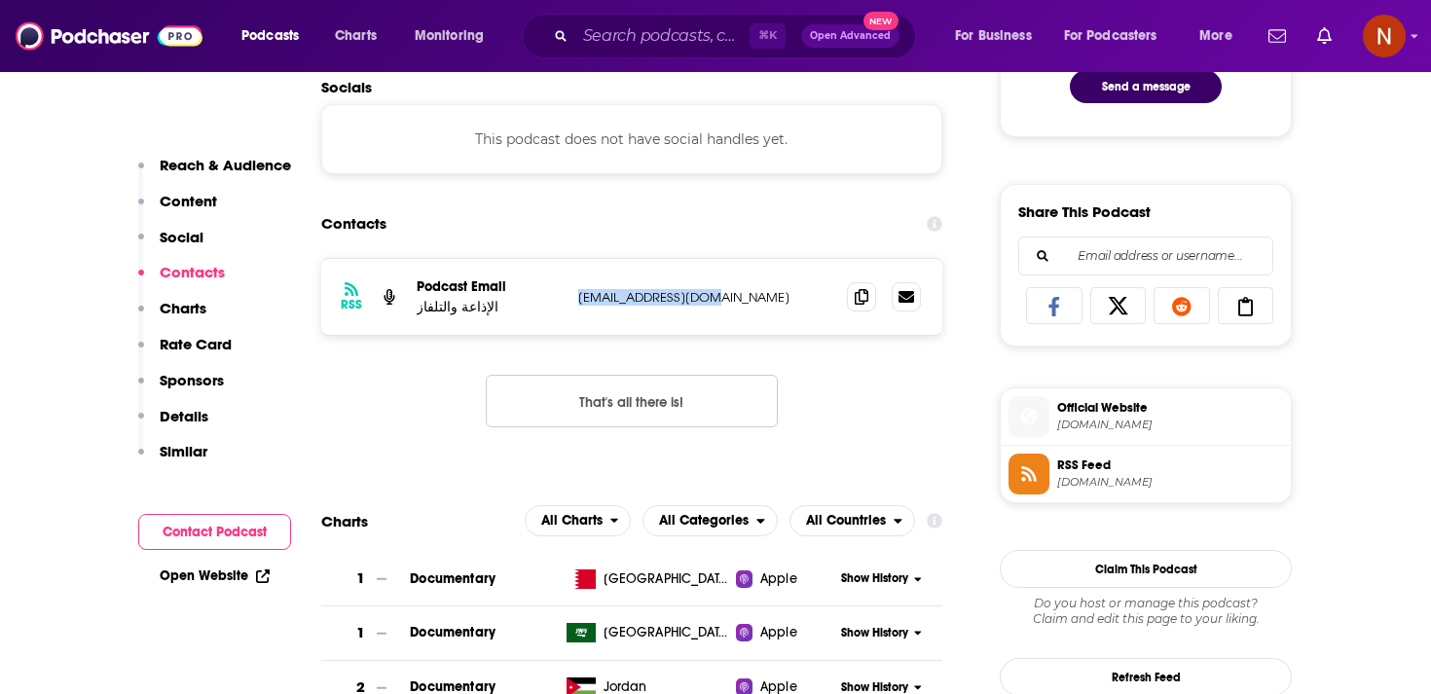
drag, startPoint x: 571, startPoint y: 302, endPoint x: 717, endPoint y: 303, distance: 146.1
click at [717, 303] on div "RSS Podcast Email الإذاعة والتلفاز [EMAIL_ADDRESS][DOMAIN_NAME] [EMAIL_ADDRESS]…" at bounding box center [631, 297] width 621 height 76
copy p "[EMAIL_ADDRESS][DOMAIN_NAME]"
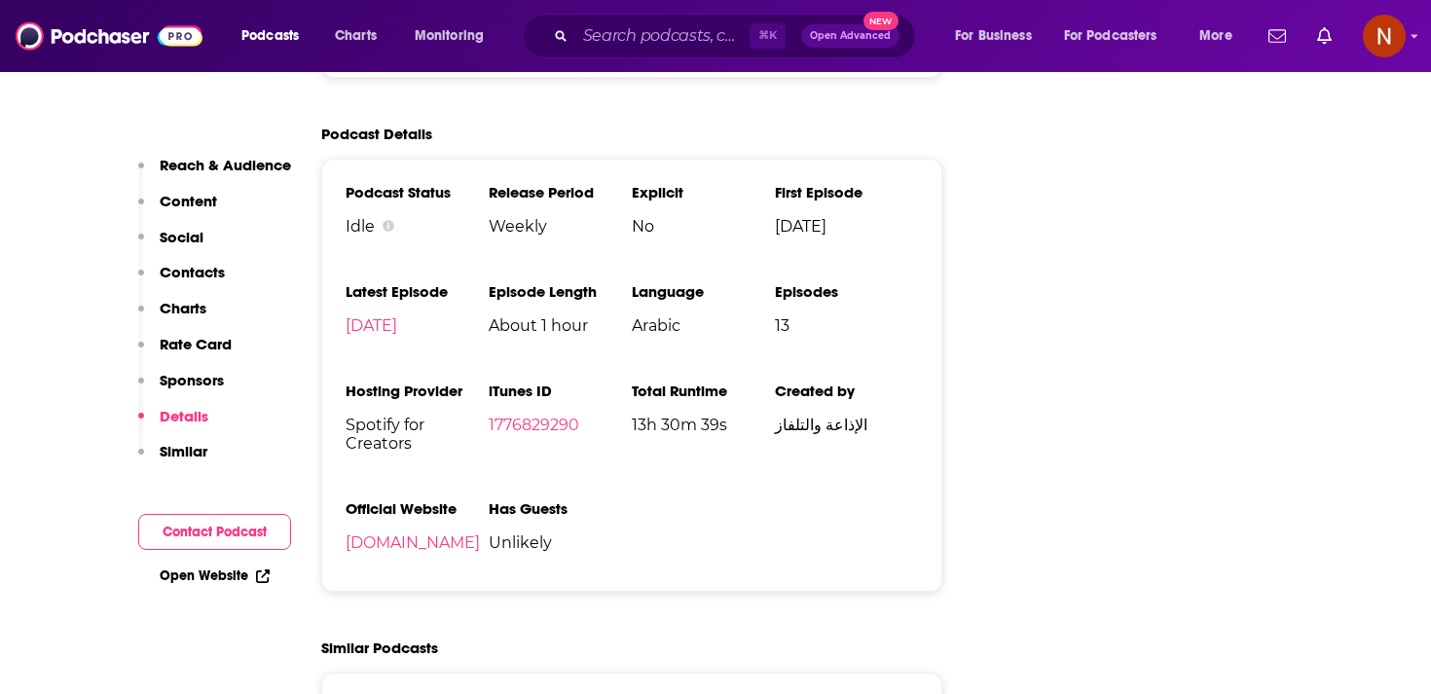
scroll to position [2450, 0]
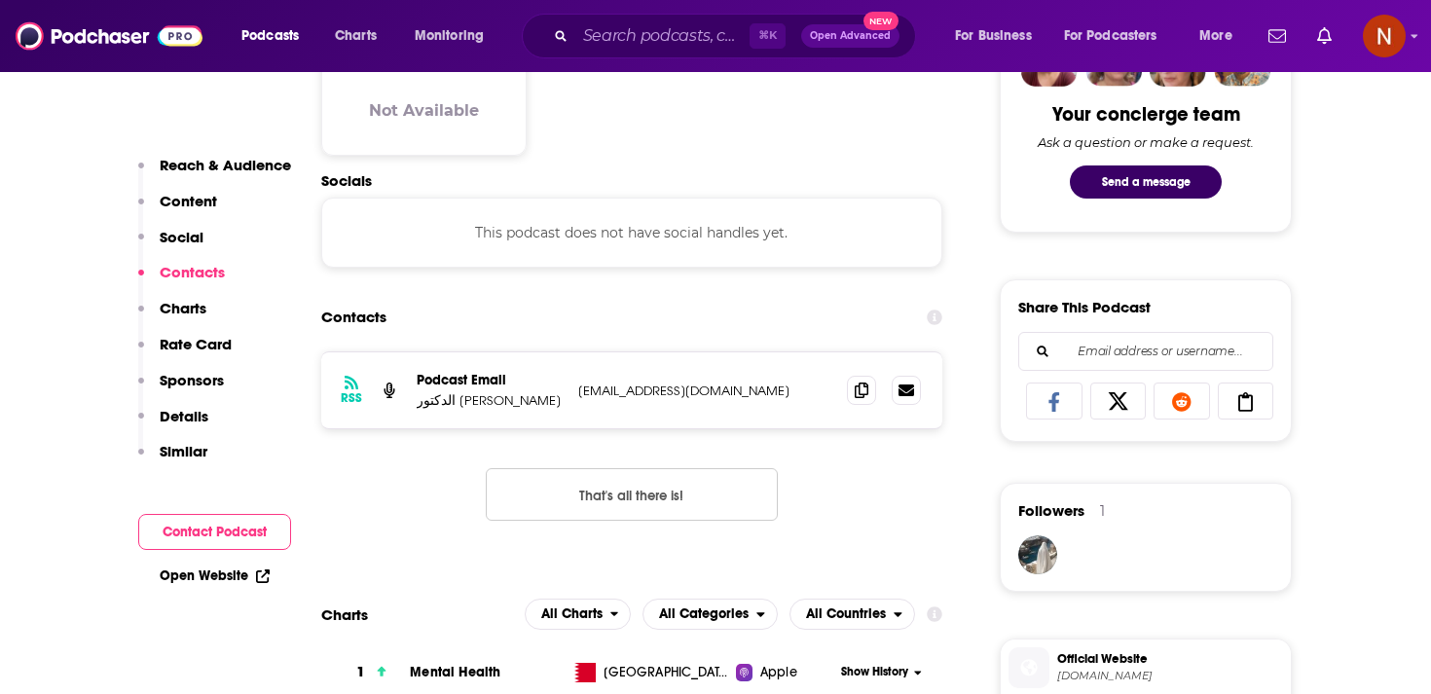
scroll to position [1016, 0]
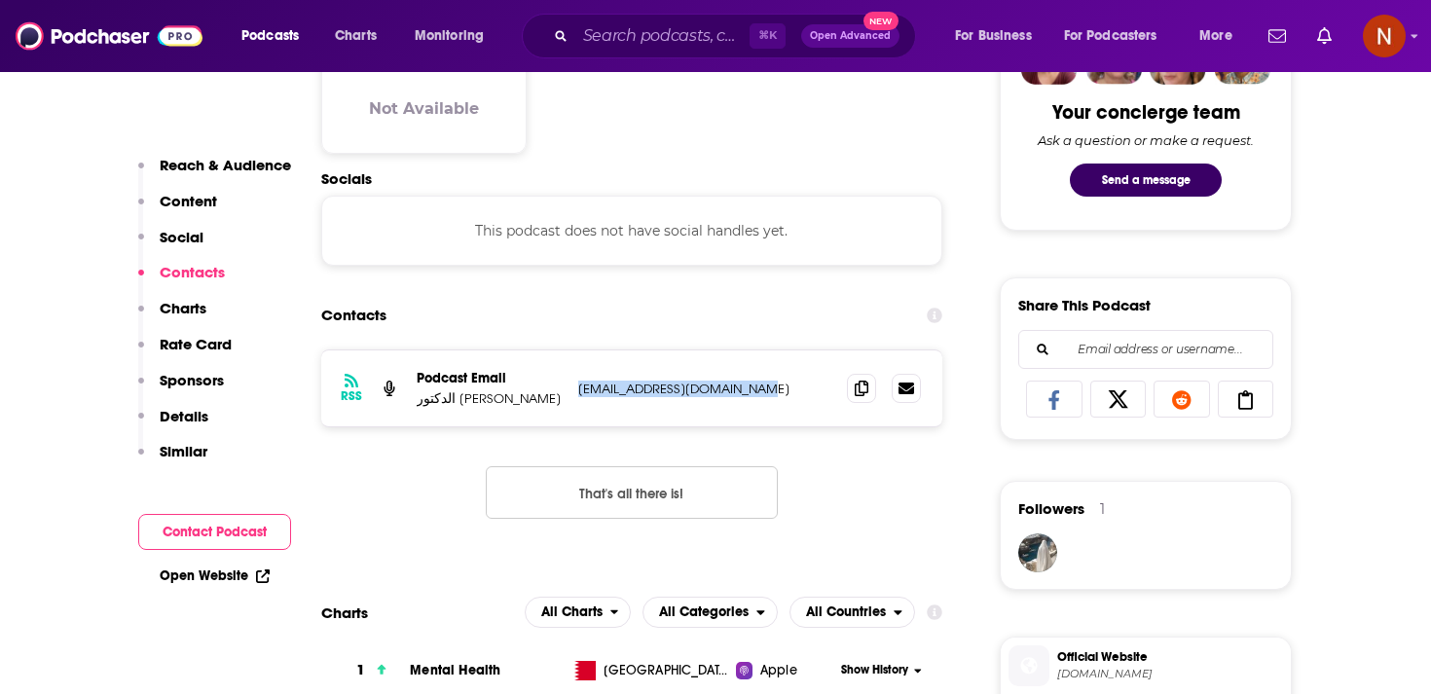
drag, startPoint x: 580, startPoint y: 389, endPoint x: 757, endPoint y: 390, distance: 176.3
click at [757, 390] on p "[EMAIL_ADDRESS][DOMAIN_NAME]" at bounding box center [704, 389] width 253 height 17
copy p "[EMAIL_ADDRESS][DOMAIN_NAME]"
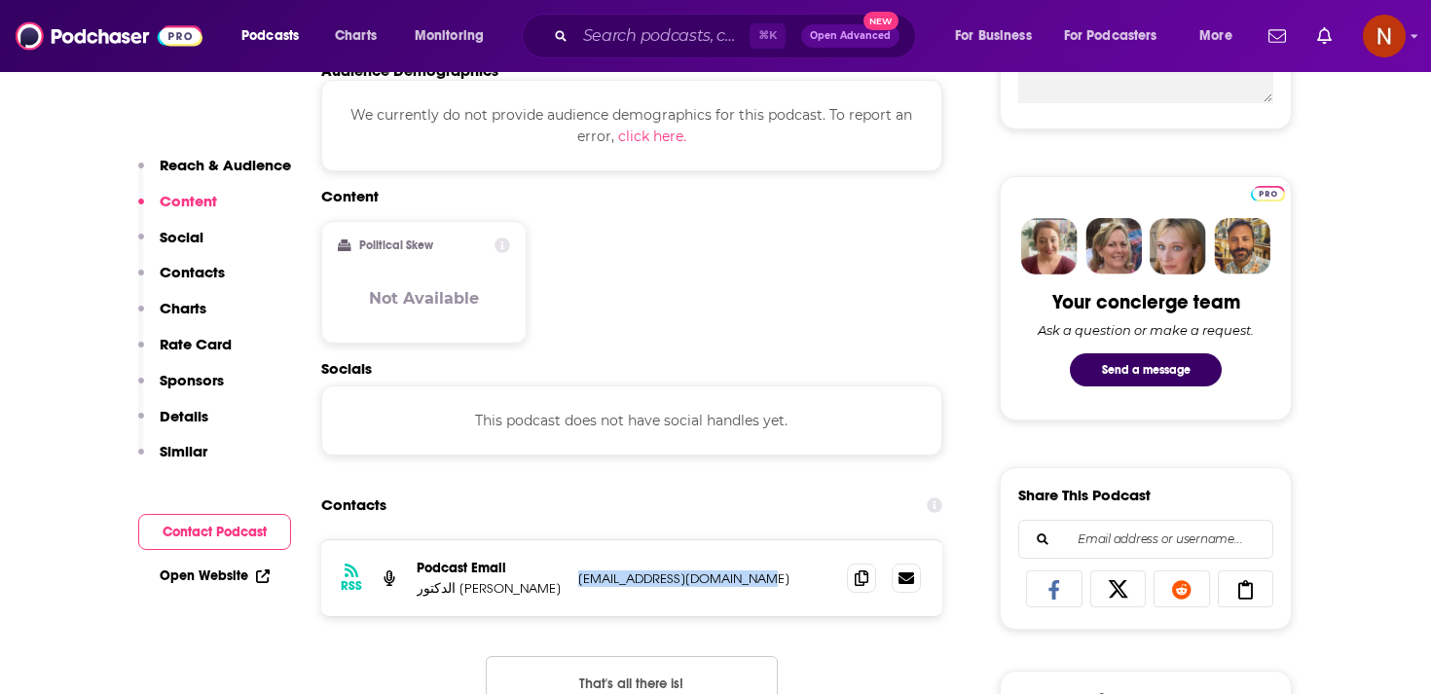
scroll to position [221, 0]
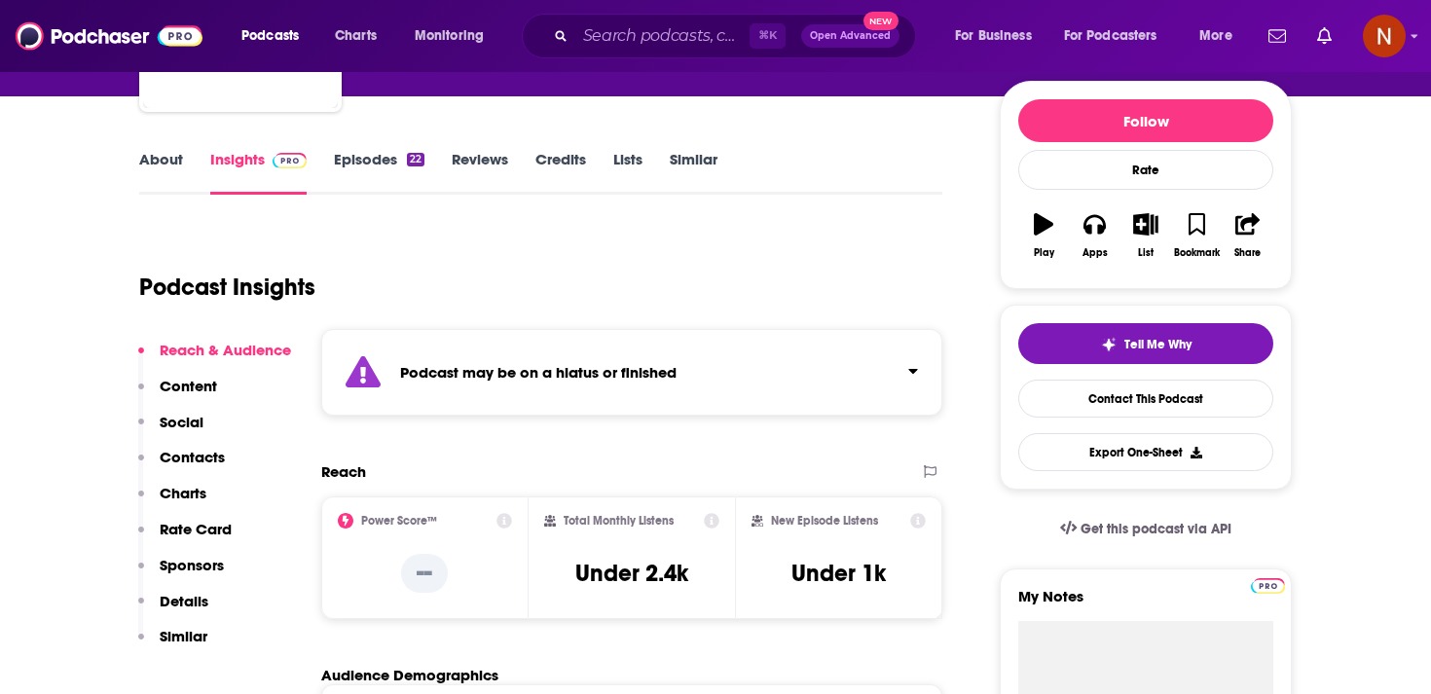
click at [631, 359] on div "Podcast may be on a hiatus or finished" at bounding box center [631, 372] width 621 height 87
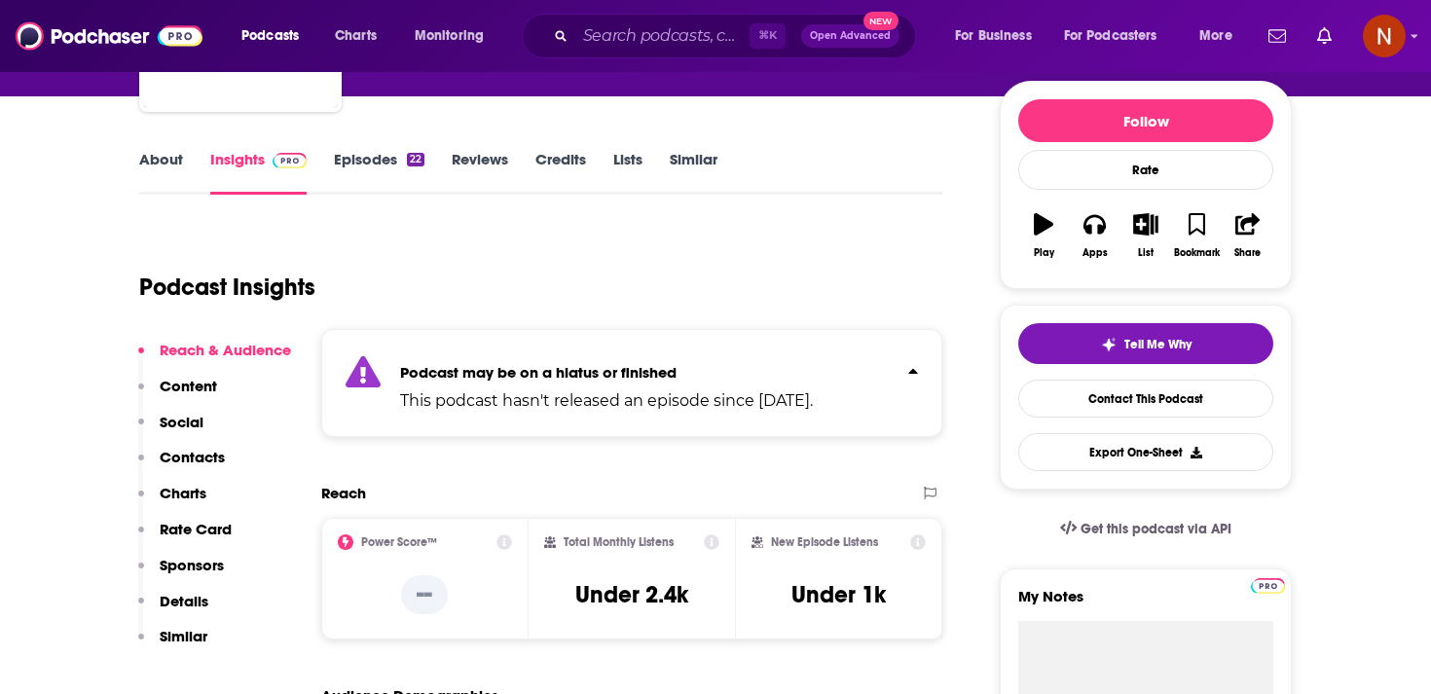
click at [651, 301] on div "Podcast Insights" at bounding box center [533, 275] width 788 height 99
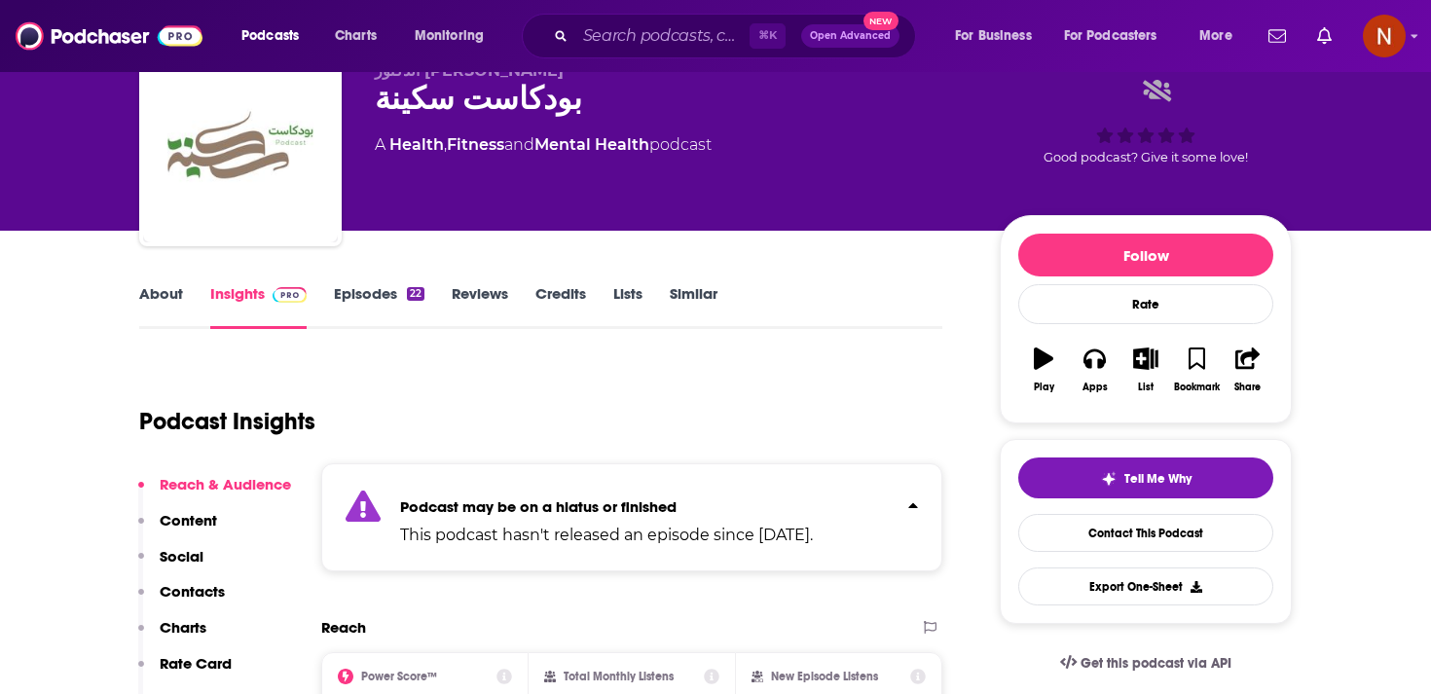
scroll to position [53, 0]
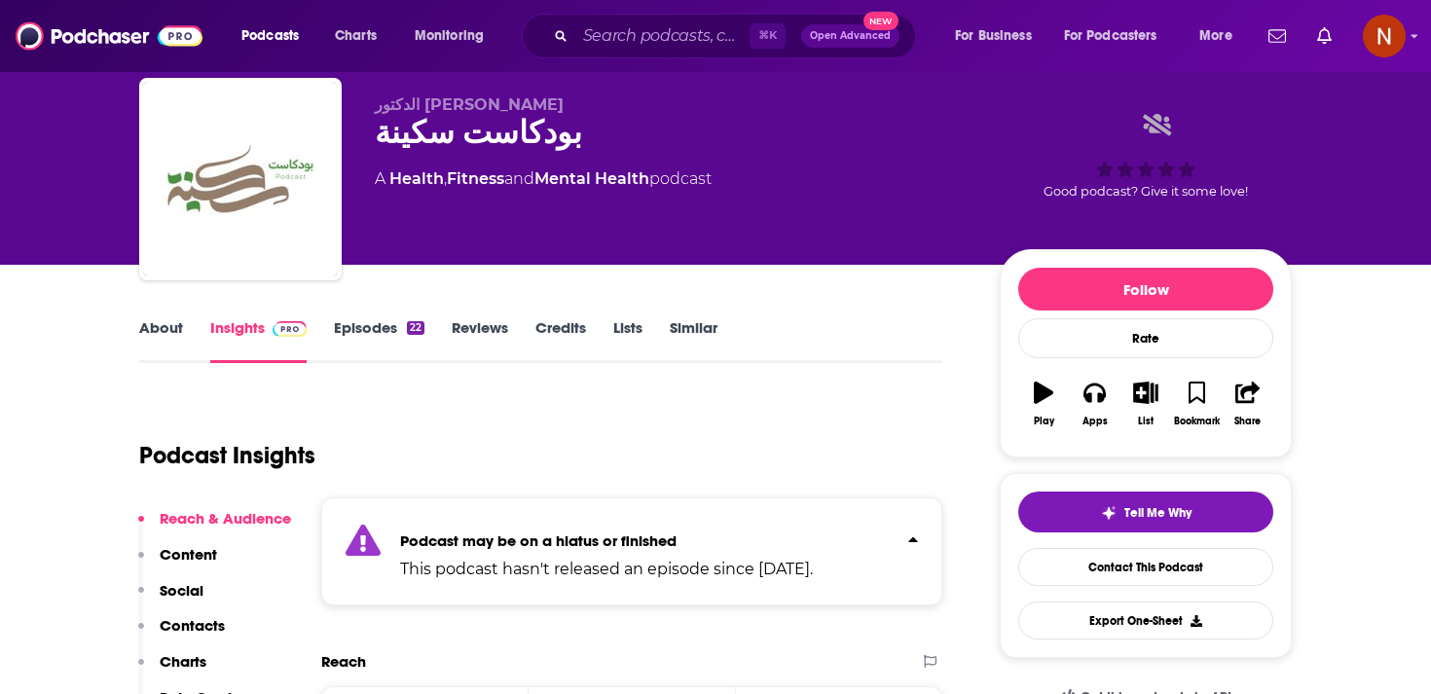
click at [547, 109] on p "الدكتور [PERSON_NAME]" at bounding box center [672, 104] width 594 height 19
drag, startPoint x: 460, startPoint y: 108, endPoint x: 525, endPoint y: 115, distance: 65.6
click at [525, 114] on span "الدكتور [PERSON_NAME]" at bounding box center [469, 104] width 189 height 19
copy span "دكتور [PERSON_NAME]"
click at [436, 145] on div "بودكاست سكينة" at bounding box center [672, 133] width 594 height 38
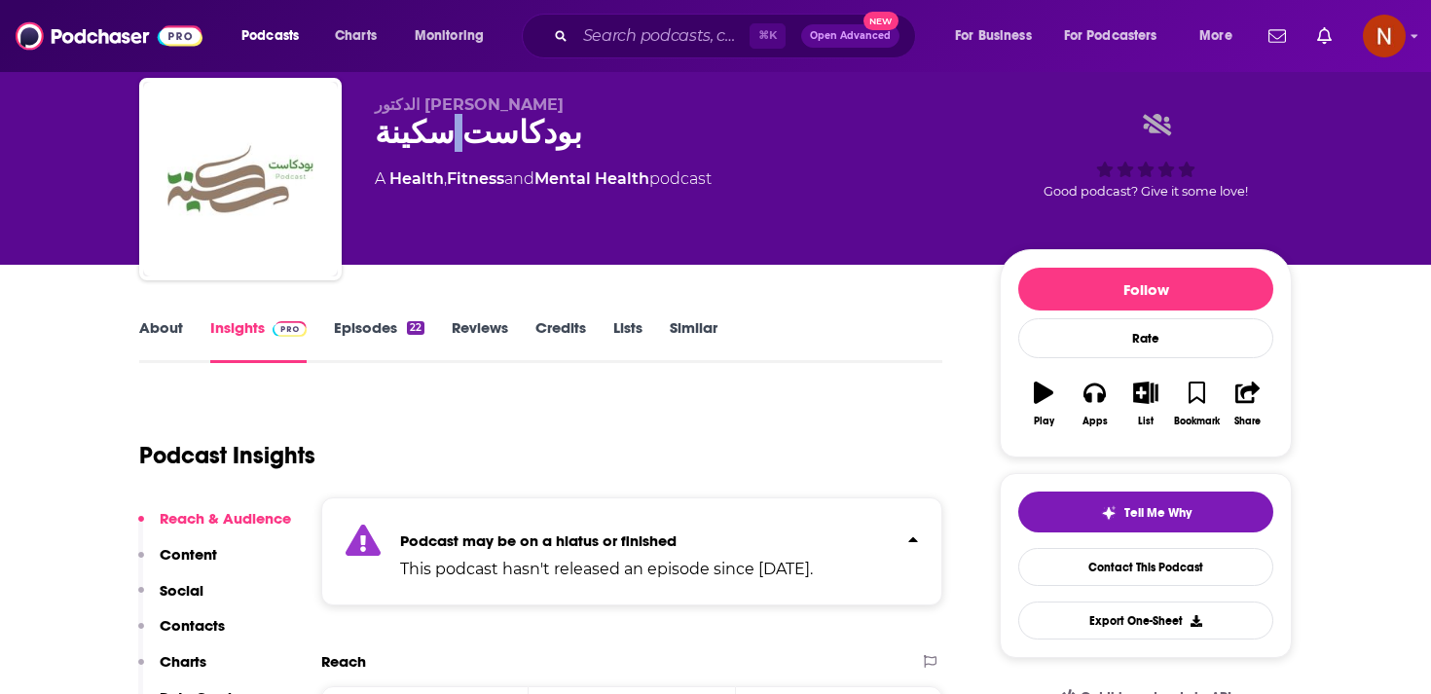
click at [436, 145] on div "بودكاست سكينة" at bounding box center [672, 133] width 594 height 38
copy div "بودكاست سكينة"
